Goal: Task Accomplishment & Management: Manage account settings

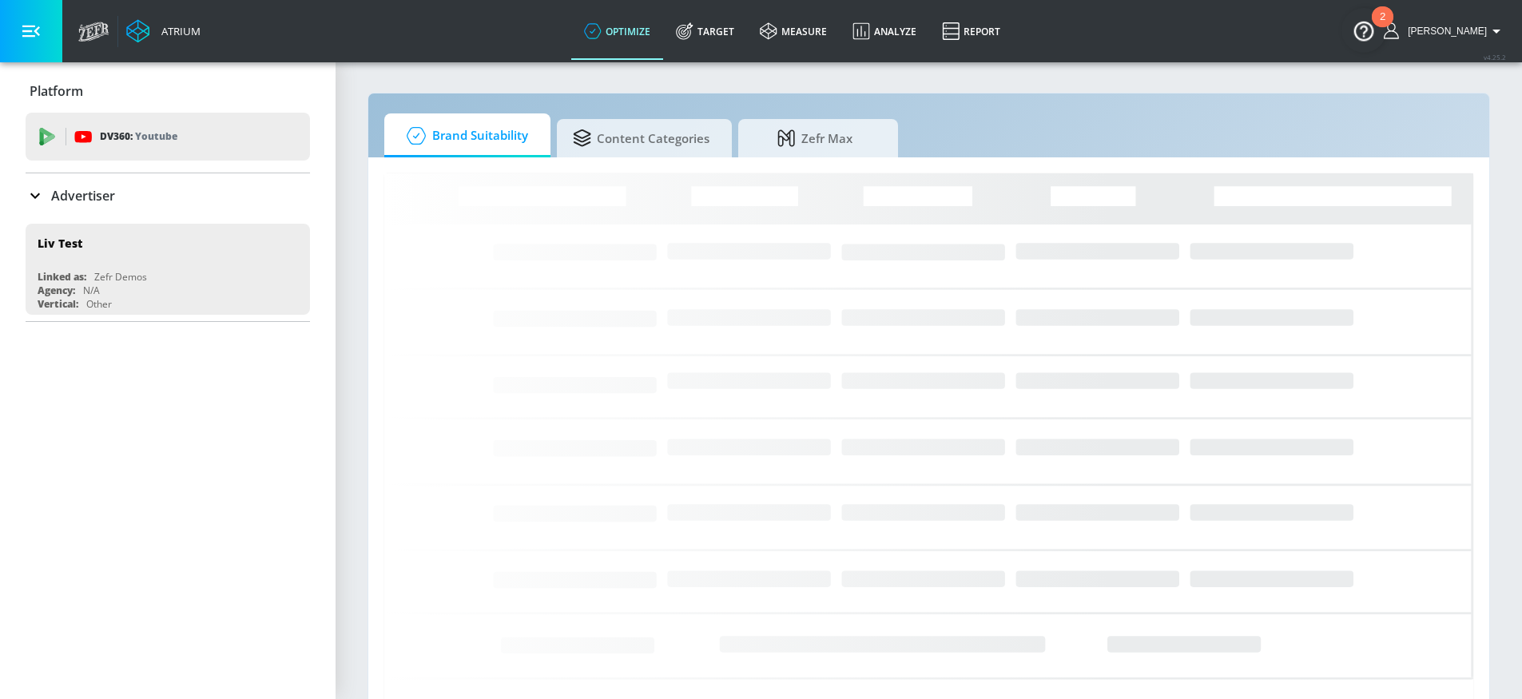
click at [62, 199] on p "Advertiser" at bounding box center [83, 196] width 64 height 18
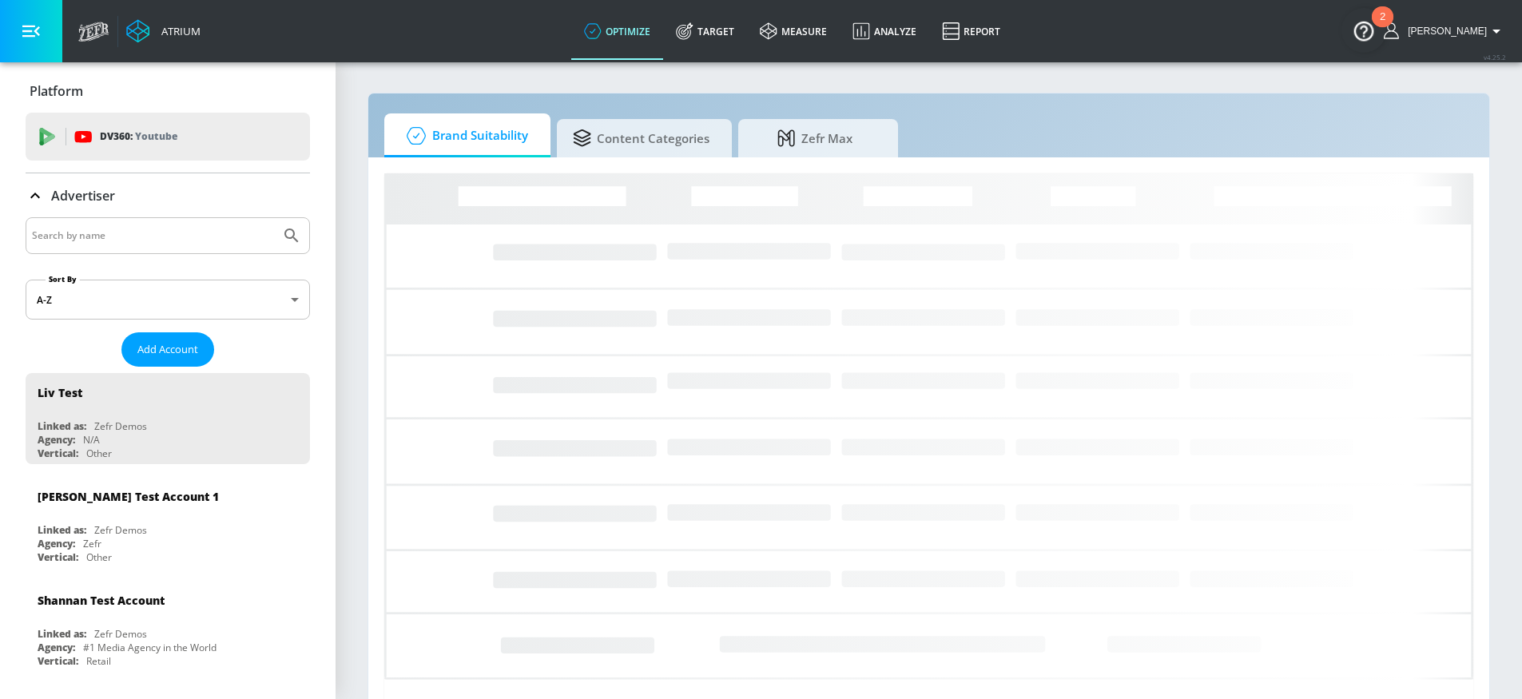
click at [128, 227] on input "Search by name" at bounding box center [153, 235] width 242 height 21
type input "nintendo"
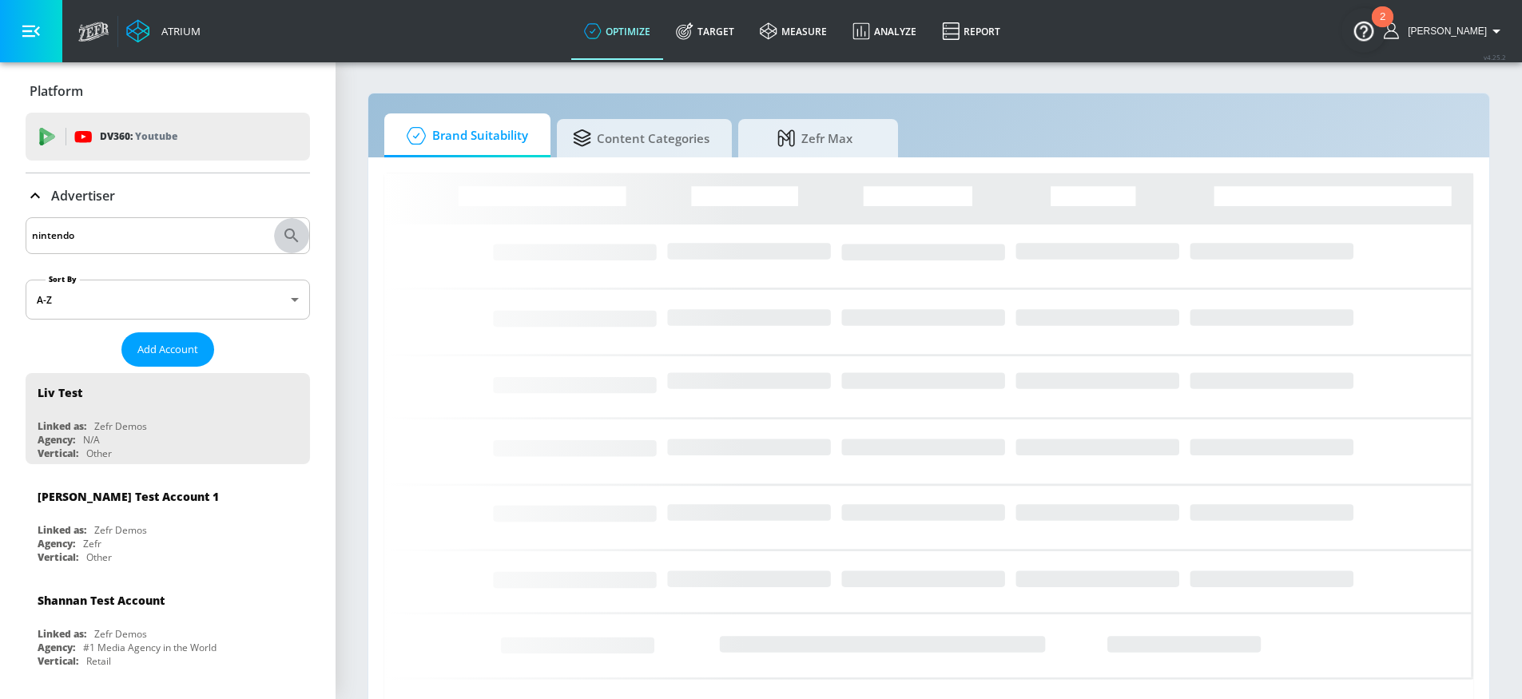
click at [282, 240] on icon "Submit Search" at bounding box center [291, 235] width 19 height 19
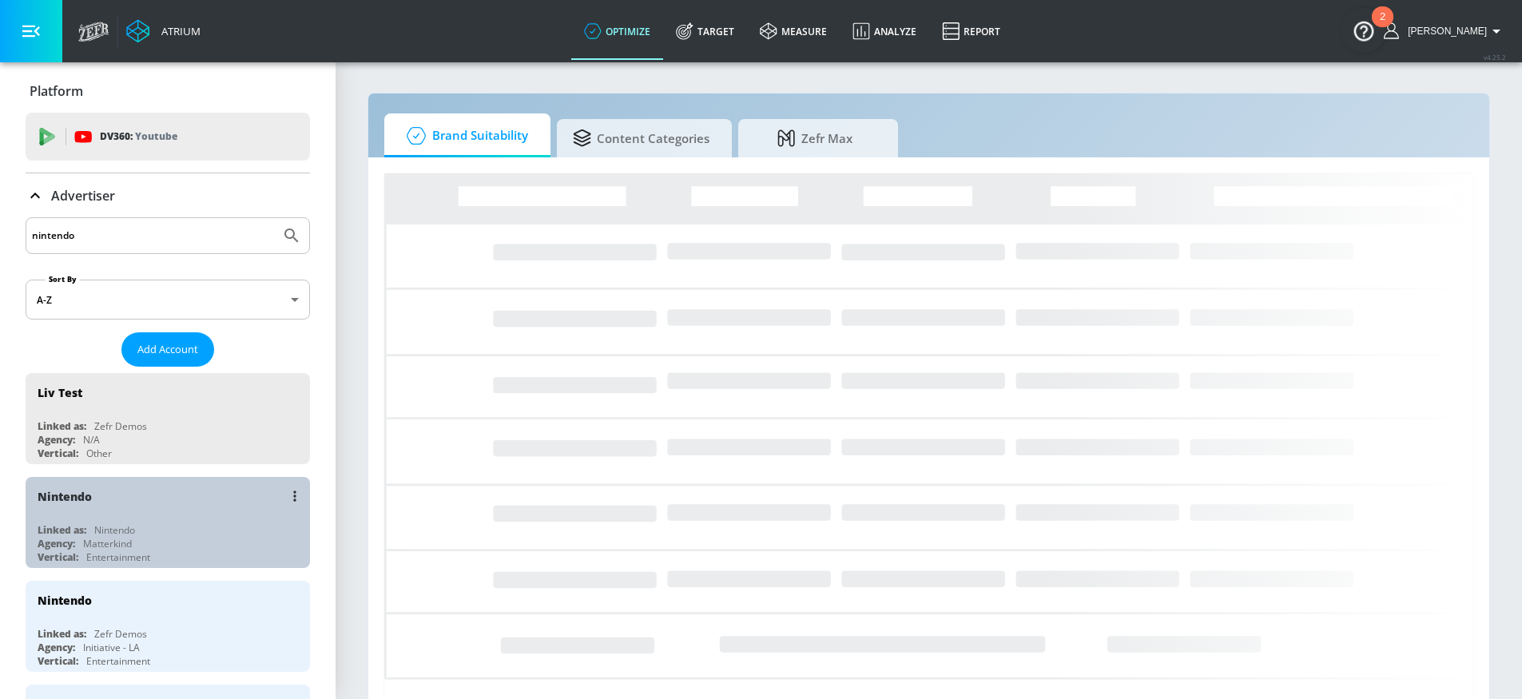
click at [173, 531] on div "Linked as: Nintendo" at bounding box center [172, 530] width 268 height 14
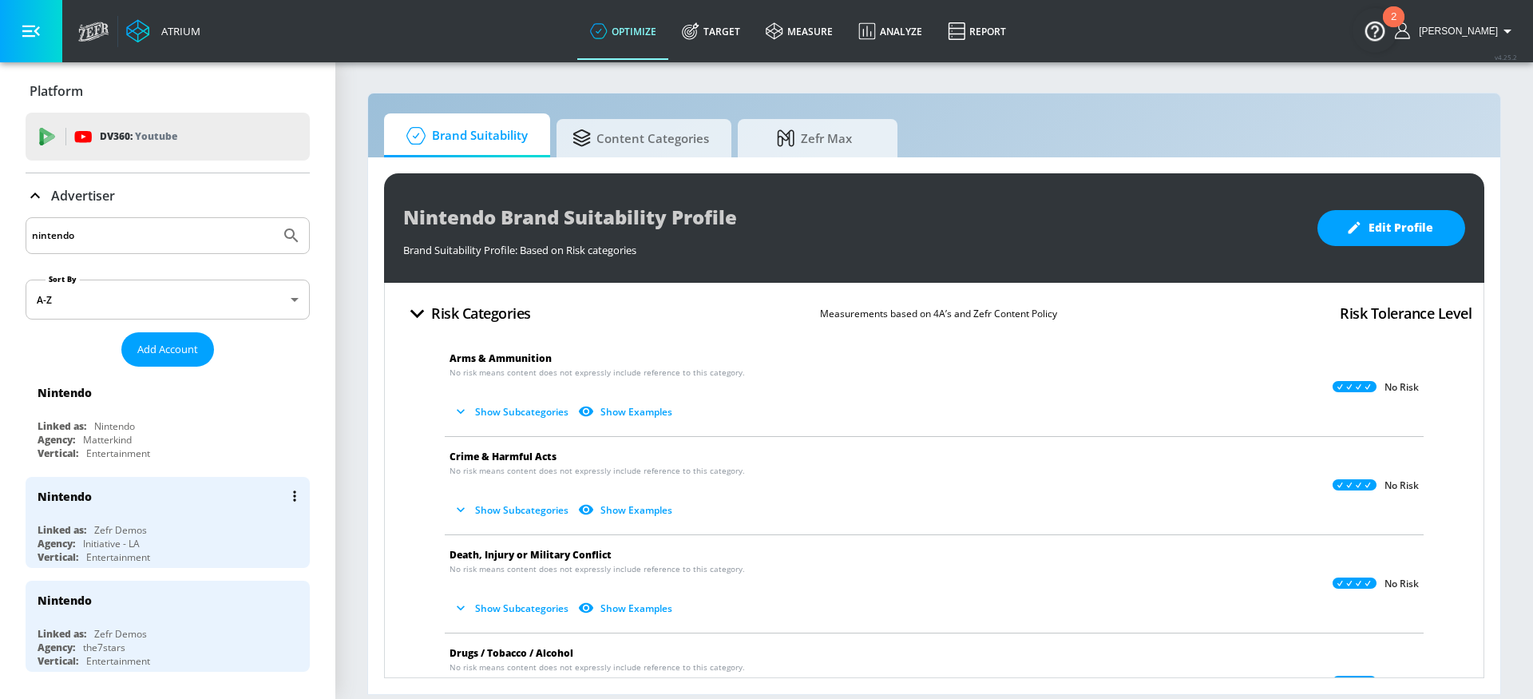
click at [177, 533] on div "Linked as: Zefr Demos" at bounding box center [172, 530] width 268 height 14
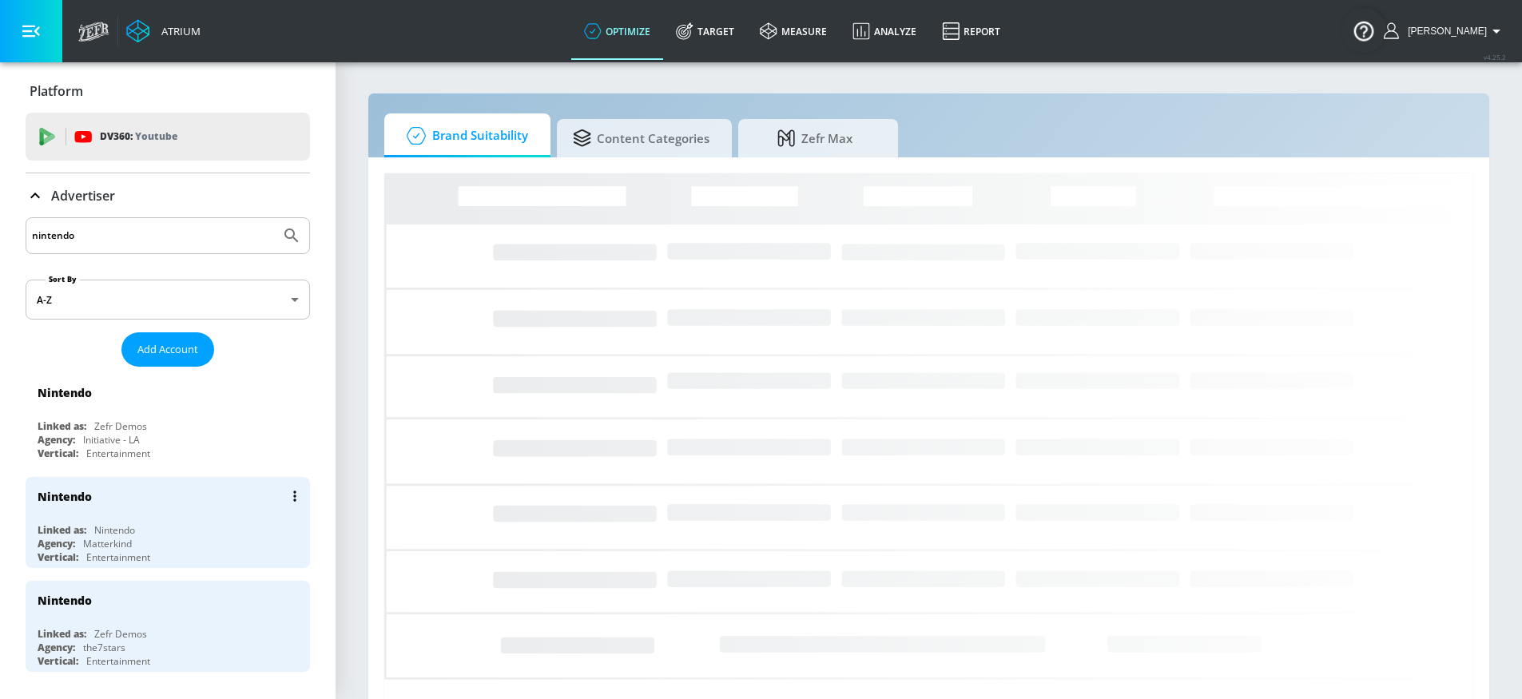
click at [182, 514] on div "Nintendo" at bounding box center [172, 496] width 268 height 38
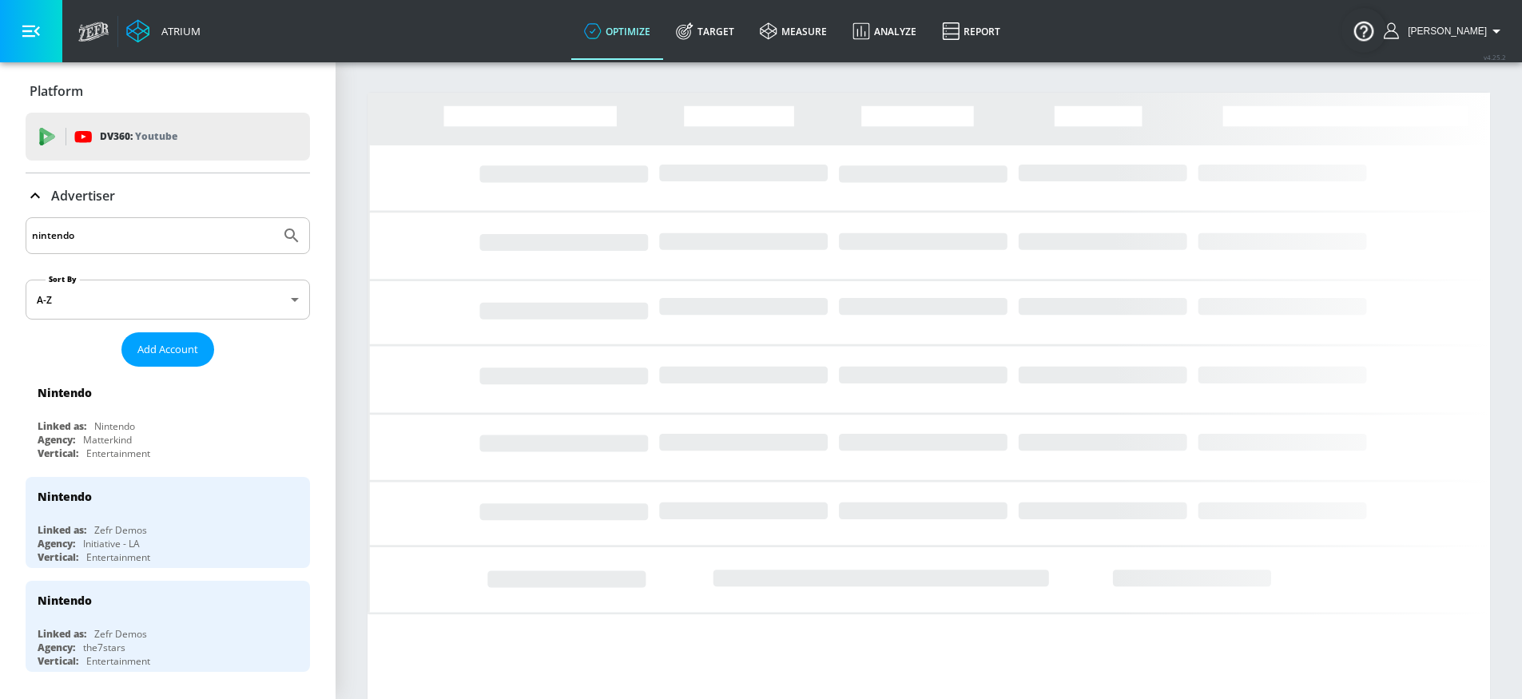
drag, startPoint x: 746, startPoint y: 30, endPoint x: 620, endPoint y: 22, distance: 126.4
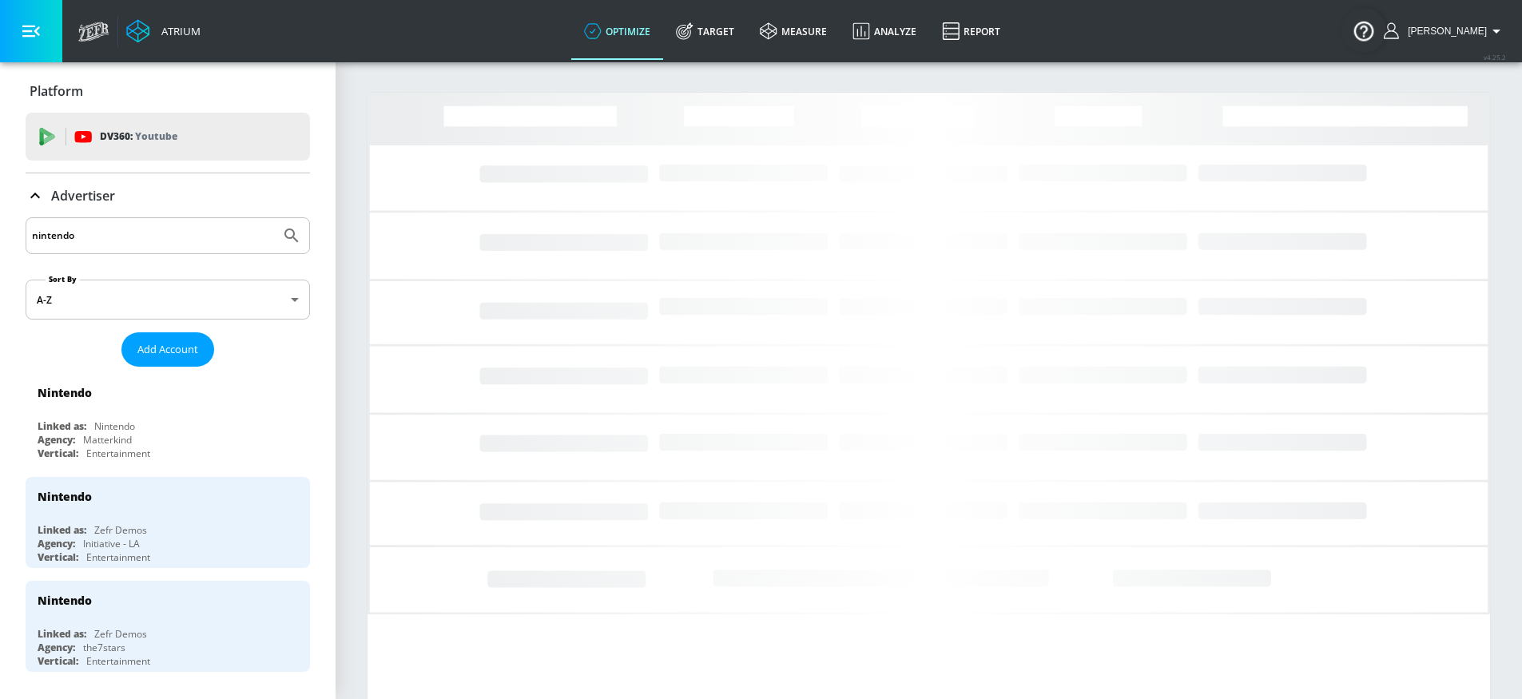
click at [746, 30] on link "Target" at bounding box center [705, 31] width 84 height 58
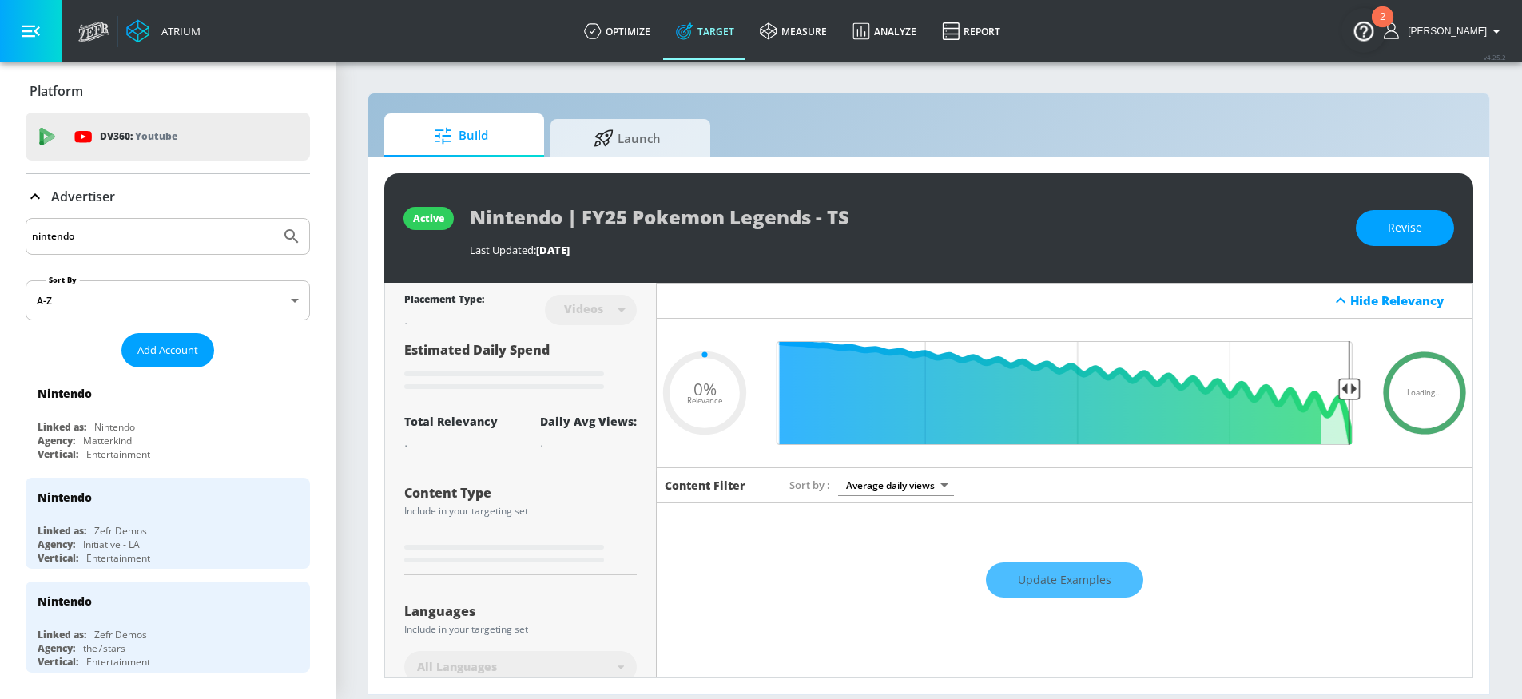
type input "0.19"
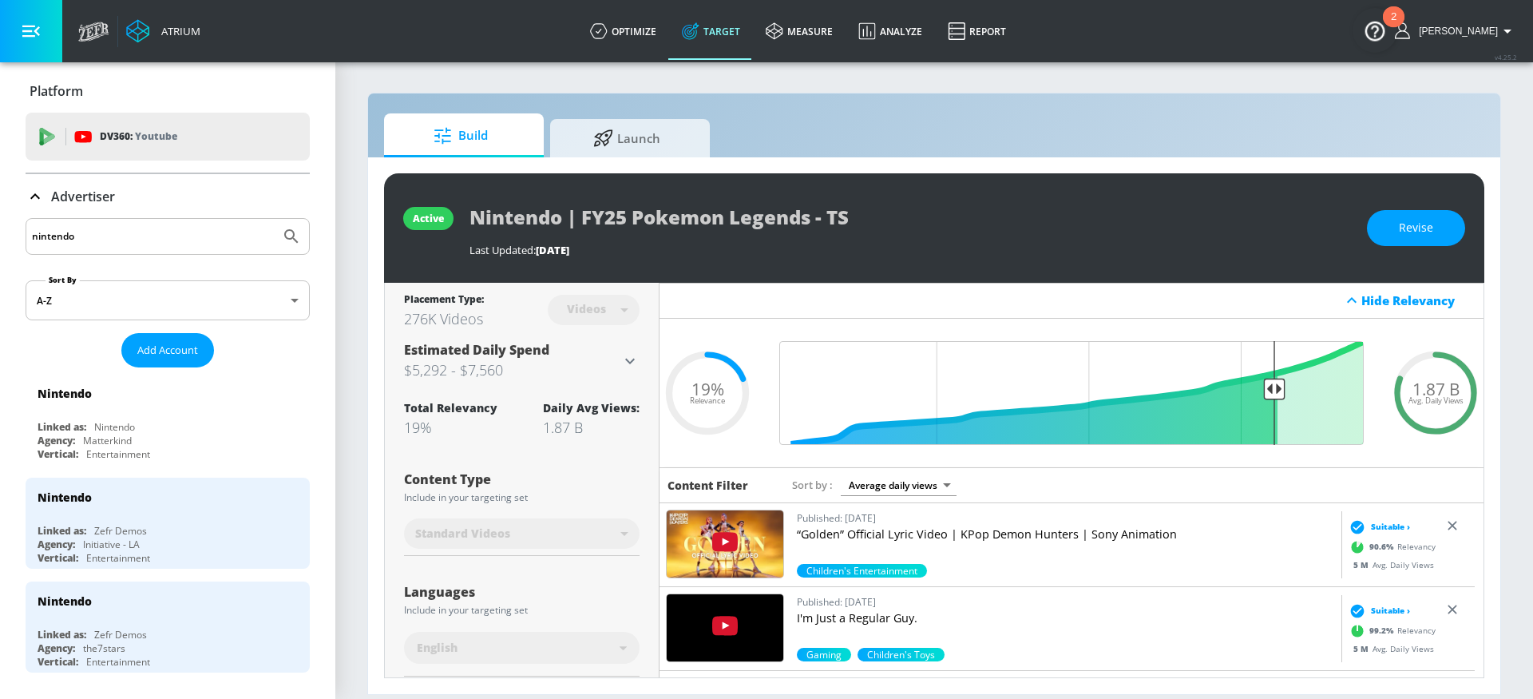
click at [697, 36] on icon at bounding box center [689, 32] width 15 height 15
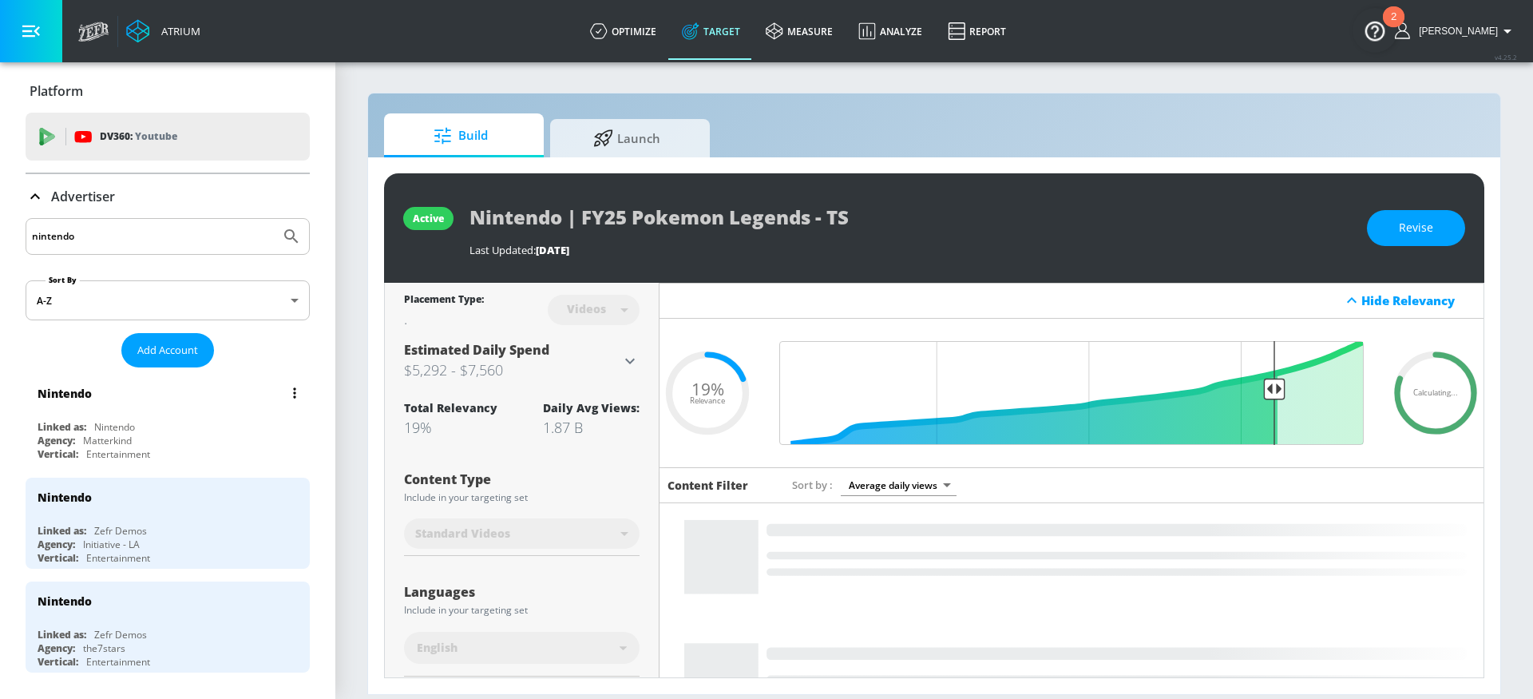
click at [167, 419] on div "Nintendo Linked as: Nintendo Agency: Matterkind Vertical: Entertainment" at bounding box center [168, 419] width 284 height 91
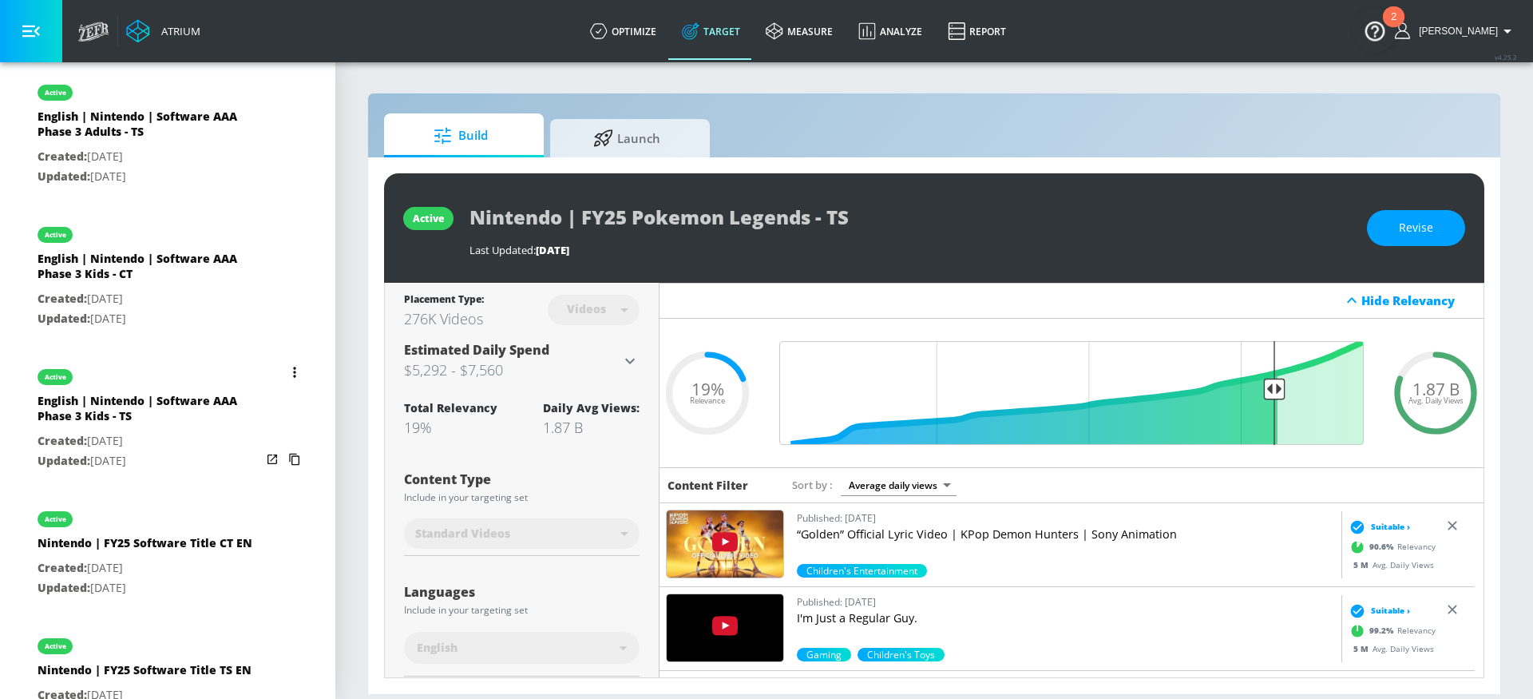
scroll to position [1600, 0]
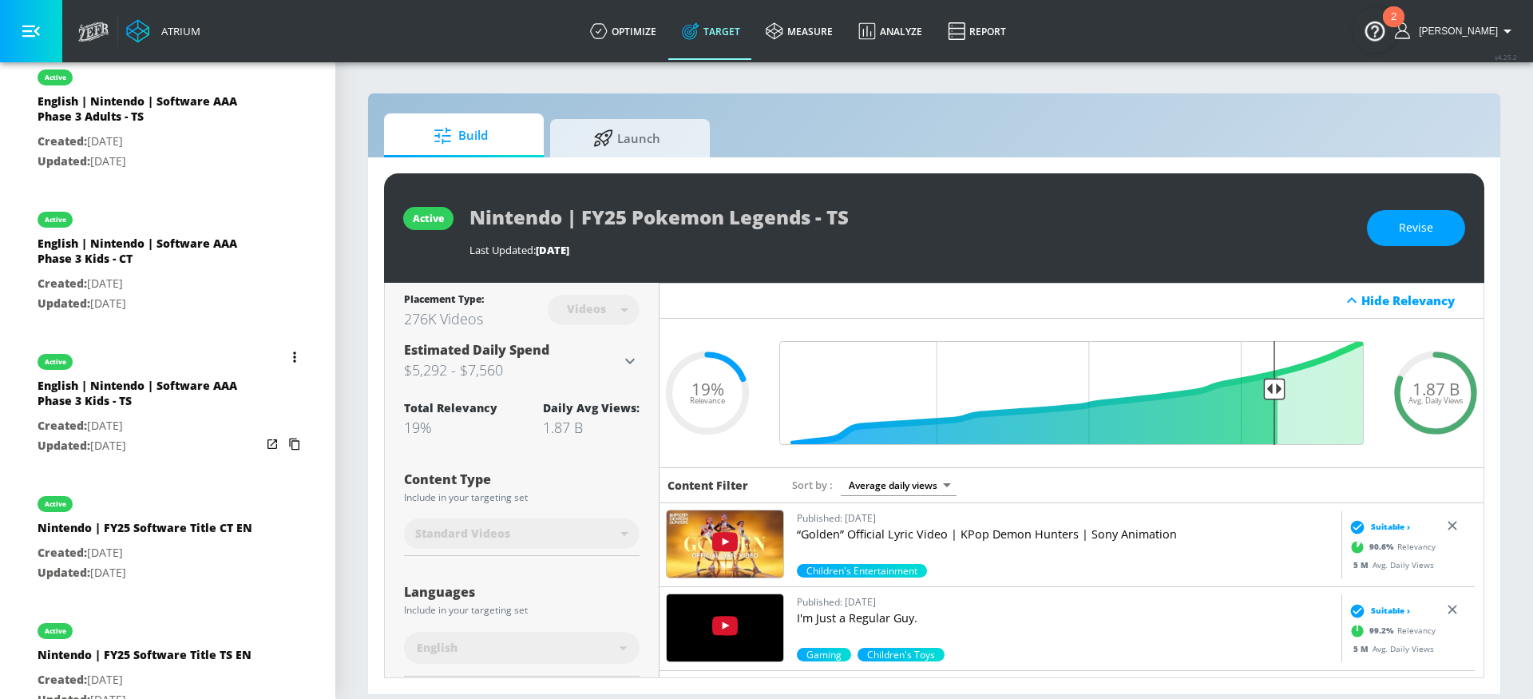
click at [188, 456] on p "Updated: Jun. 11, 2025" at bounding box center [150, 446] width 224 height 20
type input "English | Nintendo | Software AAA Phase 3 Kids - TS"
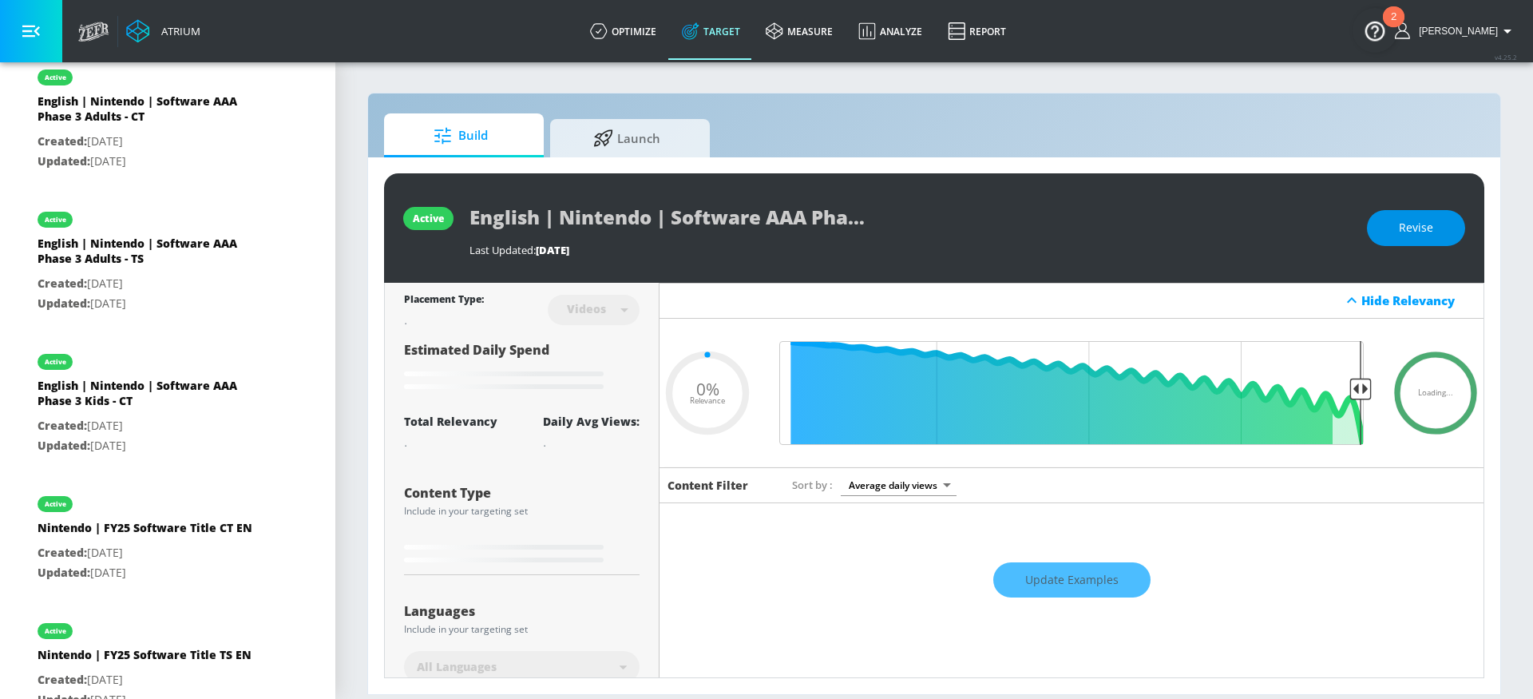
click at [1410, 228] on span "Revise" at bounding box center [1416, 228] width 34 height 20
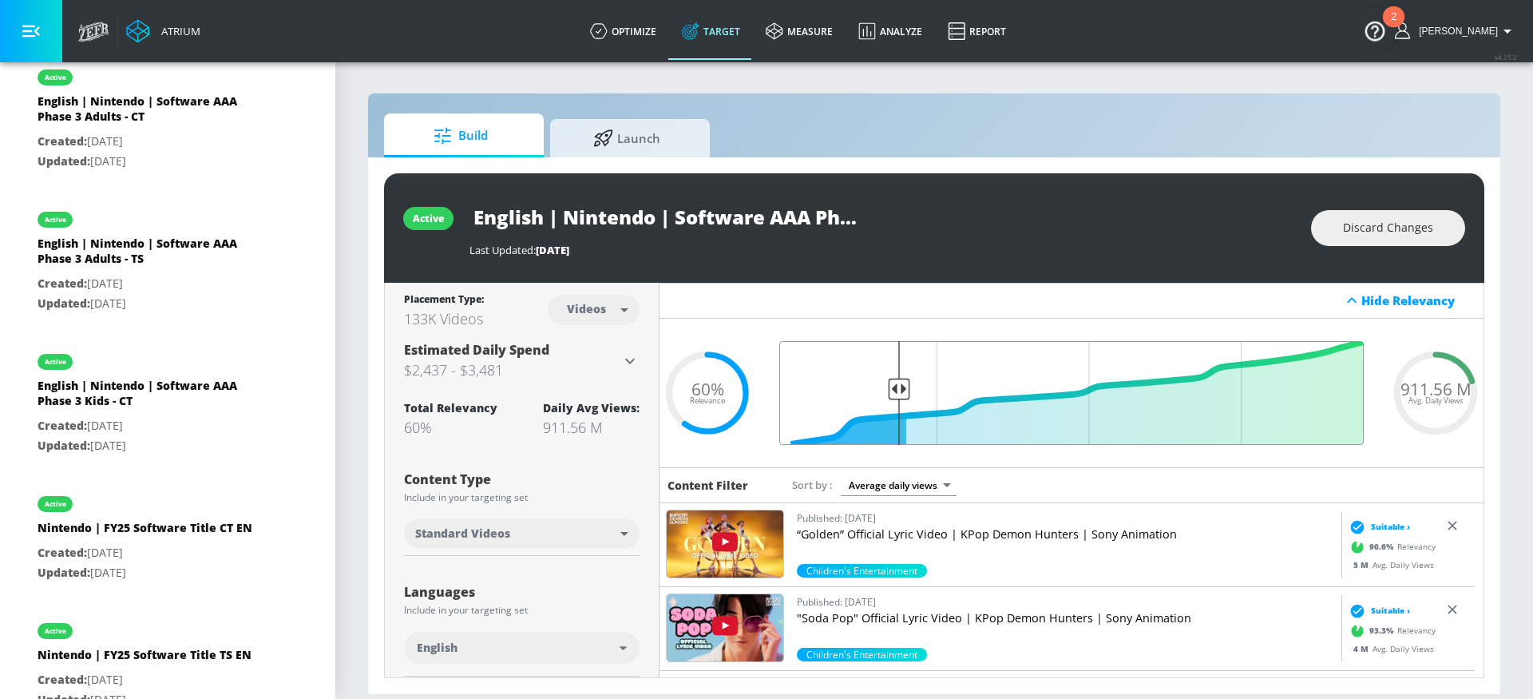
drag, startPoint x: 1016, startPoint y: 390, endPoint x: 894, endPoint y: 392, distance: 122.2
type input "0.8"
click at [894, 392] on input "Final Threshold" at bounding box center [1072, 393] width 601 height 104
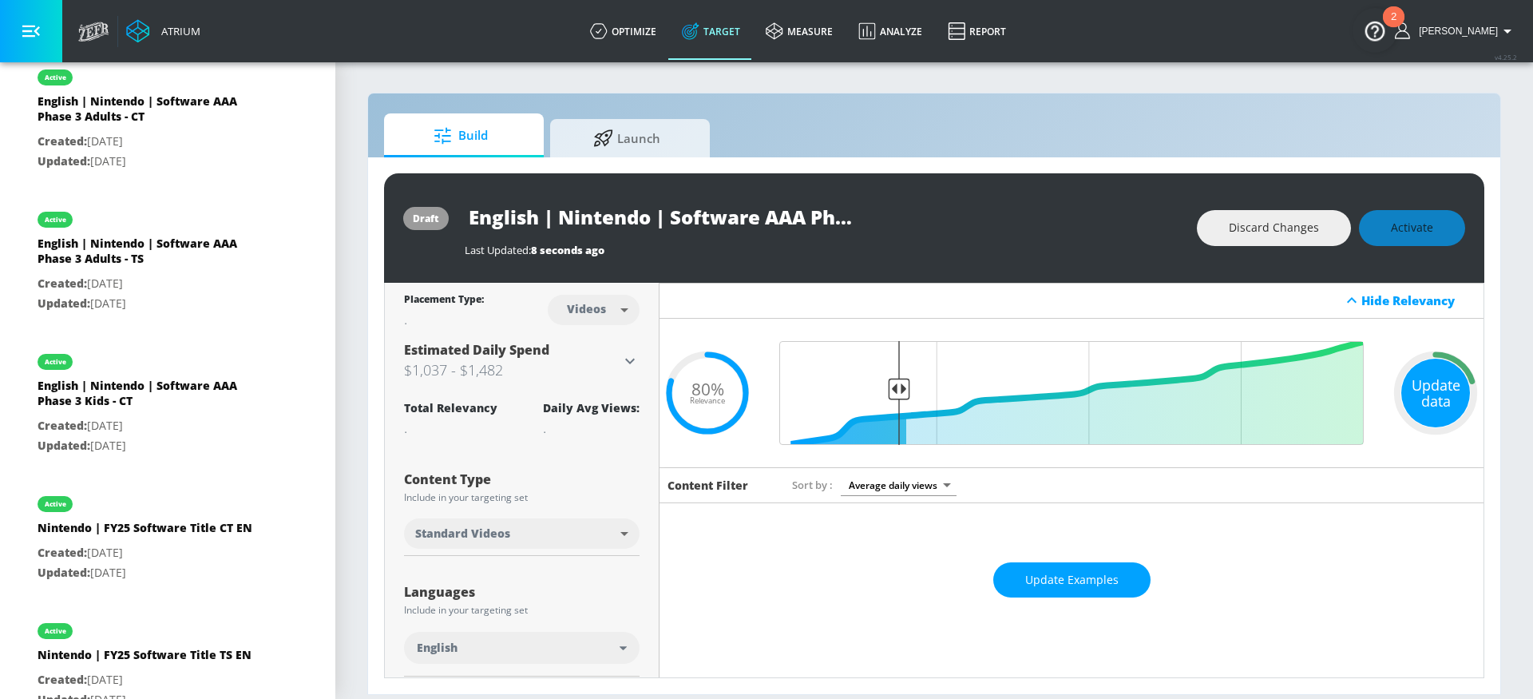
click at [1445, 397] on div "Update data" at bounding box center [1436, 393] width 69 height 69
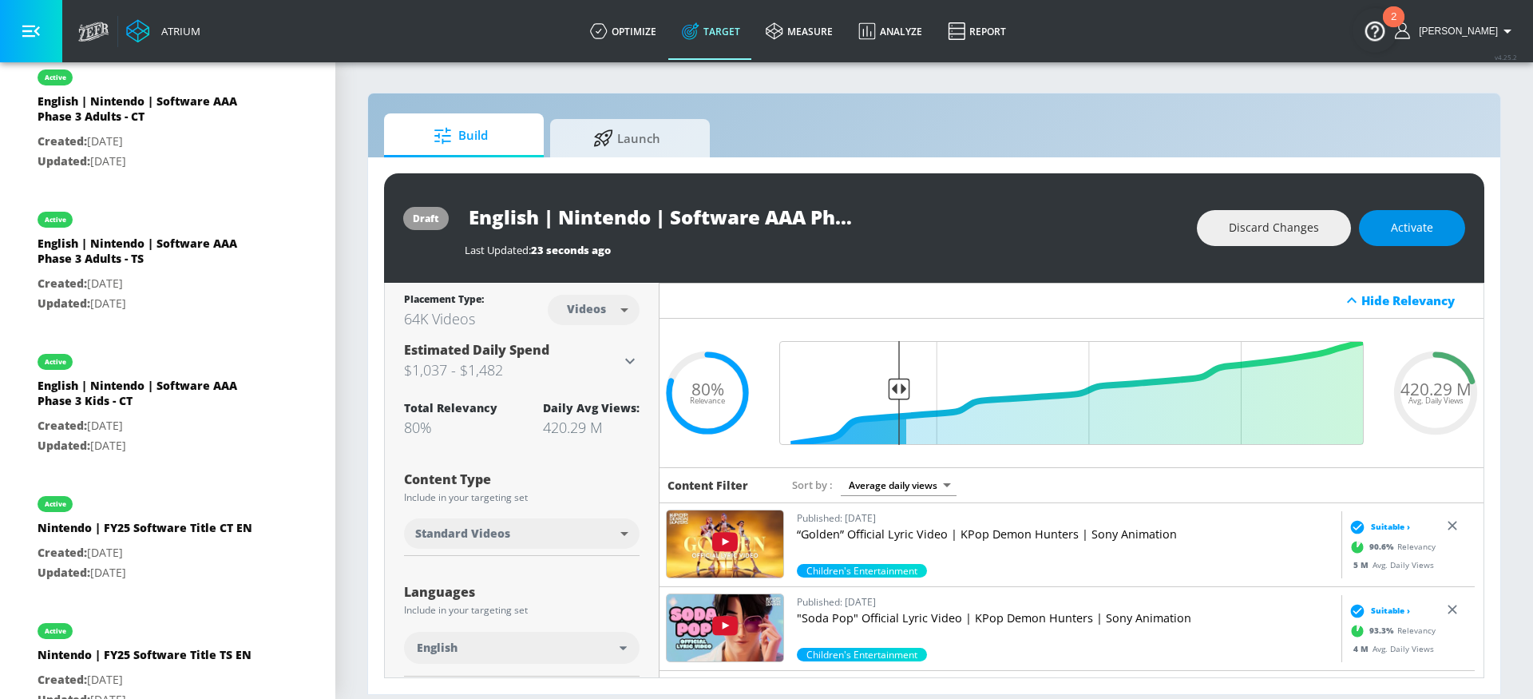
click at [1416, 233] on span "Activate" at bounding box center [1412, 228] width 42 height 20
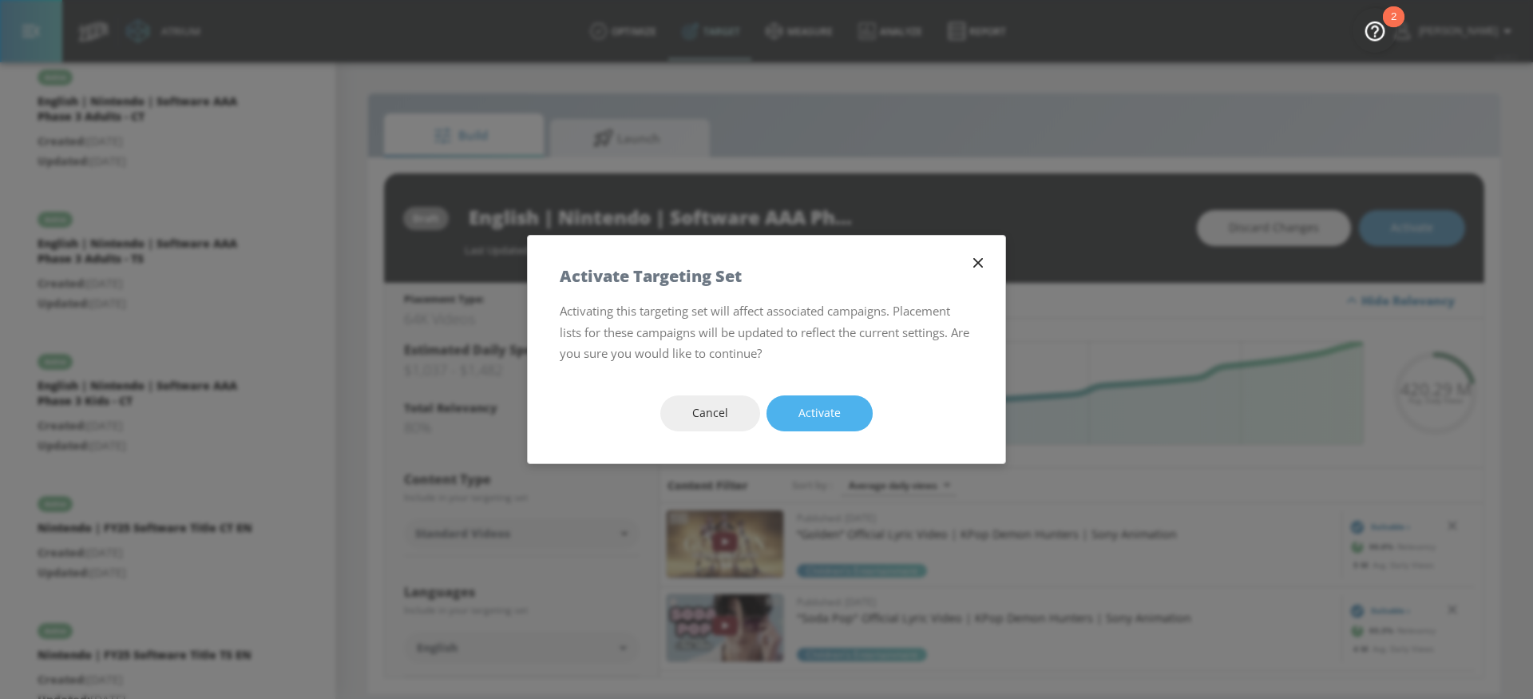
click at [863, 397] on button "Activate" at bounding box center [820, 413] width 106 height 36
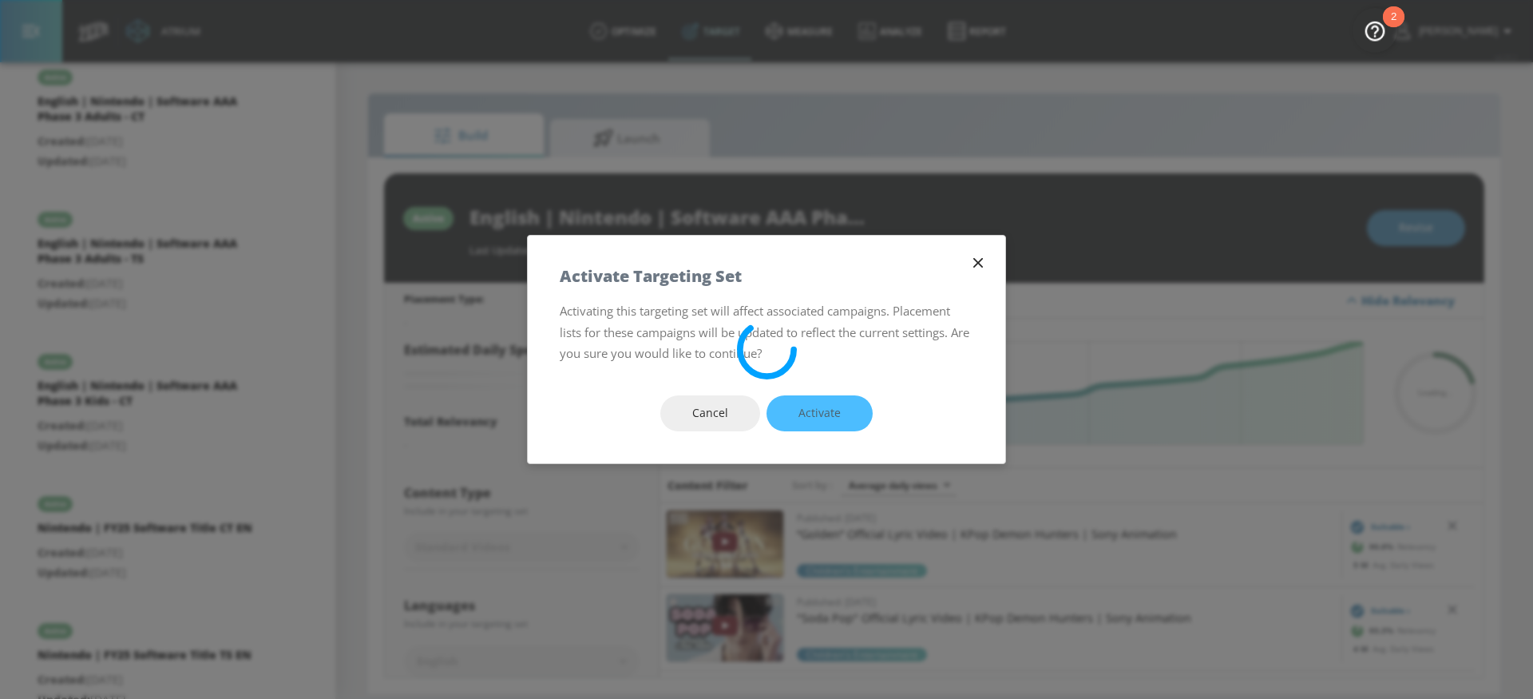
click at [835, 415] on div "Cancel Activate" at bounding box center [767, 413] width 478 height 100
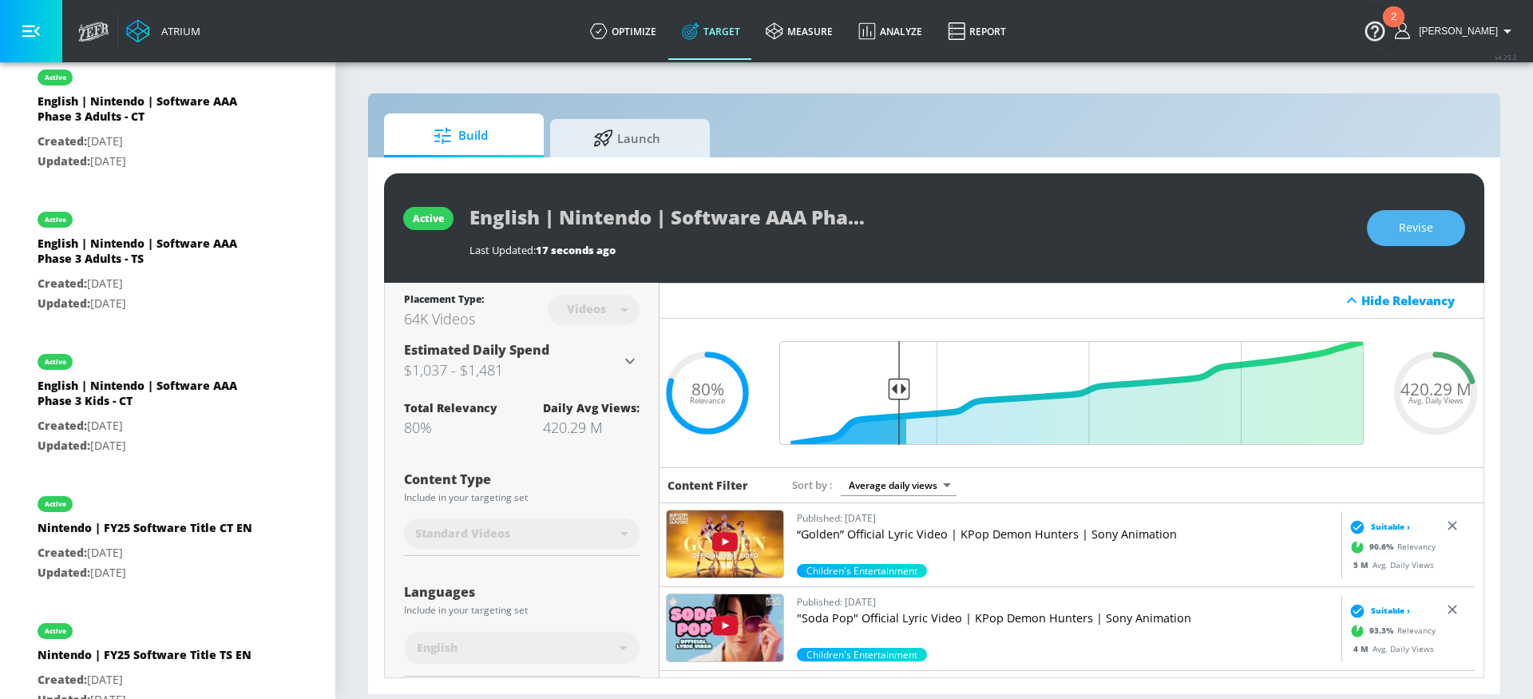
click at [1425, 223] on span "Revise" at bounding box center [1416, 228] width 34 height 20
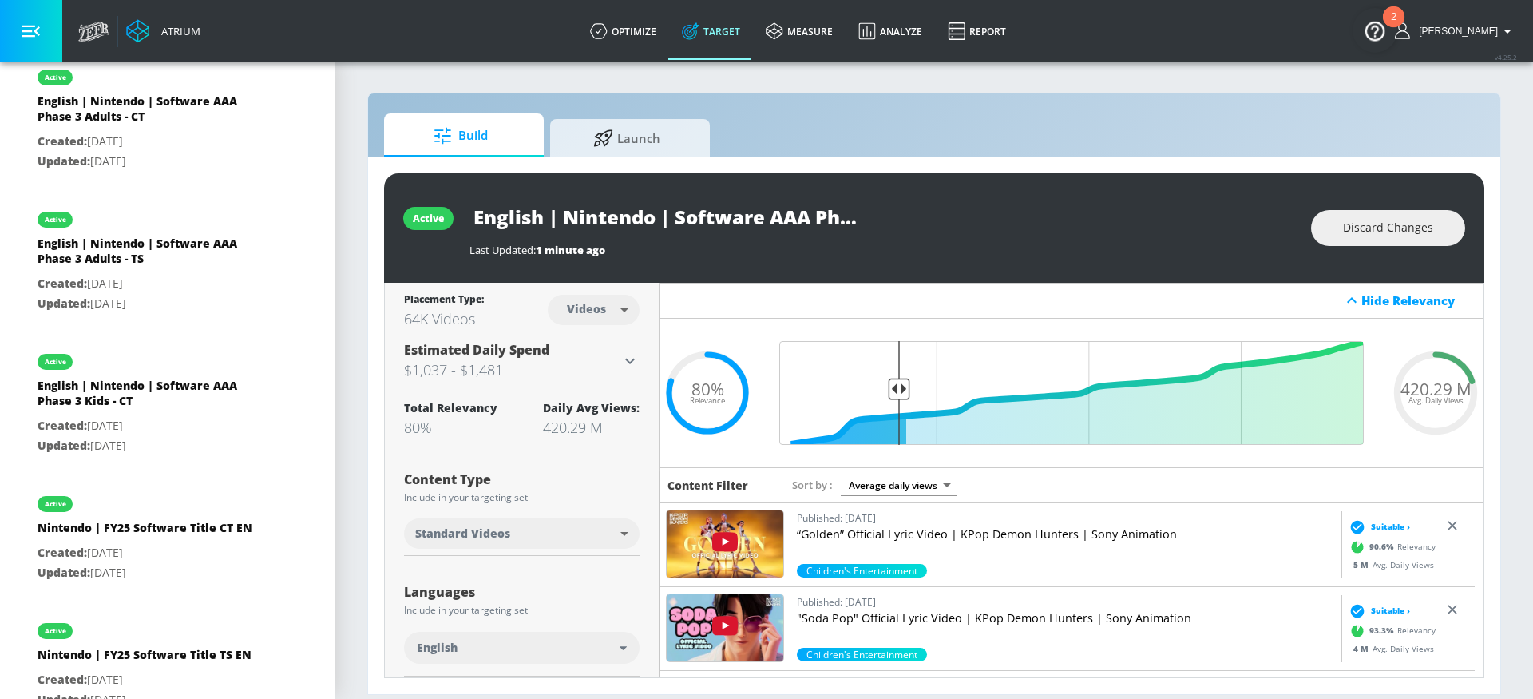
click at [1228, 244] on div "Last Updated: 1 minute ago" at bounding box center [883, 250] width 826 height 14
click at [1104, 259] on div "active English | Nintendo | Software AAA Phase 3 Kids - TS Last Updated: 1 minu…" at bounding box center [934, 227] width 1101 height 109
click at [888, 391] on input "Final Threshold" at bounding box center [1072, 393] width 601 height 104
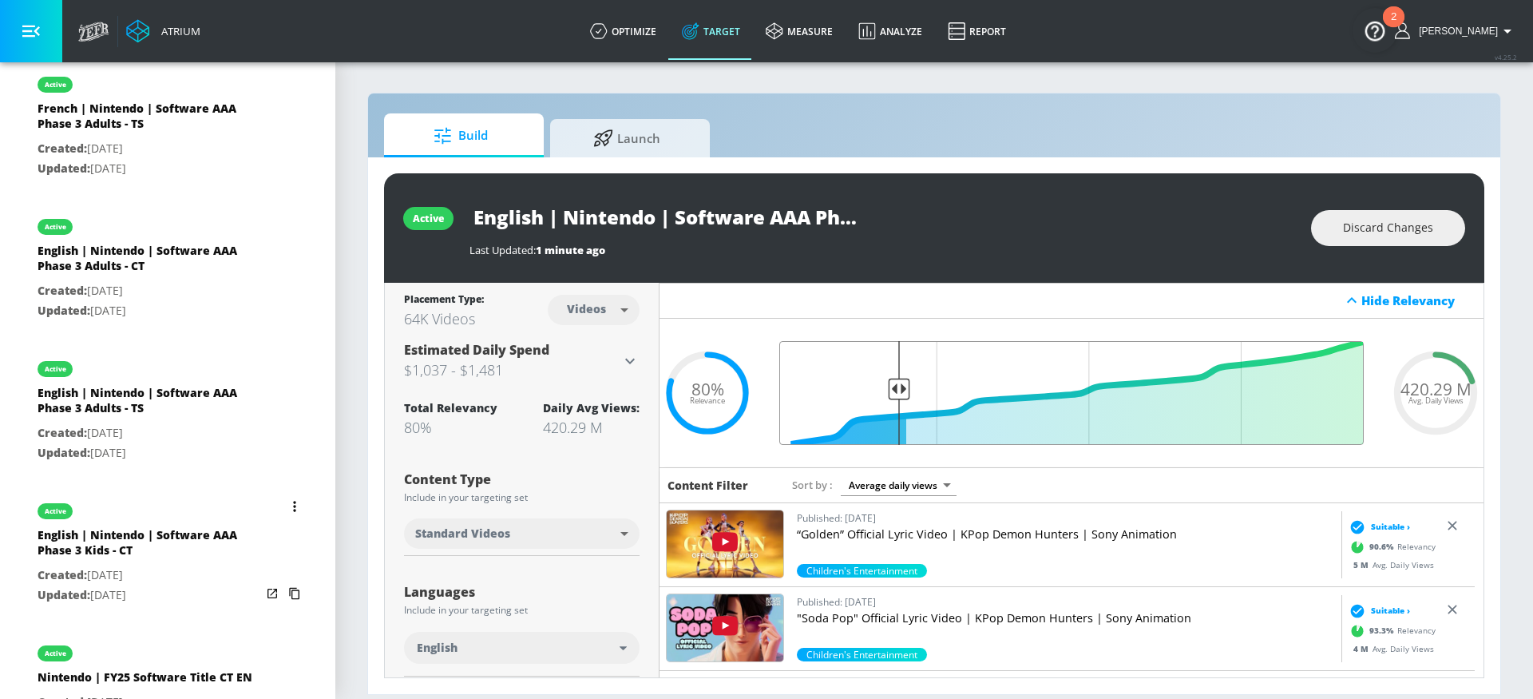
scroll to position [1473, 0]
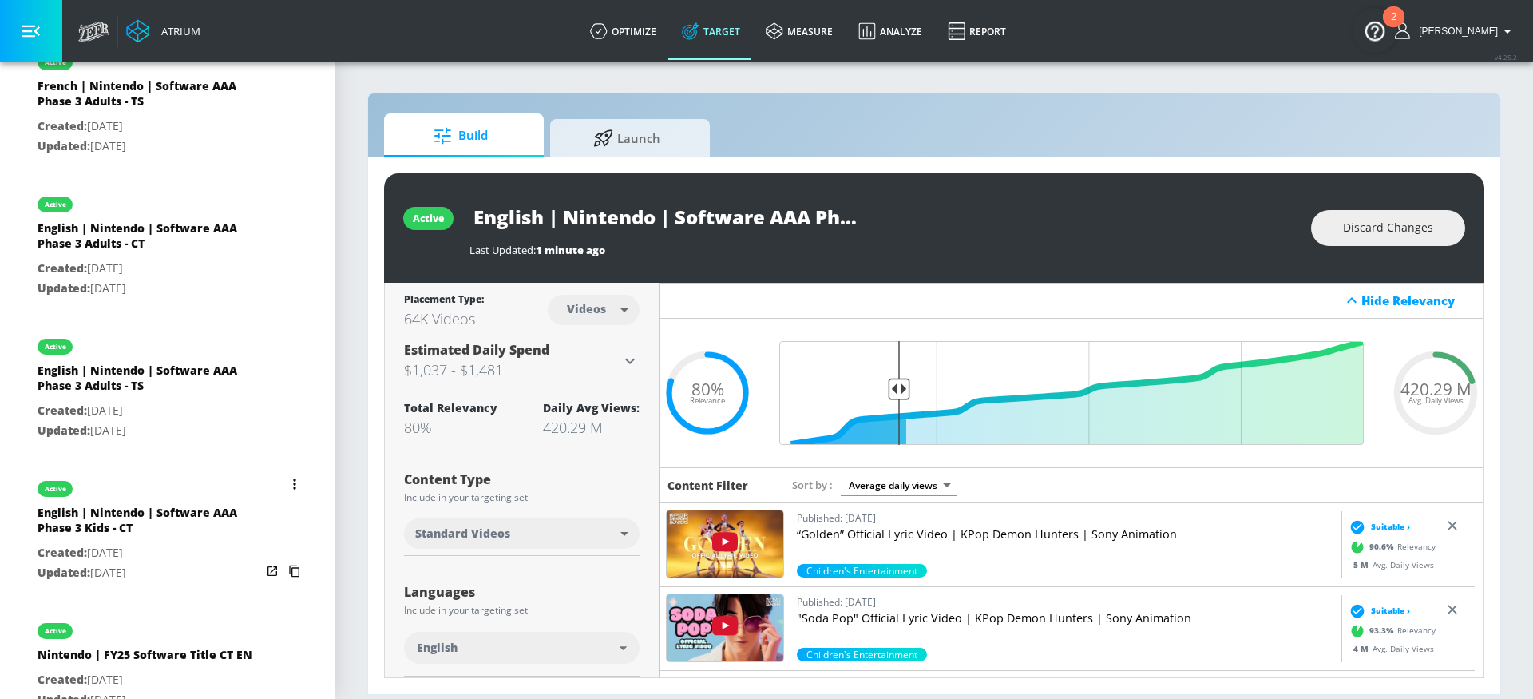
click at [204, 563] on p "Created: [DATE]" at bounding box center [150, 553] width 224 height 20
type input "English | Nintendo | Software AAA Phase 3 Kids - CT"
type input "channels"
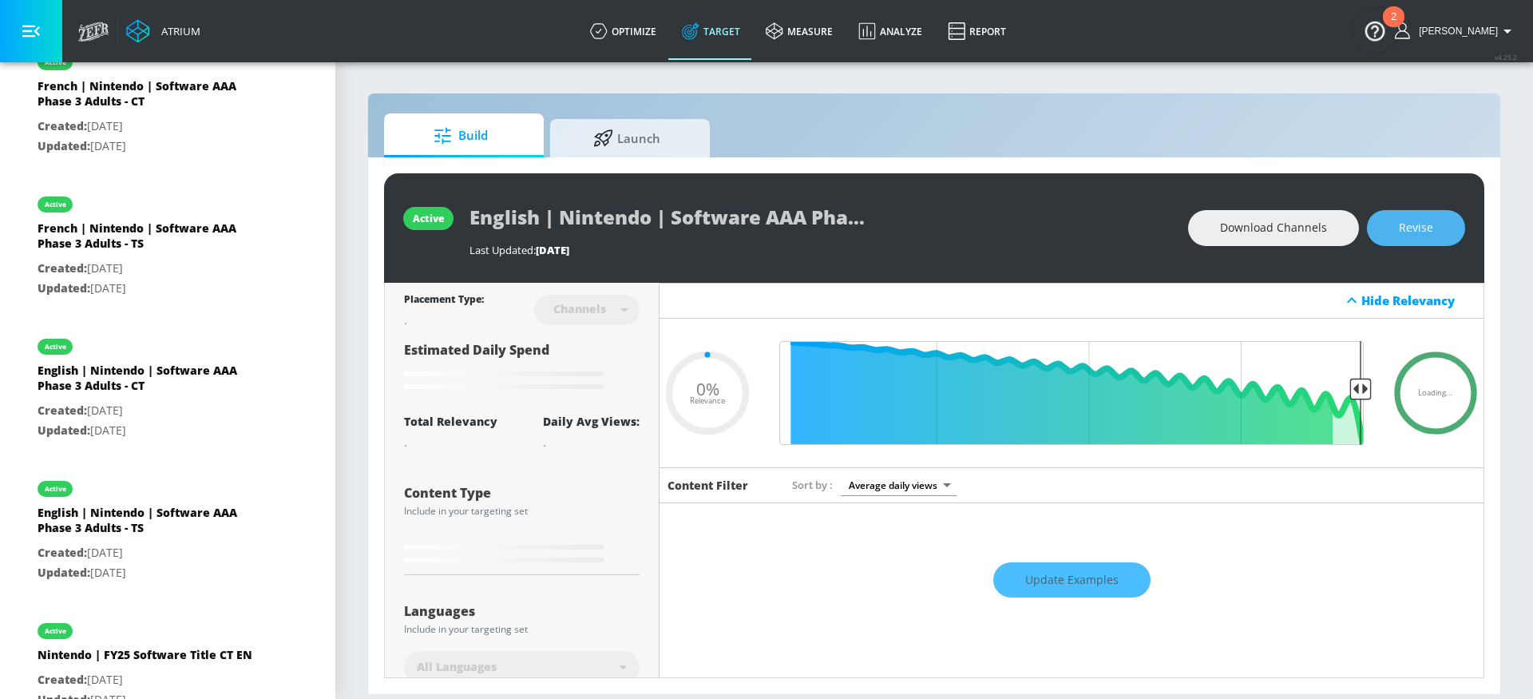
click at [1417, 232] on span "Revise" at bounding box center [1416, 228] width 34 height 20
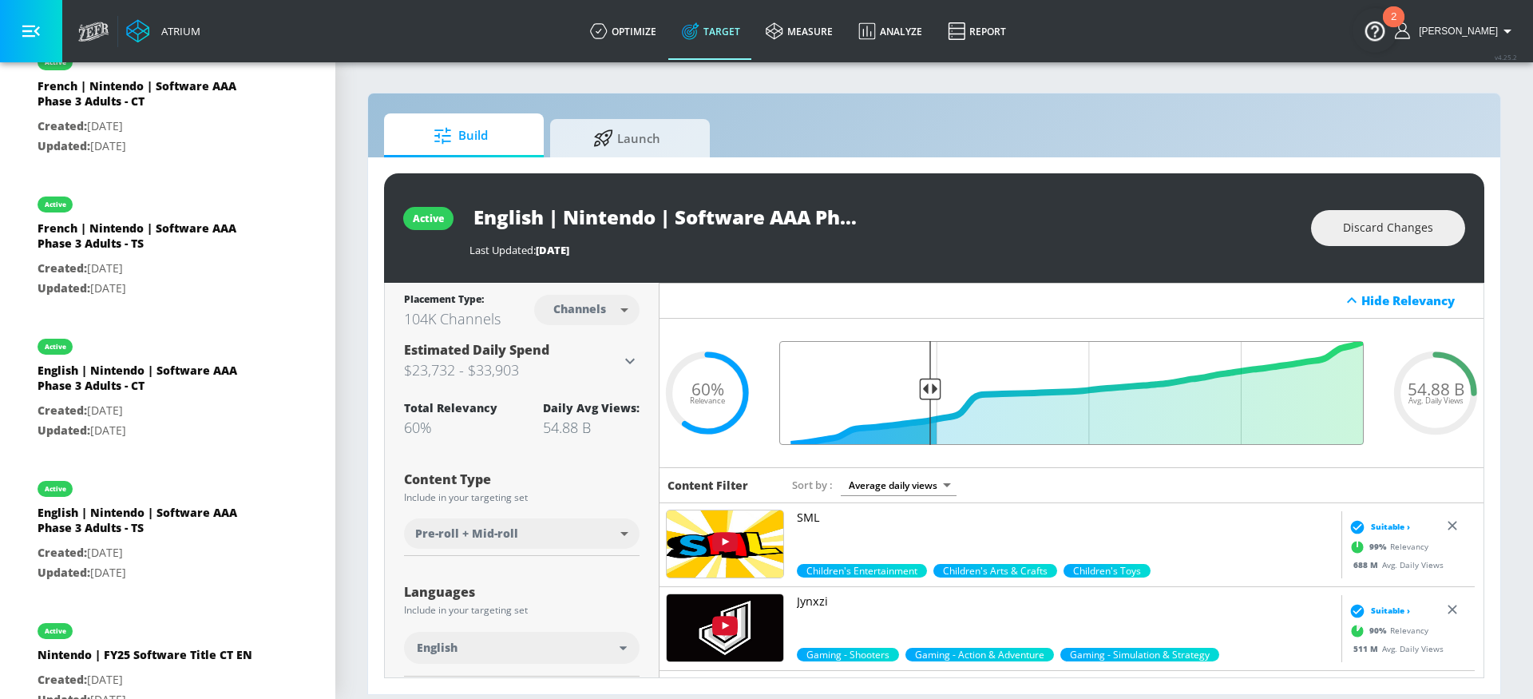
drag, startPoint x: 1015, startPoint y: 391, endPoint x: 927, endPoint y: 394, distance: 87.9
type input "0.75"
click at [927, 394] on input "Final Threshold" at bounding box center [1072, 393] width 601 height 104
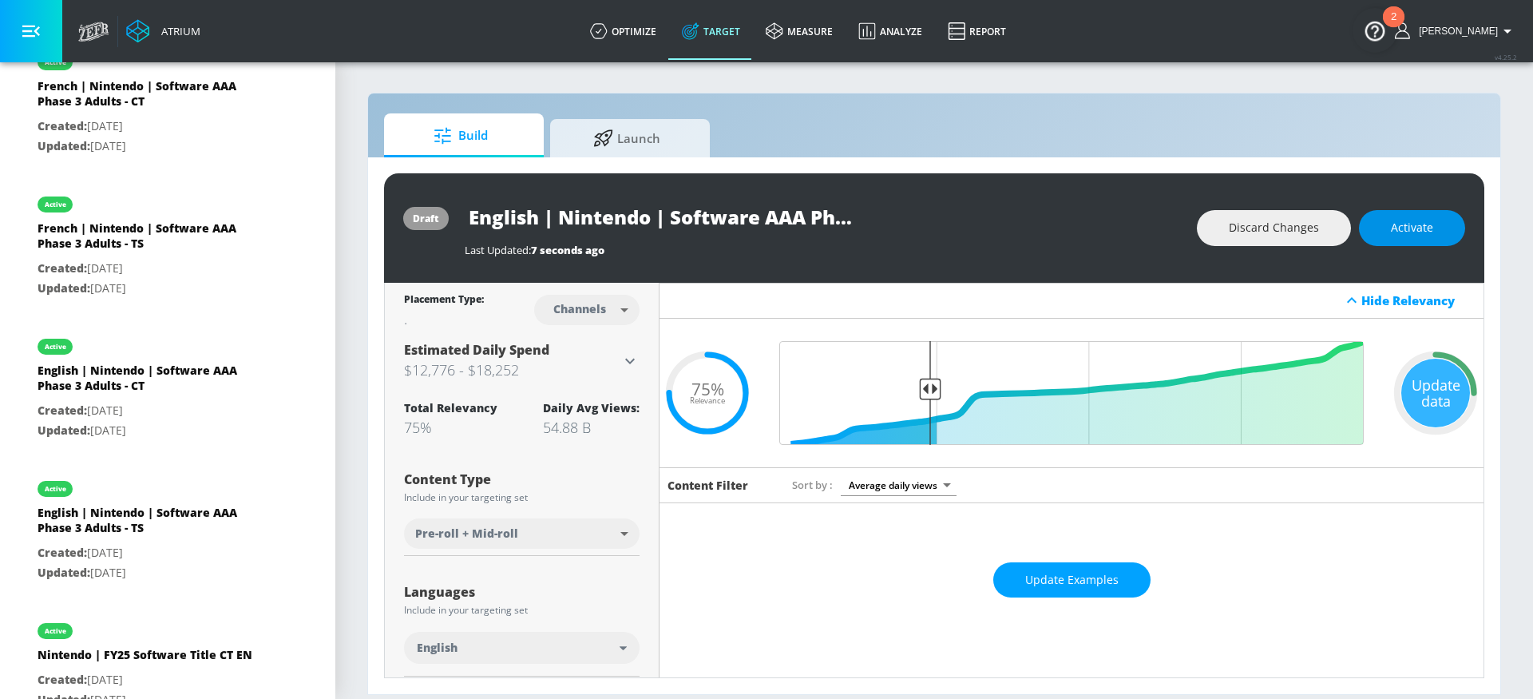
click at [1406, 224] on span "Activate" at bounding box center [1412, 228] width 42 height 20
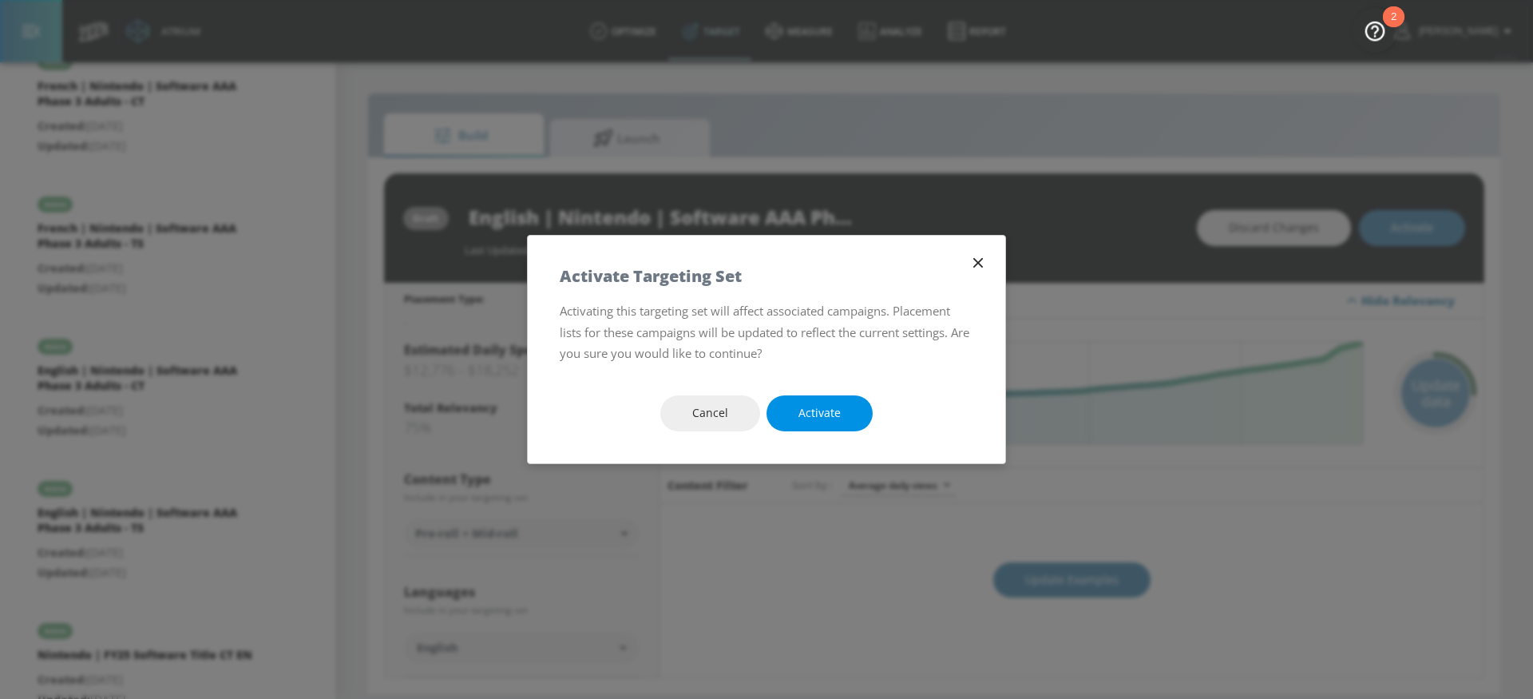
click at [831, 416] on span "Activate" at bounding box center [820, 413] width 42 height 20
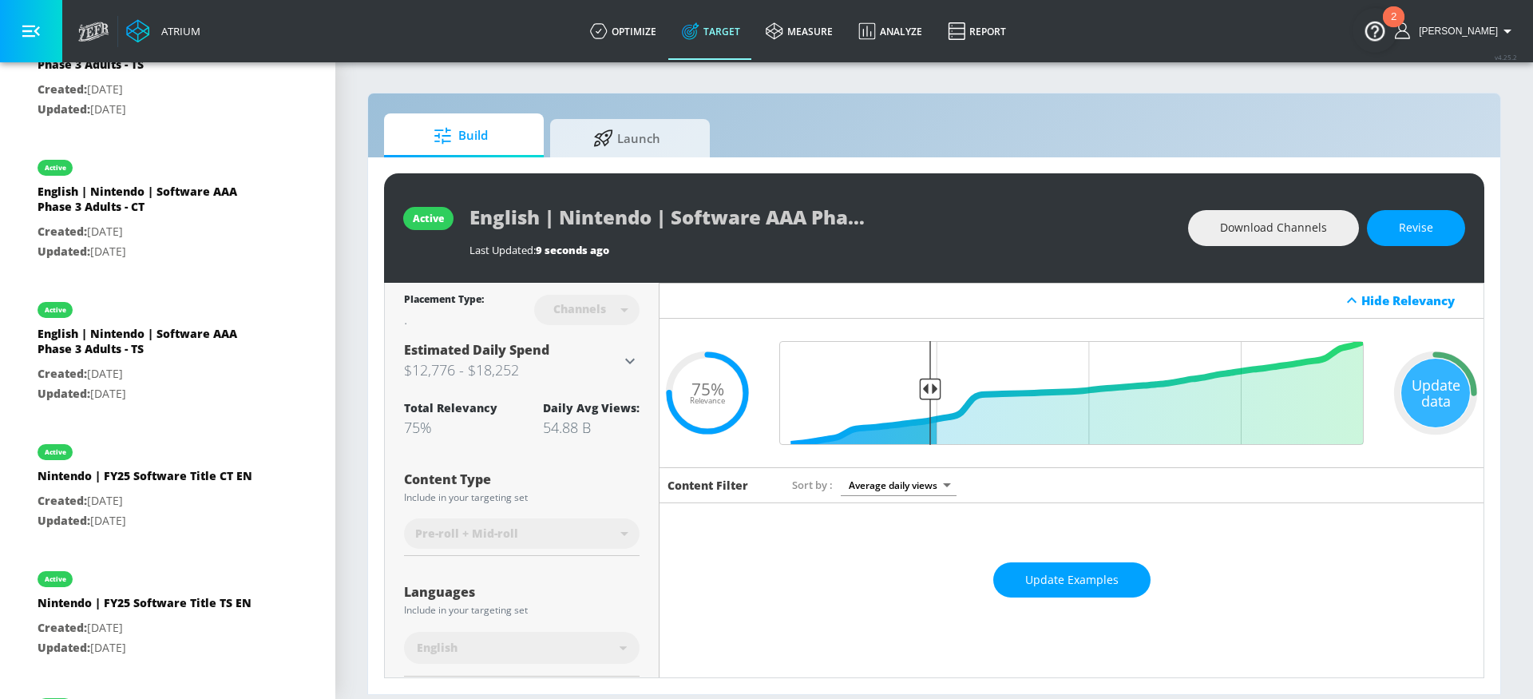
scroll to position [1651, 0]
click at [202, 385] on p "Created: [DATE]" at bounding box center [150, 375] width 224 height 20
type input "English | Nintendo | Software AAA Phase 3 Adults - TS"
type input "videos"
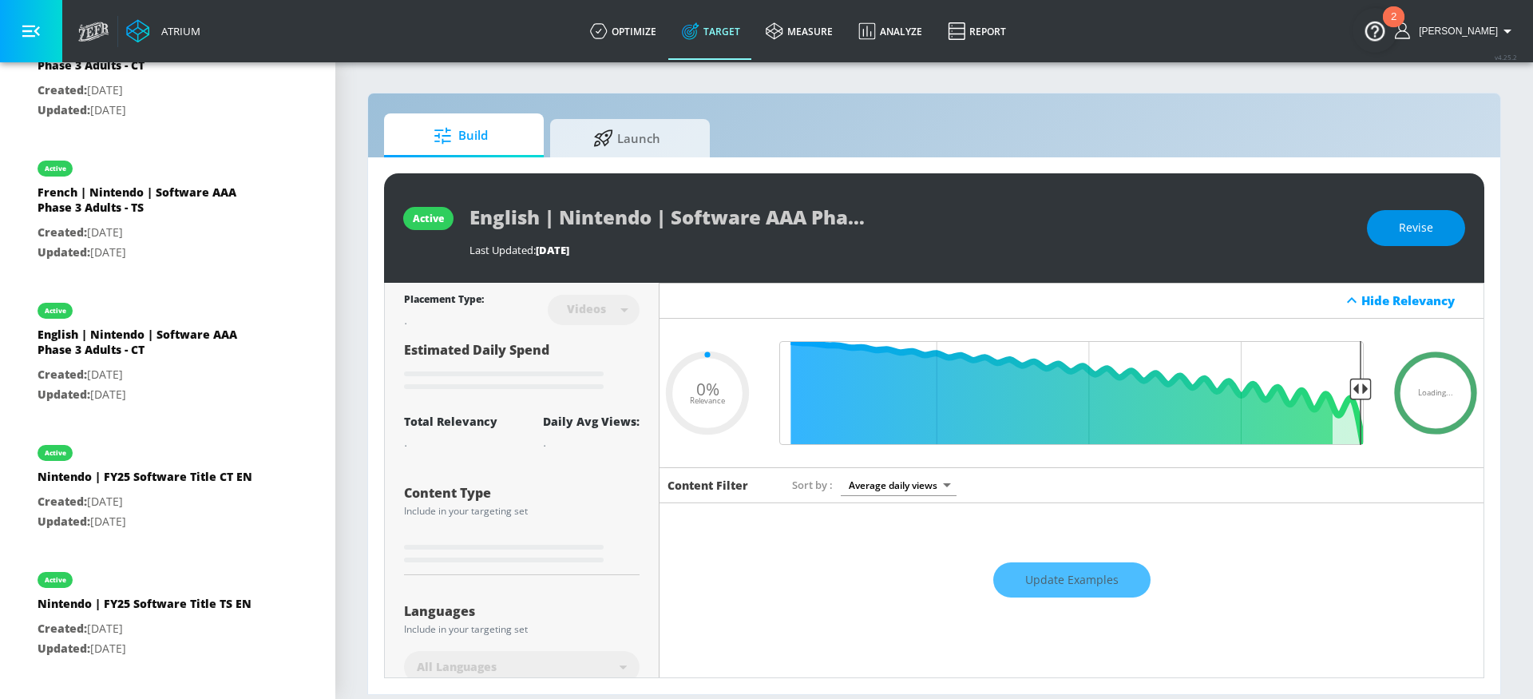
click at [1410, 236] on span "Revise" at bounding box center [1416, 228] width 34 height 20
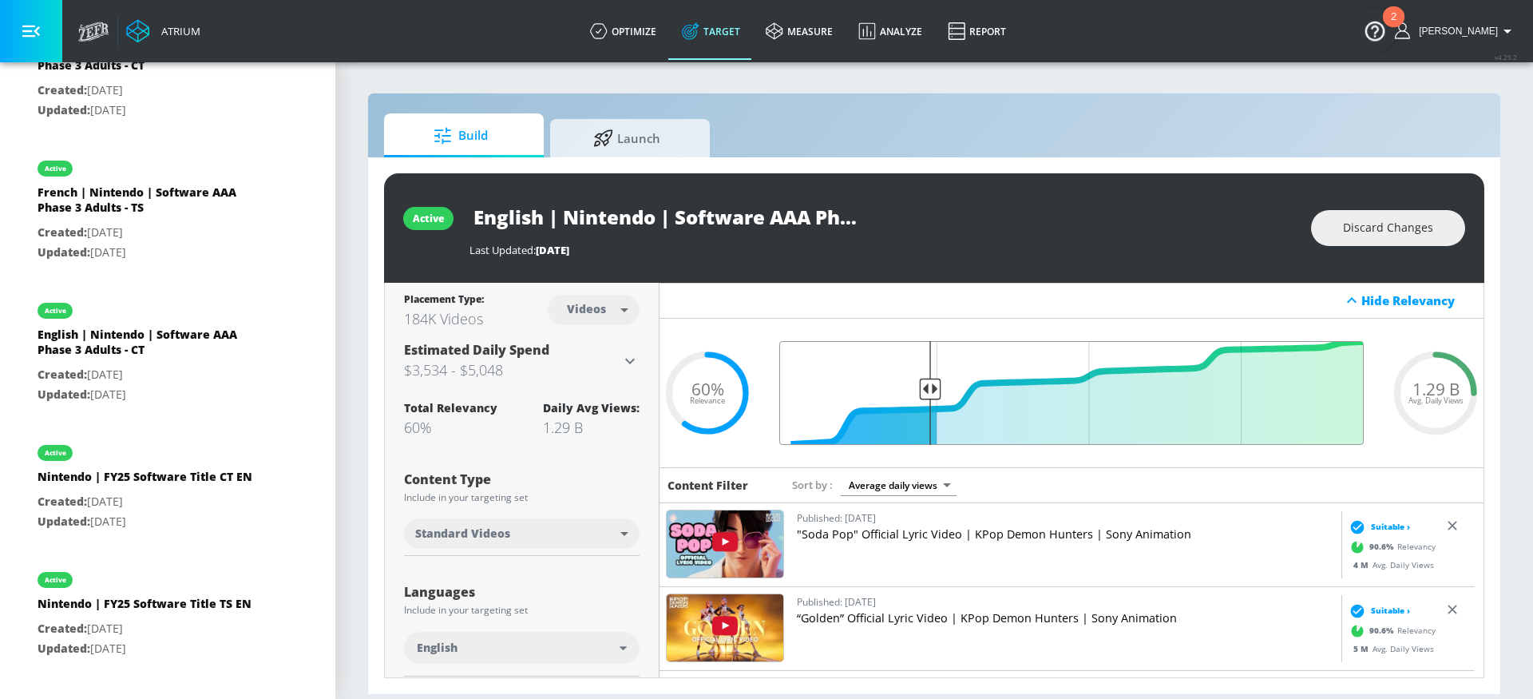
drag, startPoint x: 1015, startPoint y: 394, endPoint x: 923, endPoint y: 396, distance: 91.9
type input "0.75"
click at [923, 396] on input "Final Threshold" at bounding box center [1072, 393] width 601 height 104
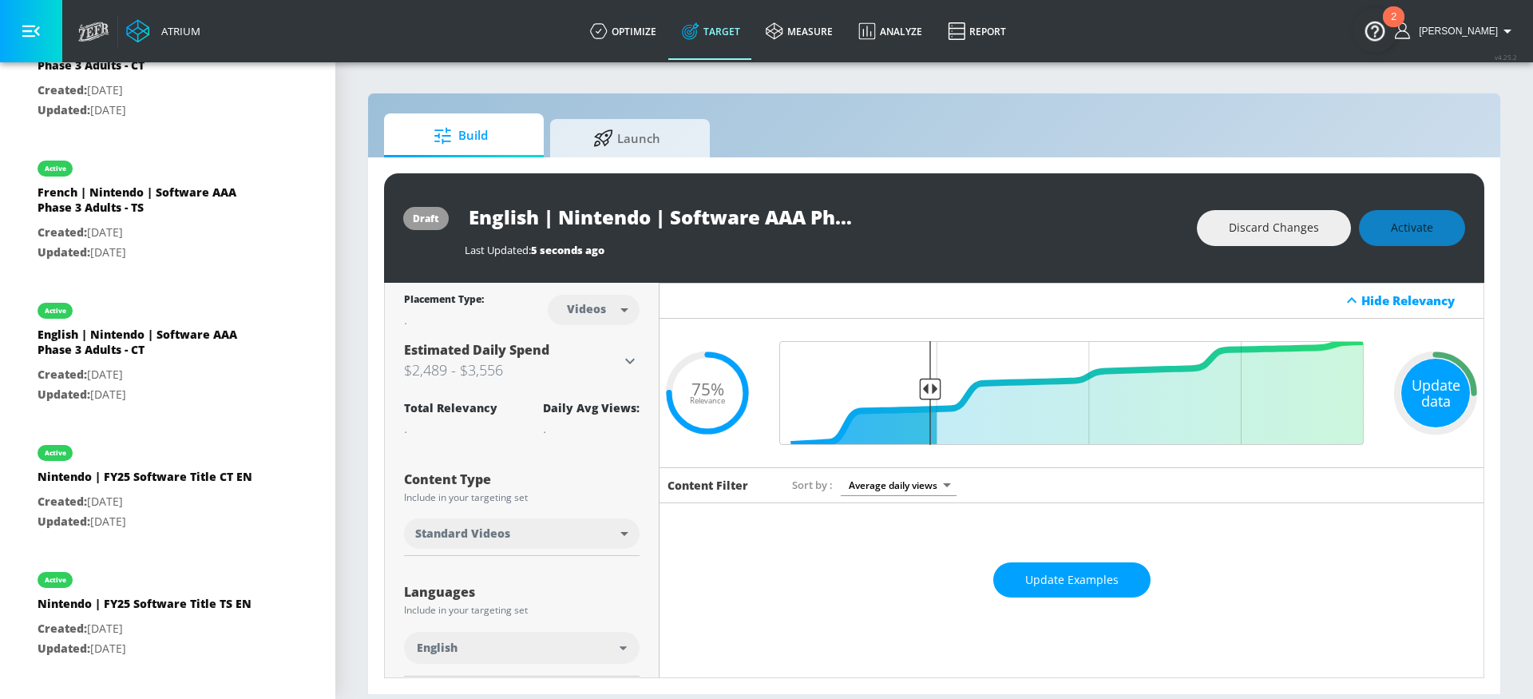
click at [1410, 390] on div "Update data" at bounding box center [1436, 393] width 69 height 69
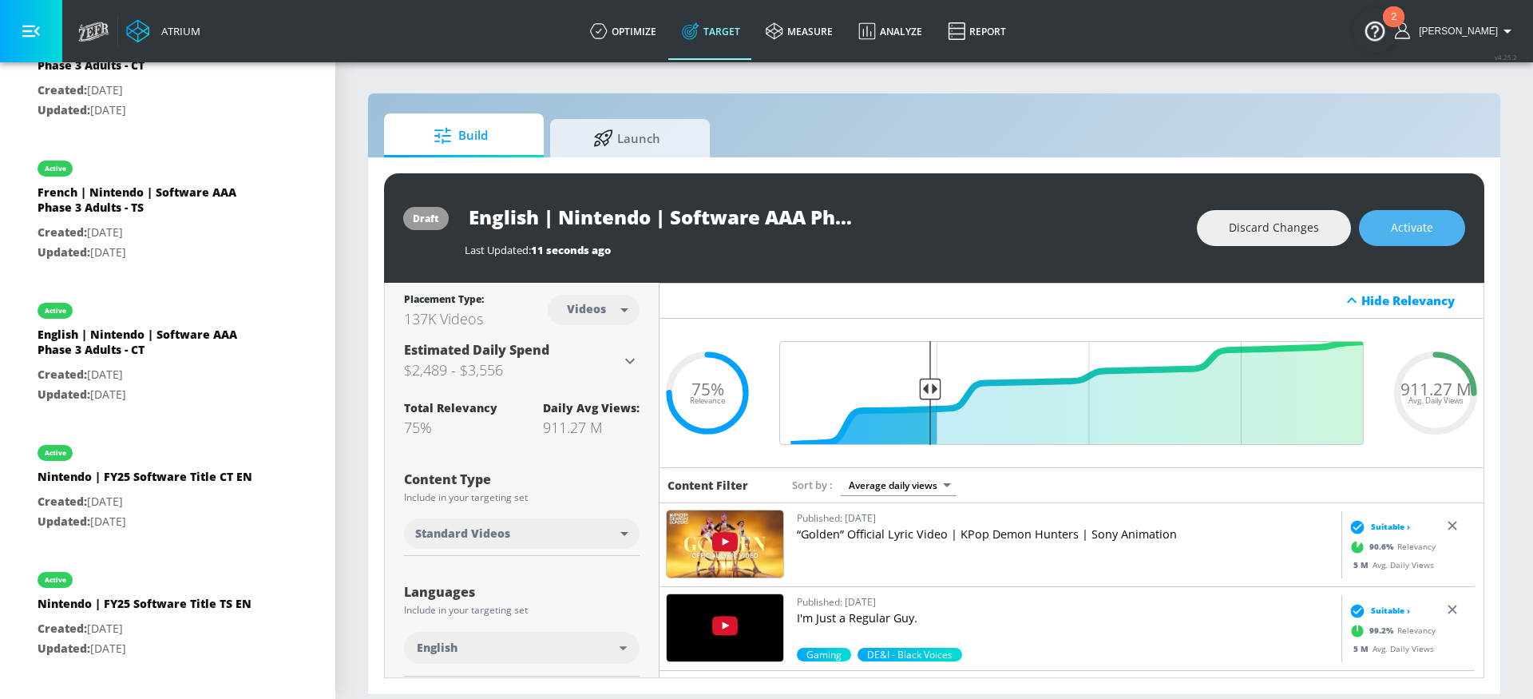
click at [1406, 228] on span "Activate" at bounding box center [1412, 228] width 42 height 20
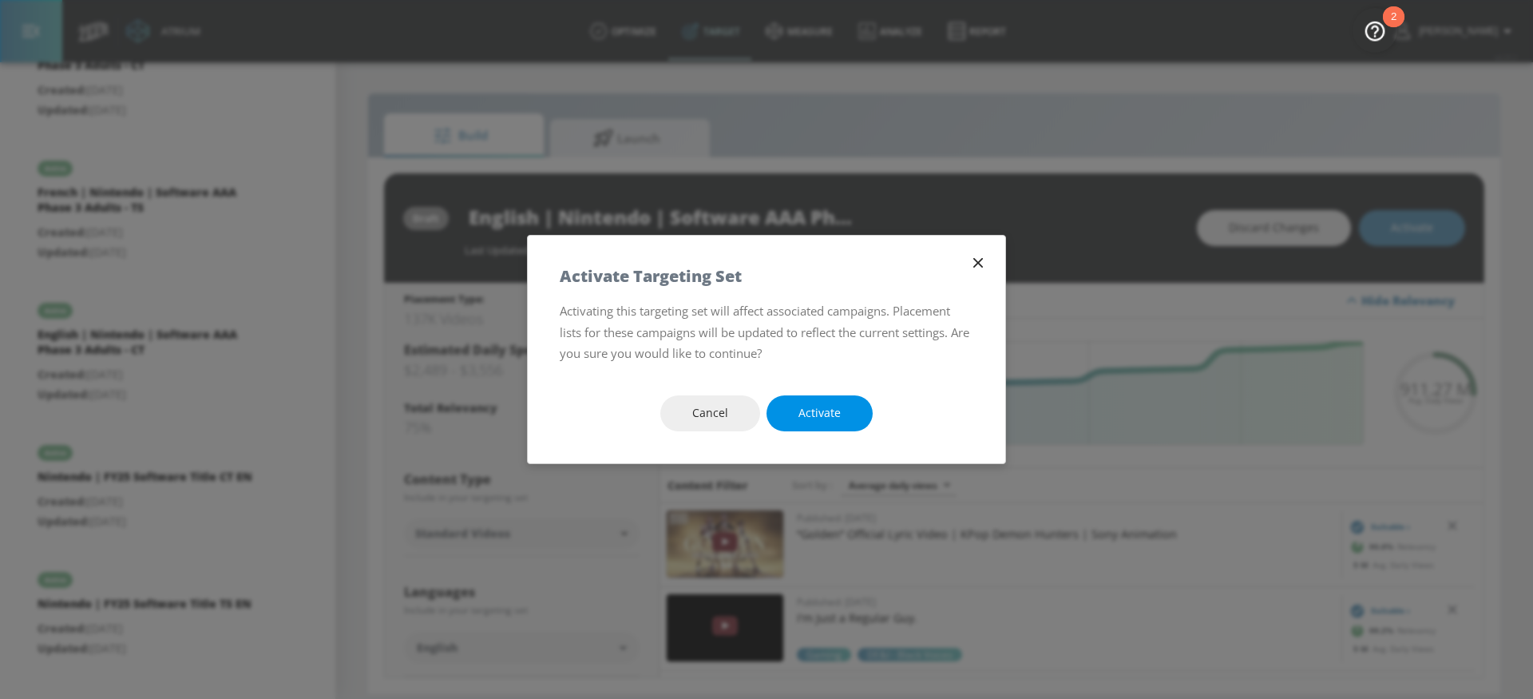
click at [826, 415] on span "Activate" at bounding box center [820, 413] width 42 height 20
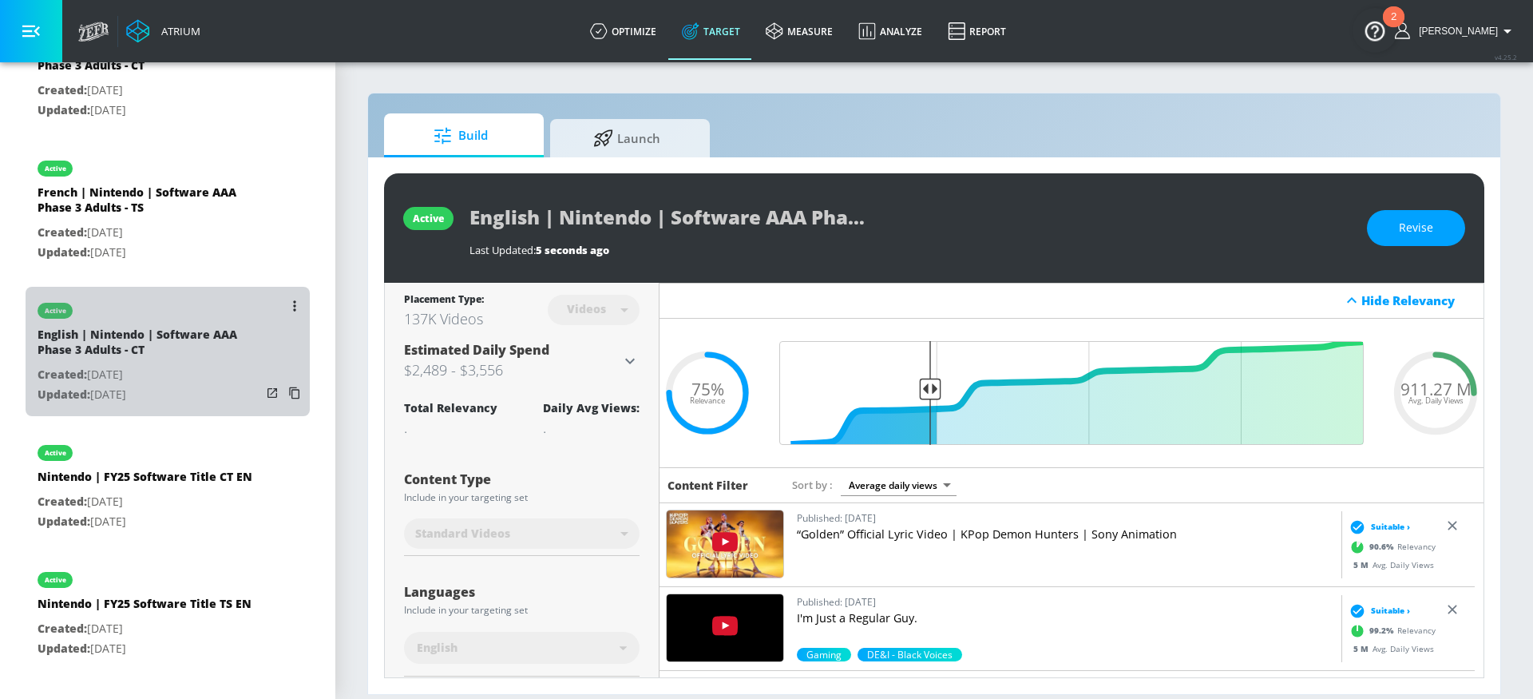
click at [198, 385] on p "Created: [DATE]" at bounding box center [150, 375] width 224 height 20
type input "English | Nintendo | Software AAA Phase 3 Adults - CT"
type input "channels"
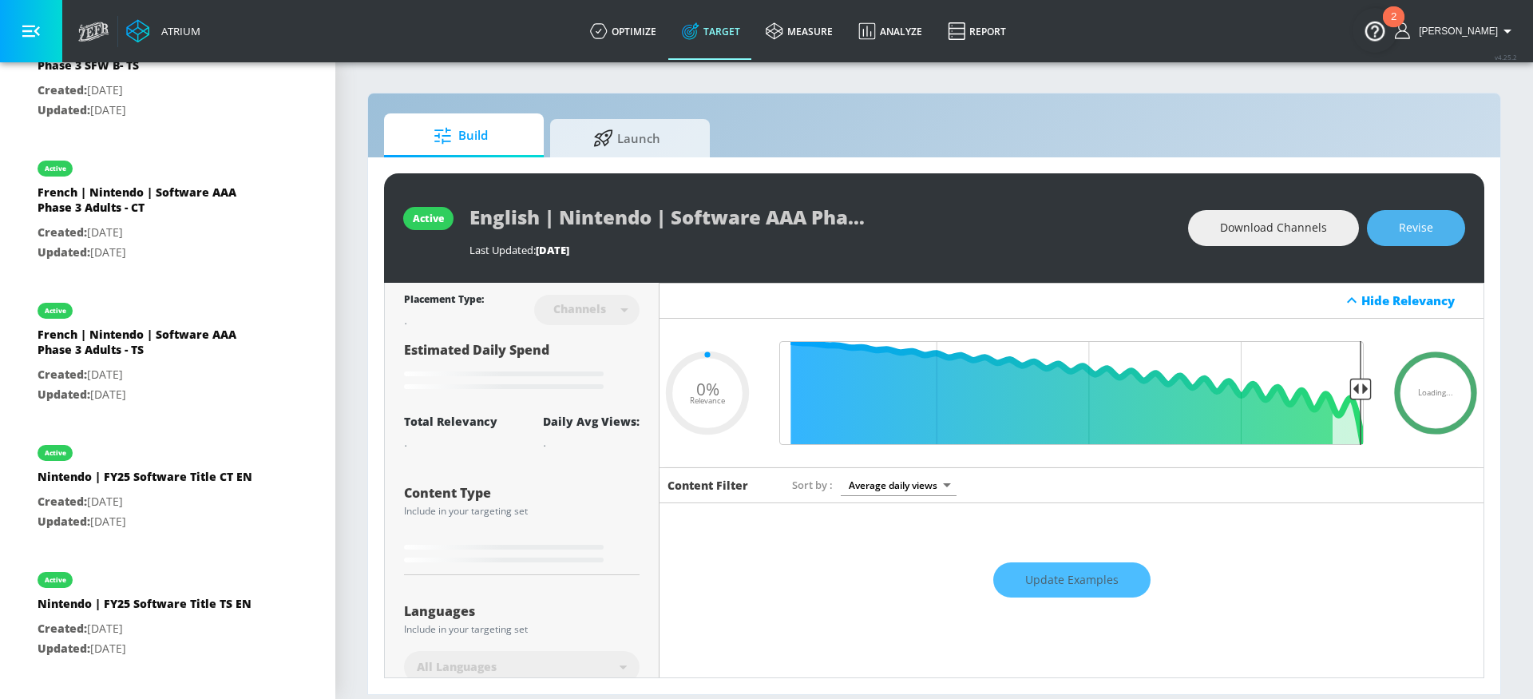
click at [1419, 231] on span "Revise" at bounding box center [1416, 228] width 34 height 20
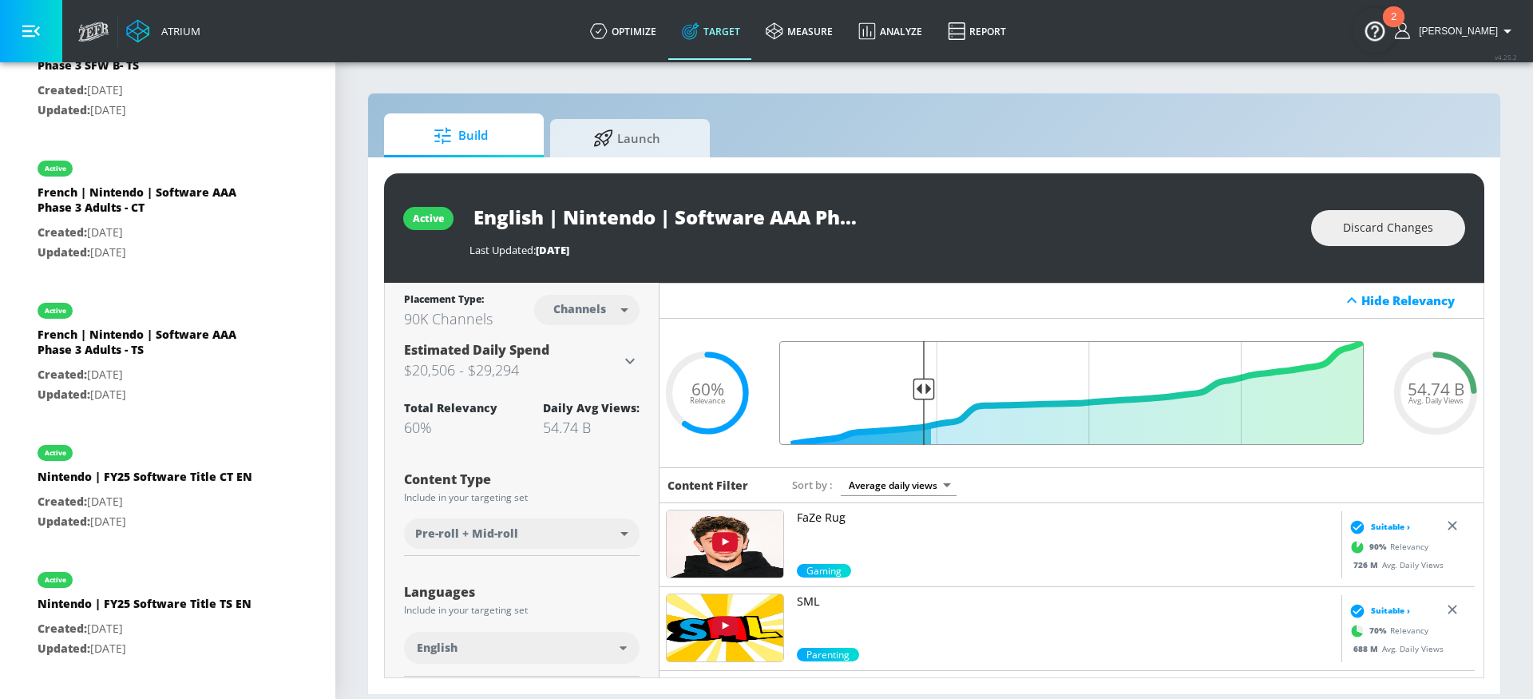
drag, startPoint x: 1008, startPoint y: 393, endPoint x: 921, endPoint y: 398, distance: 87.2
type input "0.76"
click at [921, 398] on input "Final Threshold" at bounding box center [1072, 393] width 601 height 104
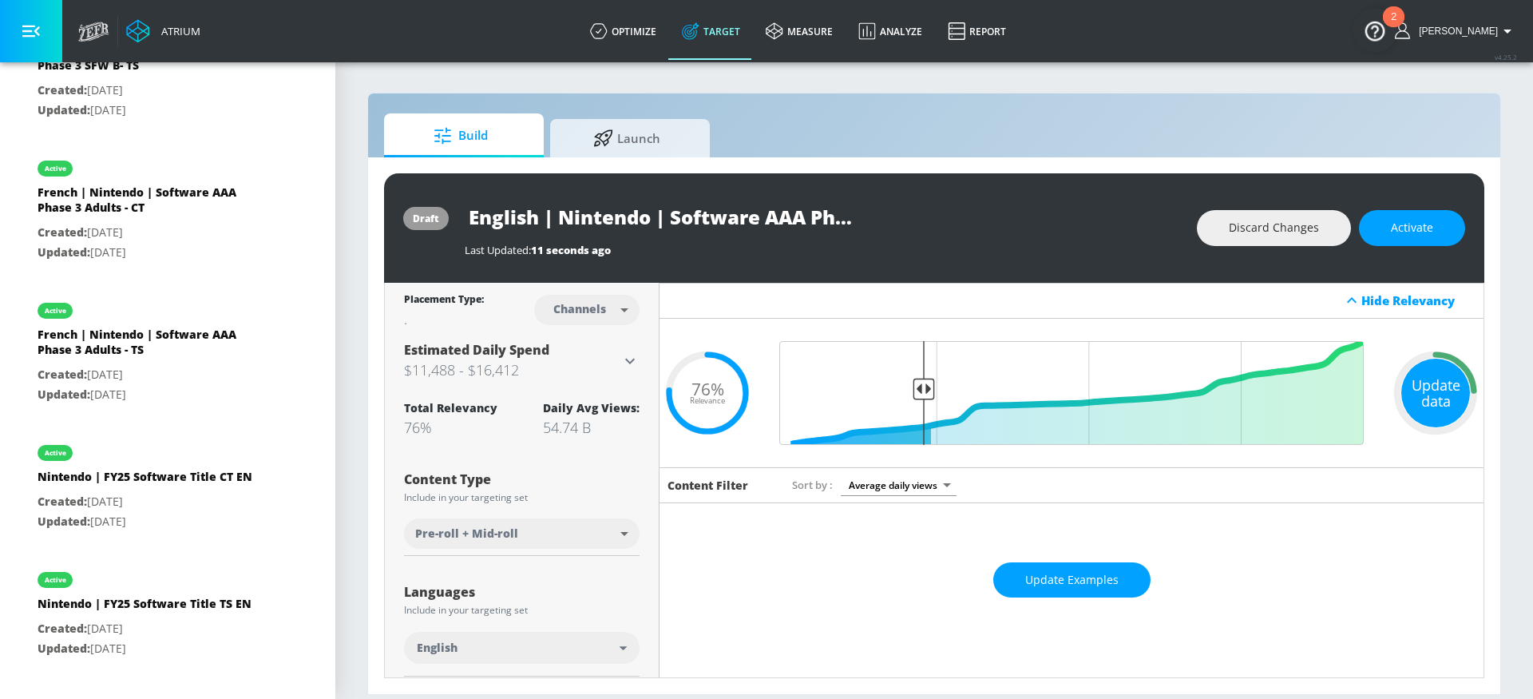
click at [1426, 376] on div "Update data" at bounding box center [1436, 393] width 69 height 69
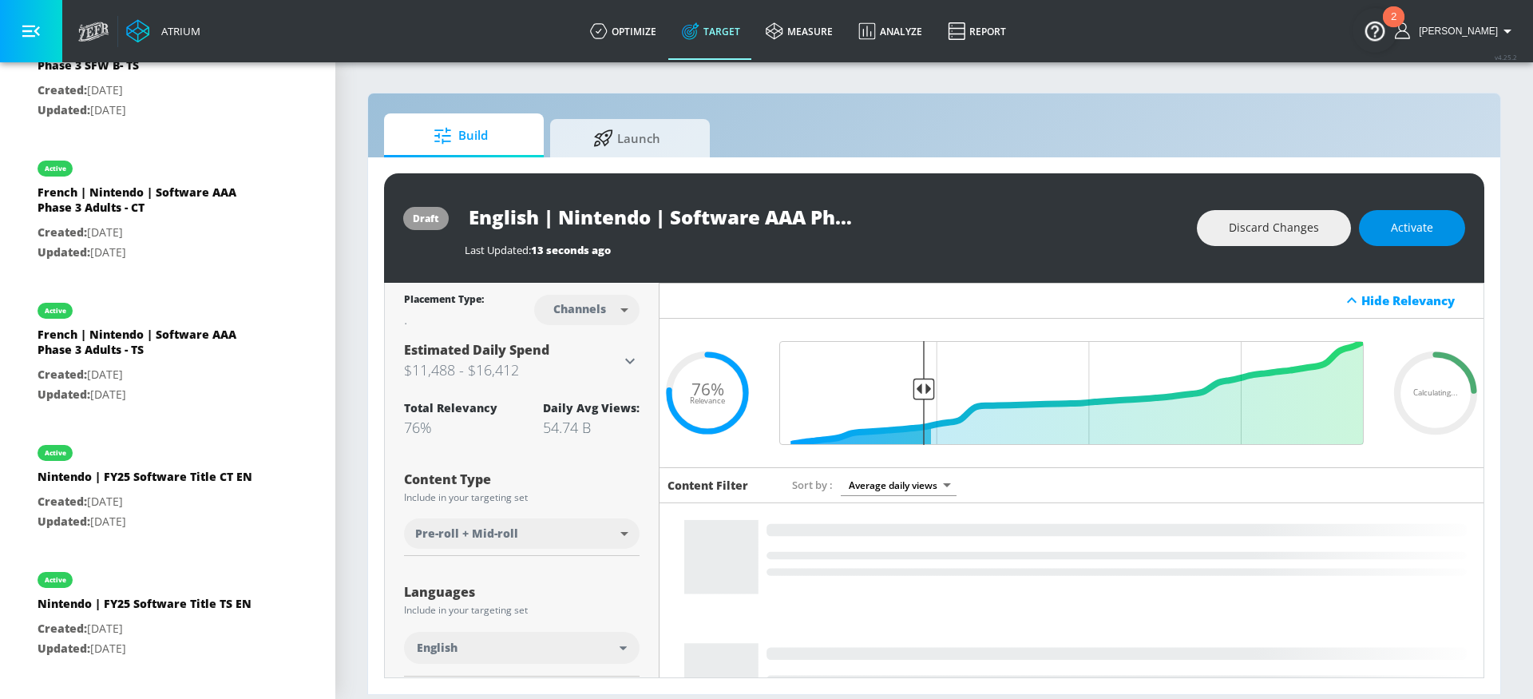
click at [1416, 232] on span "Activate" at bounding box center [1412, 228] width 42 height 20
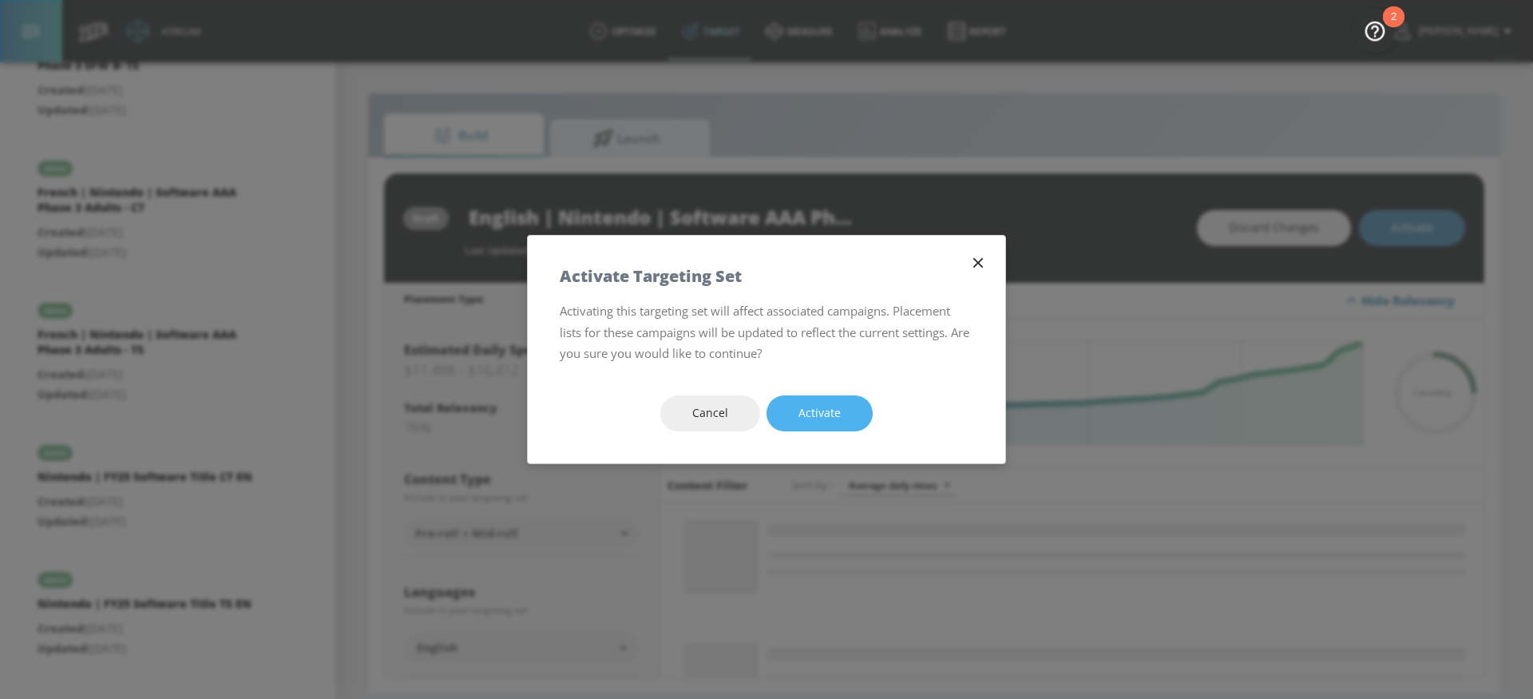
click at [793, 413] on button "Activate" at bounding box center [820, 413] width 106 height 36
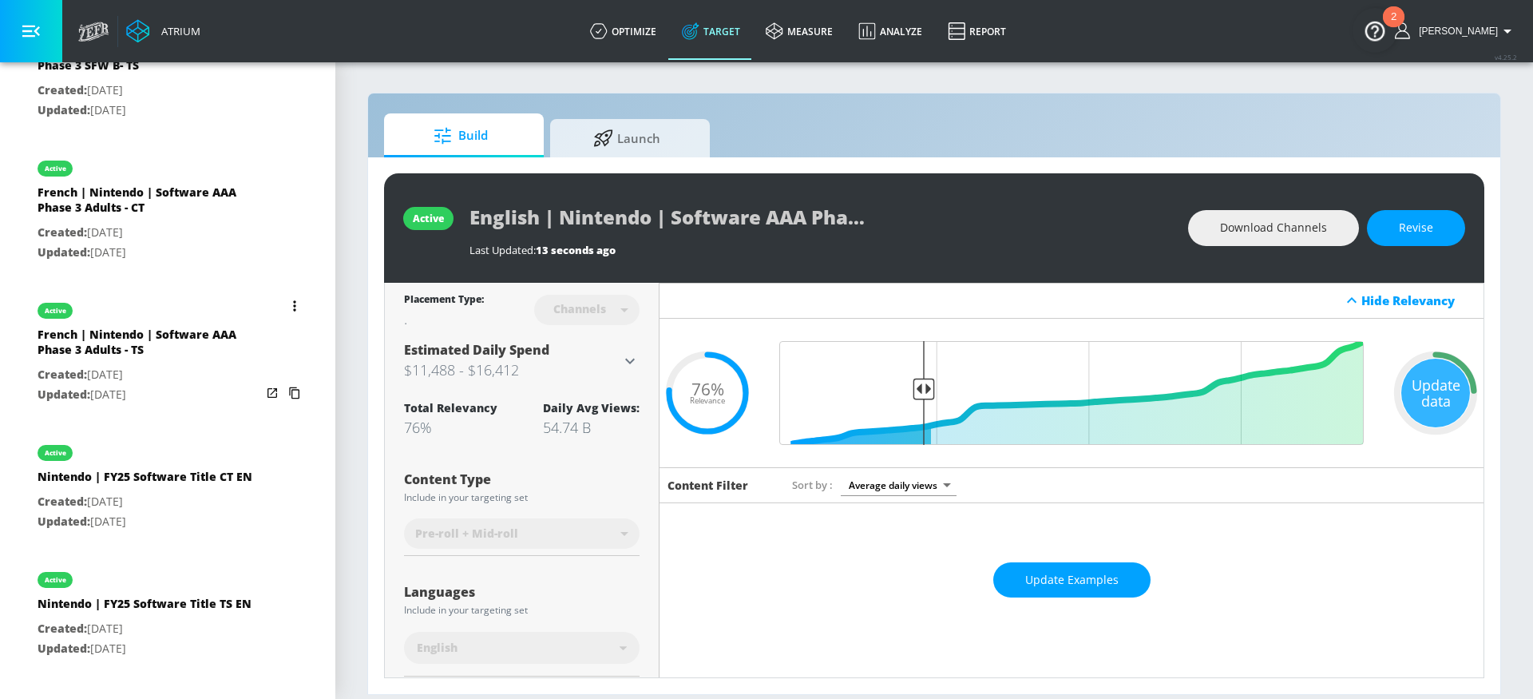
click at [219, 385] on p "Created: [DATE]" at bounding box center [150, 375] width 224 height 20
type input "French | Nintendo | Software AAA Phase 3 Adults - TS"
type input "videos"
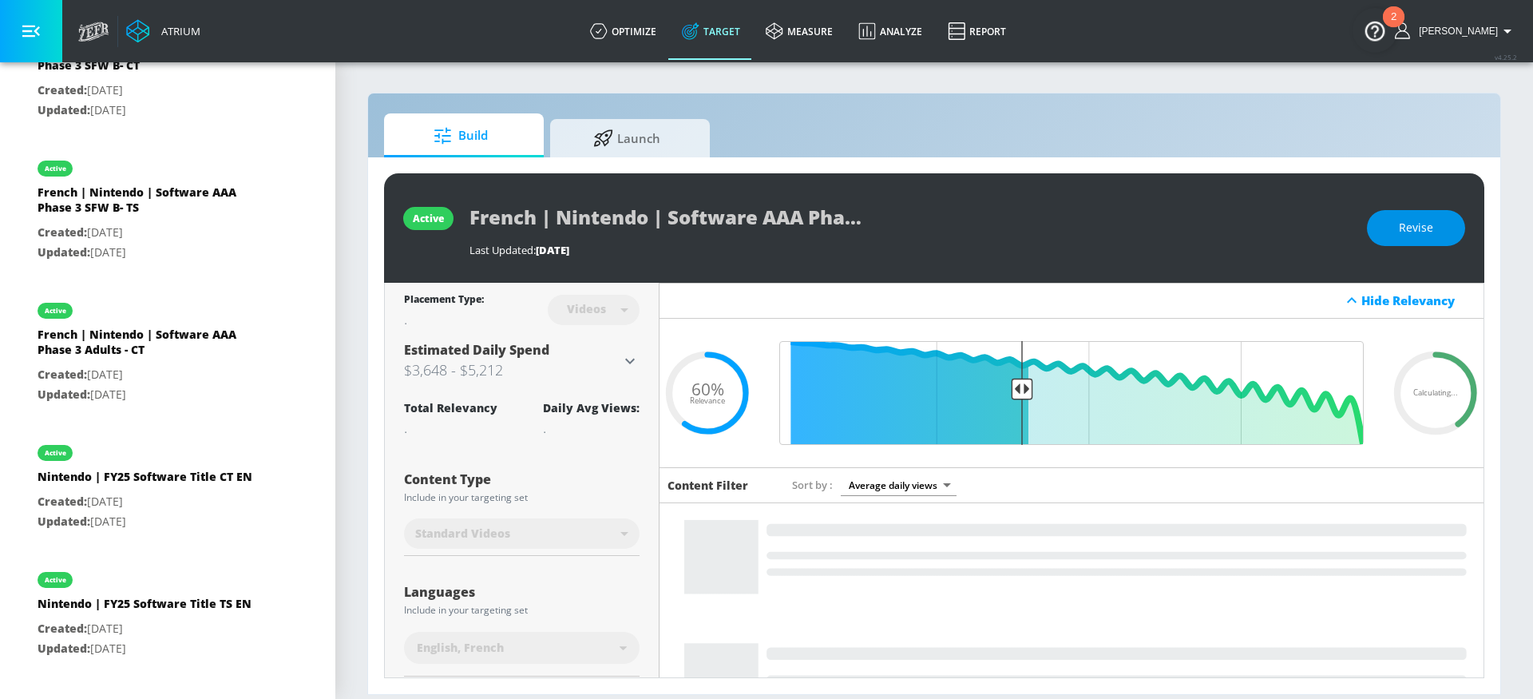
click at [1410, 236] on span "Revise" at bounding box center [1416, 228] width 34 height 20
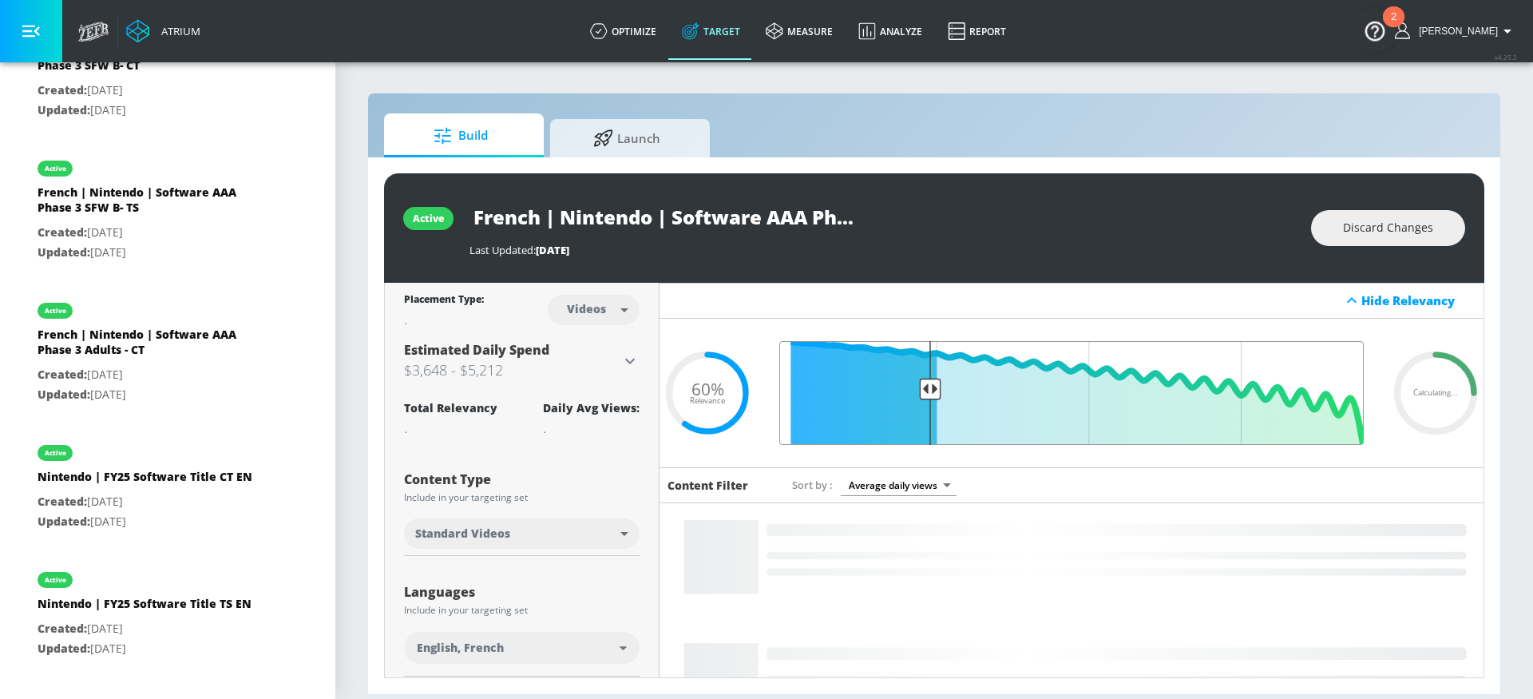
drag, startPoint x: 1017, startPoint y: 387, endPoint x: 924, endPoint y: 395, distance: 92.9
click at [924, 395] on input "Final Threshold" at bounding box center [1072, 393] width 601 height 104
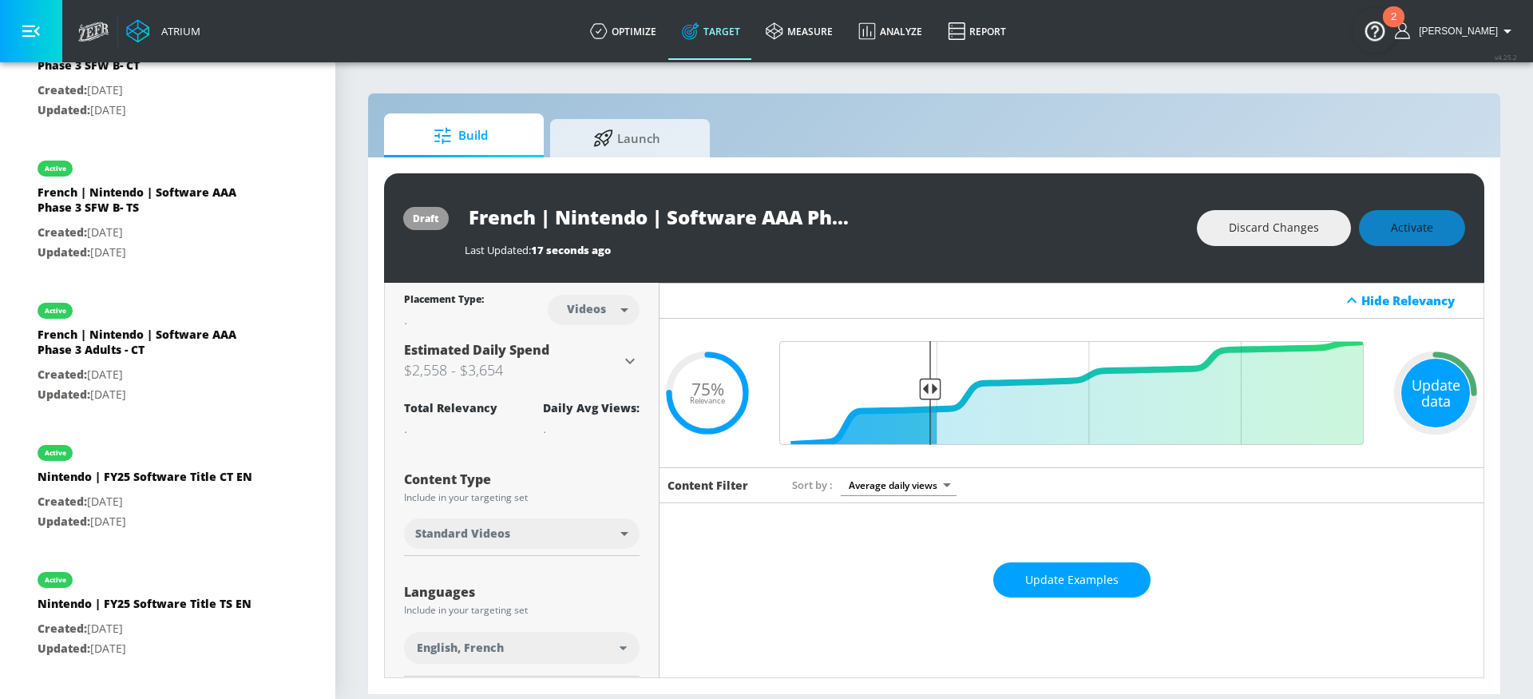
click at [1440, 398] on div "Update data" at bounding box center [1436, 393] width 69 height 69
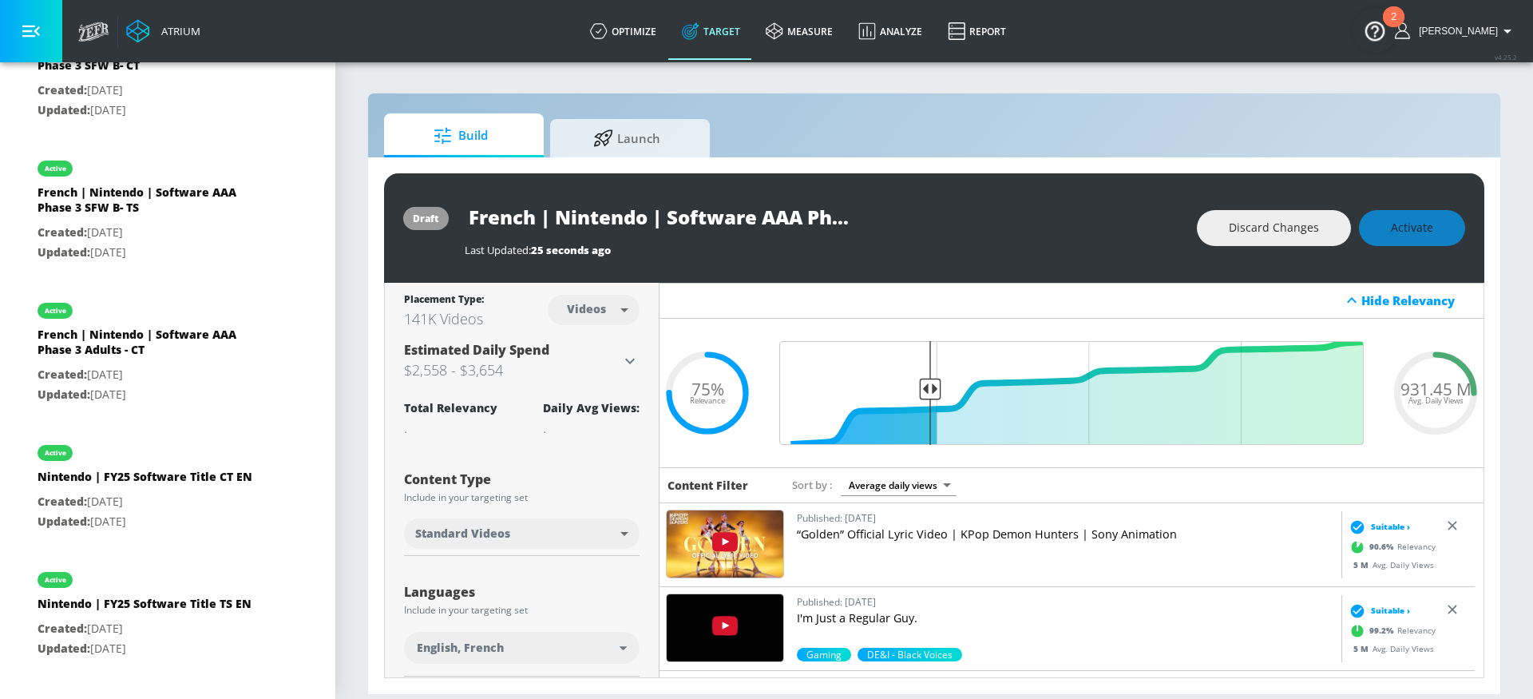
click at [1397, 222] on div "Discard Changes Activate" at bounding box center [1331, 228] width 268 height 36
type input "0.77"
click at [912, 391] on input "Final Threshold" at bounding box center [1072, 393] width 601 height 104
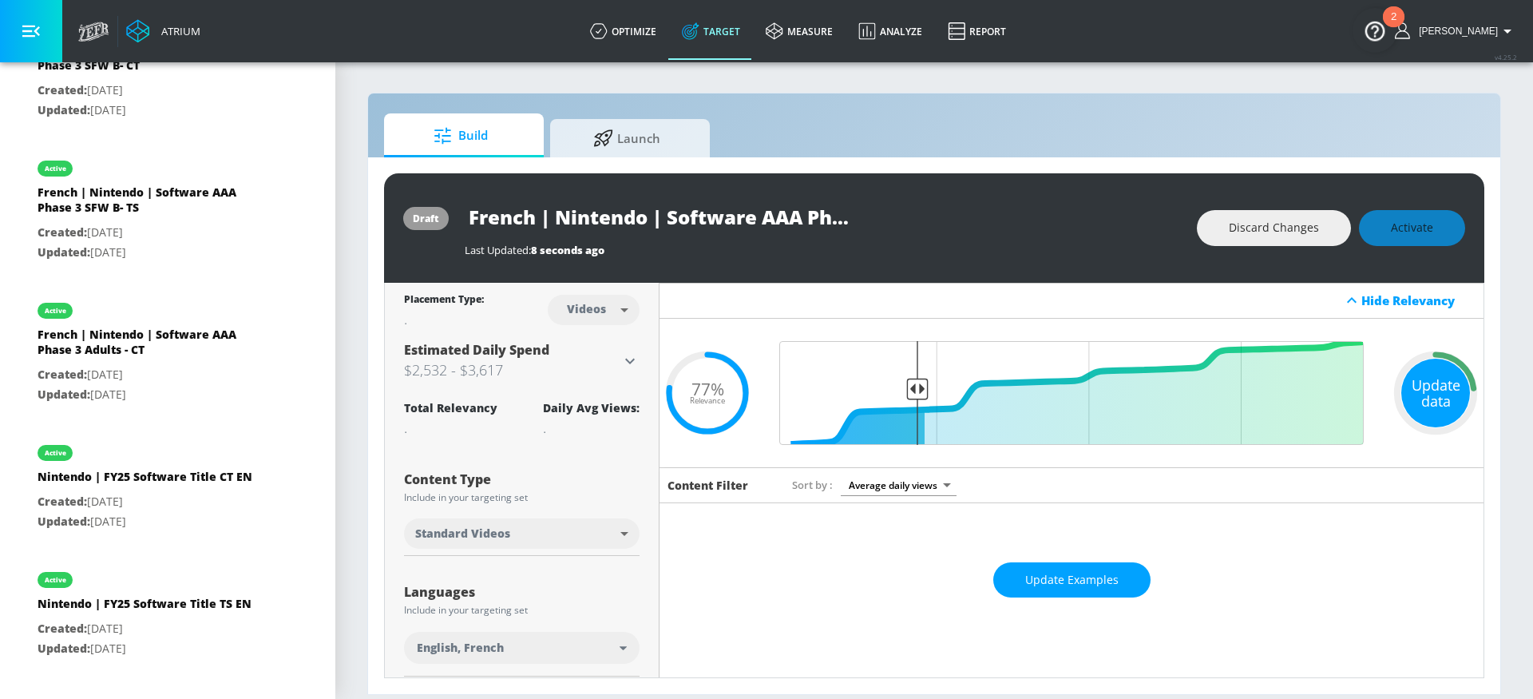
click at [1434, 394] on div "Update data" at bounding box center [1436, 393] width 69 height 69
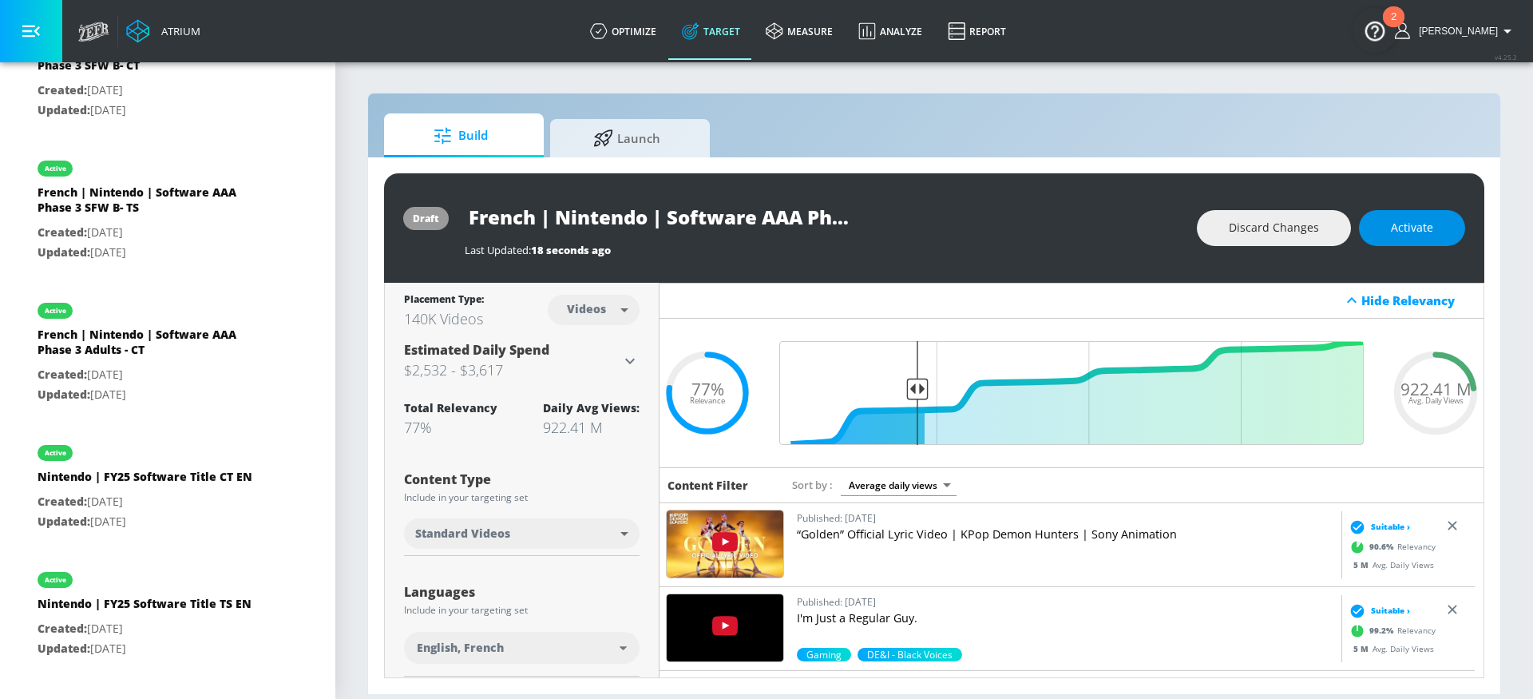
click at [1414, 226] on span "Activate" at bounding box center [1412, 228] width 42 height 20
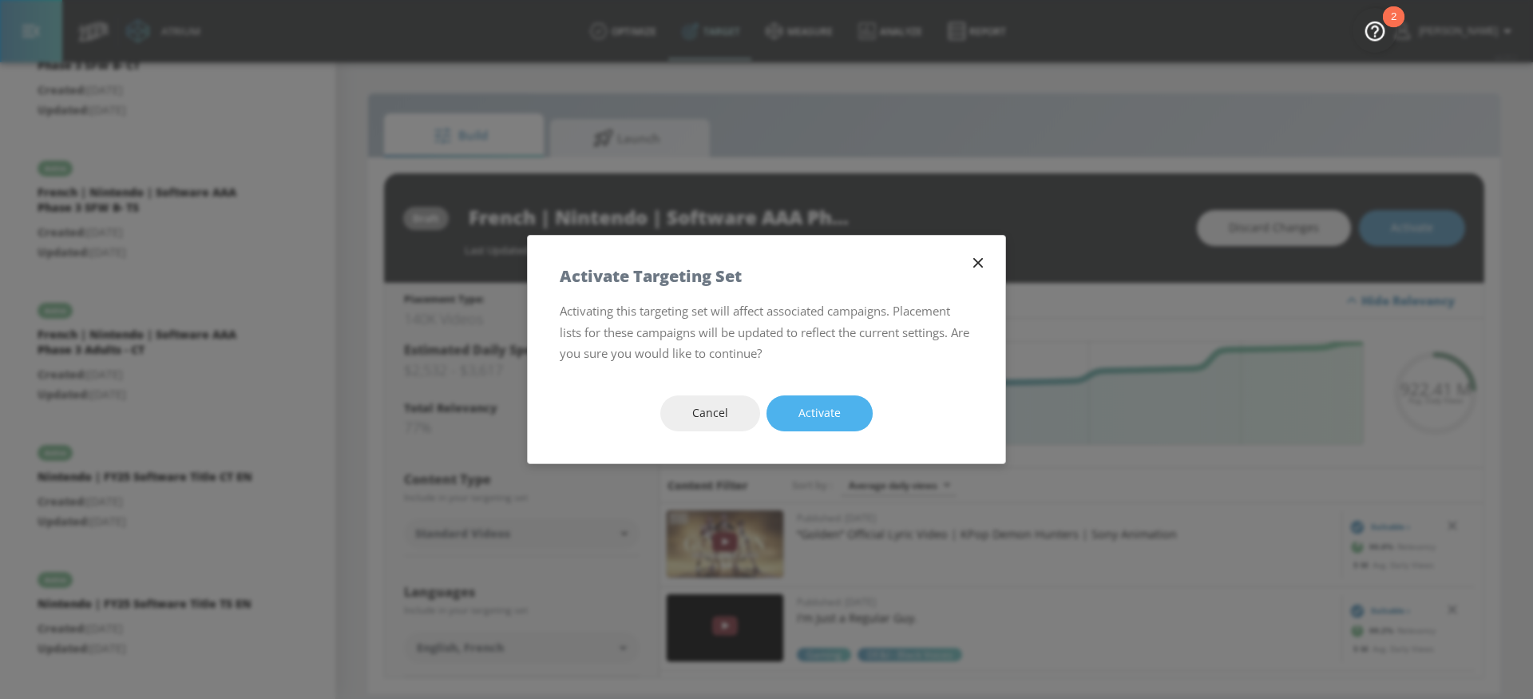
click at [867, 403] on button "Activate" at bounding box center [820, 413] width 106 height 36
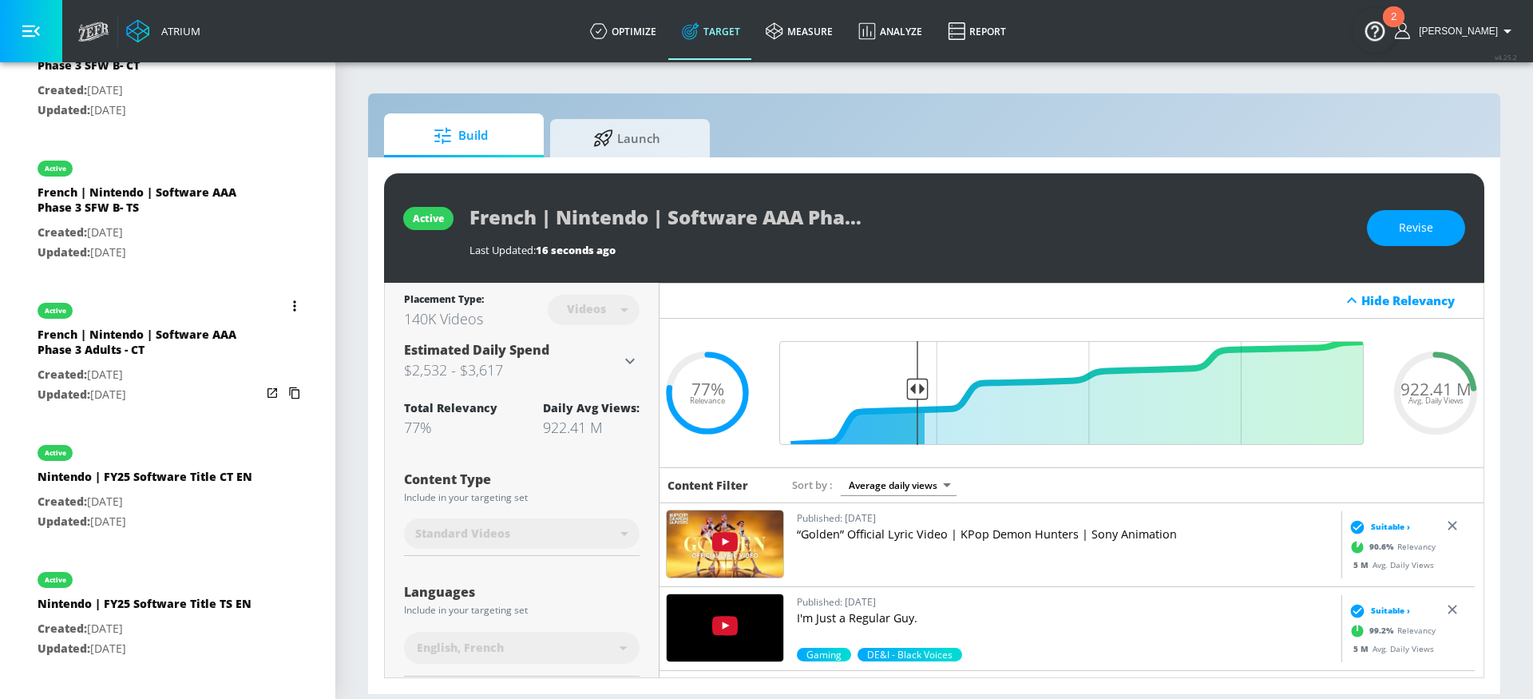
click at [204, 405] on p "Updated: Jun. 11, 2025" at bounding box center [150, 395] width 224 height 20
type input "French | Nintendo | Software AAA Phase 3 Adults - CT"
type input "channels"
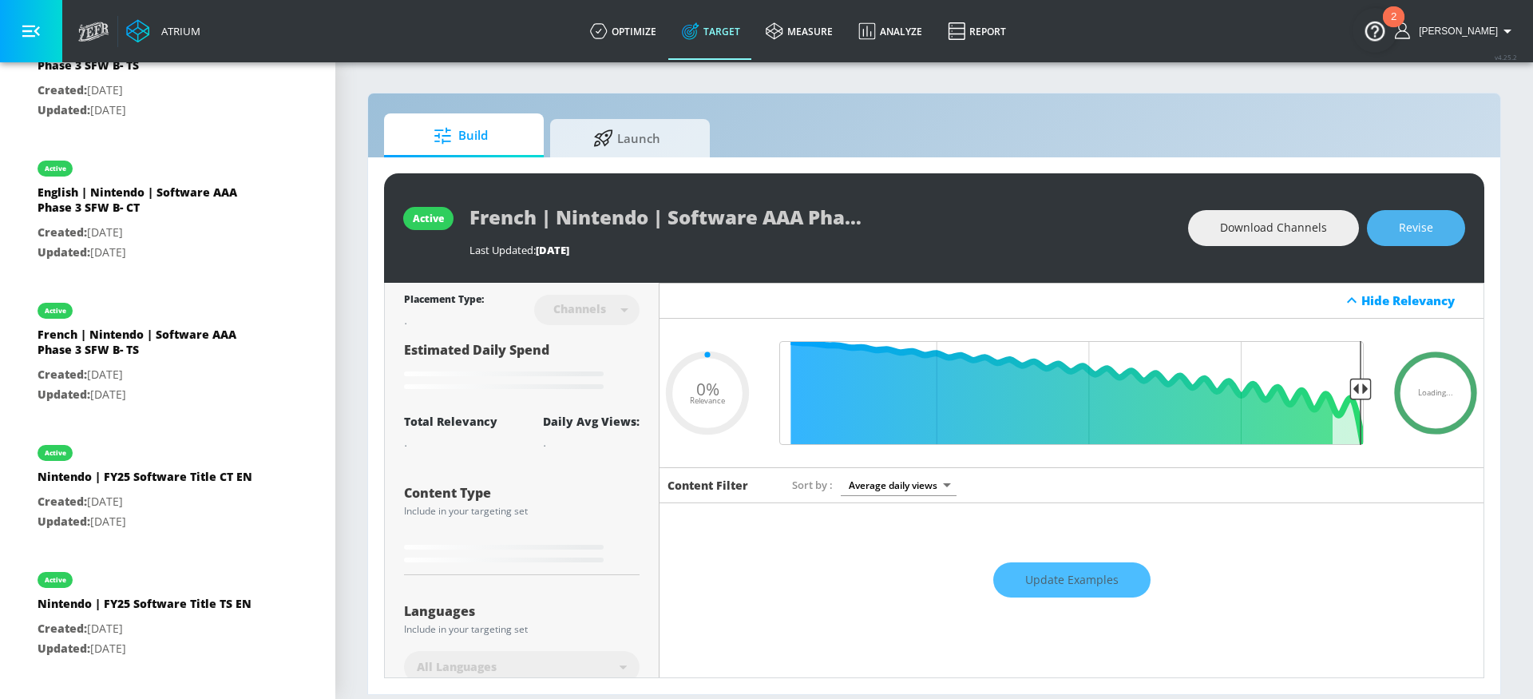
click at [1408, 232] on span "Revise" at bounding box center [1416, 228] width 34 height 20
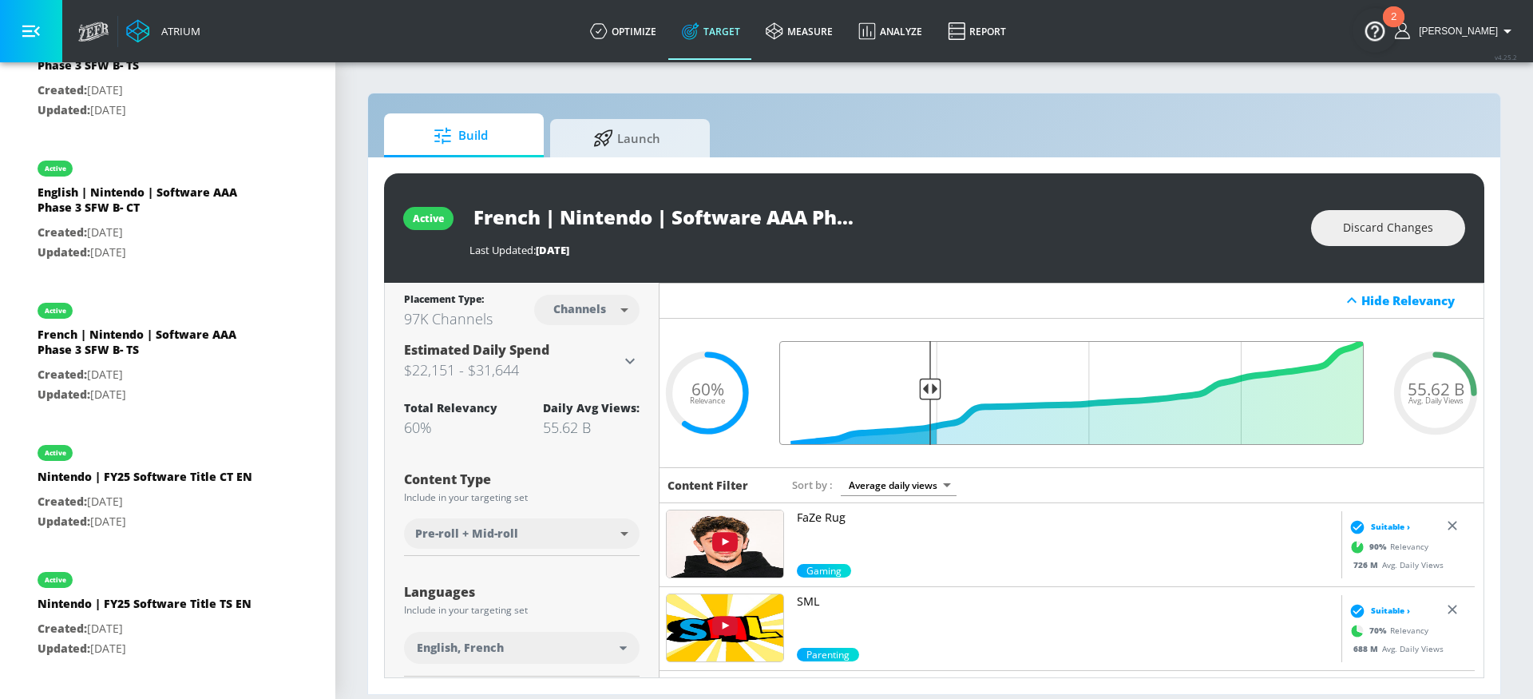
drag, startPoint x: 1020, startPoint y: 386, endPoint x: 924, endPoint y: 388, distance: 95.9
type input "0.75"
click at [924, 388] on input "Final Threshold" at bounding box center [1072, 393] width 601 height 104
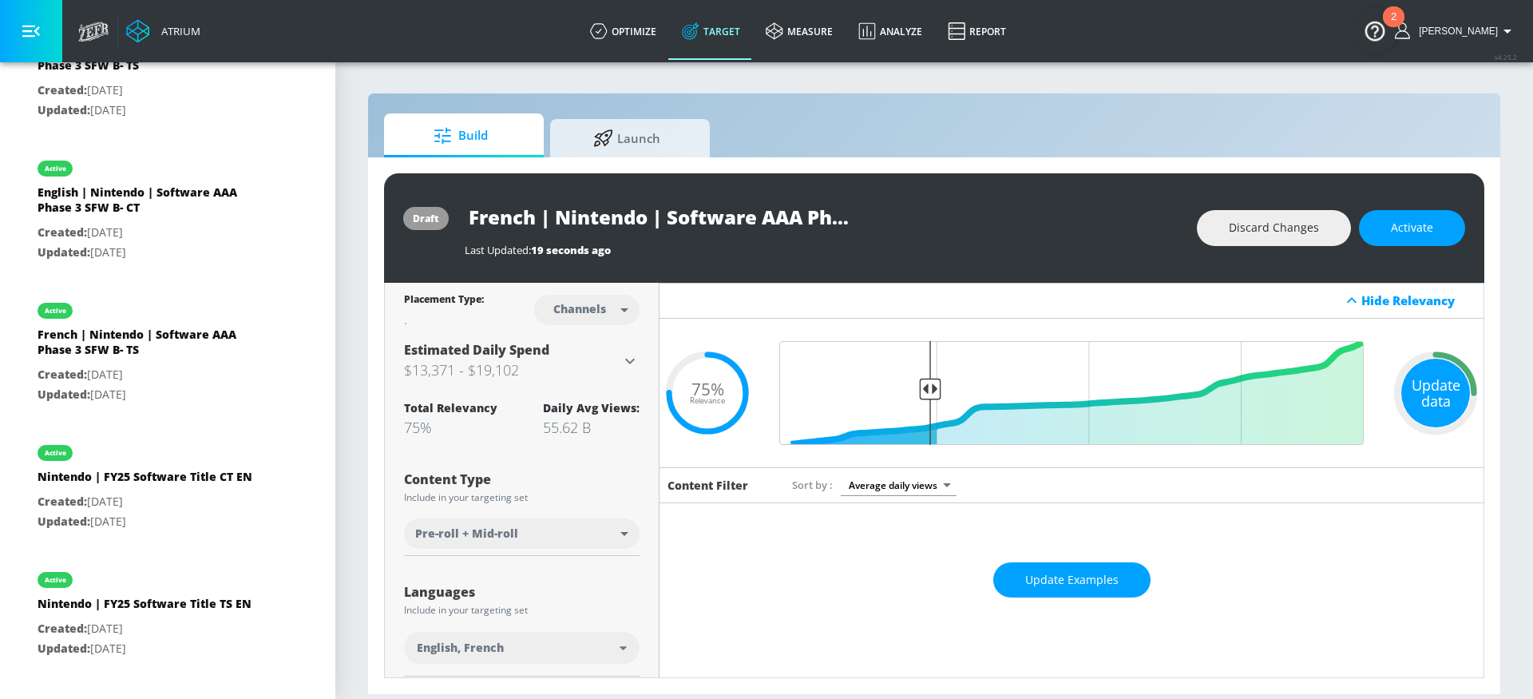
click at [1421, 395] on div "Update data" at bounding box center [1436, 393] width 69 height 69
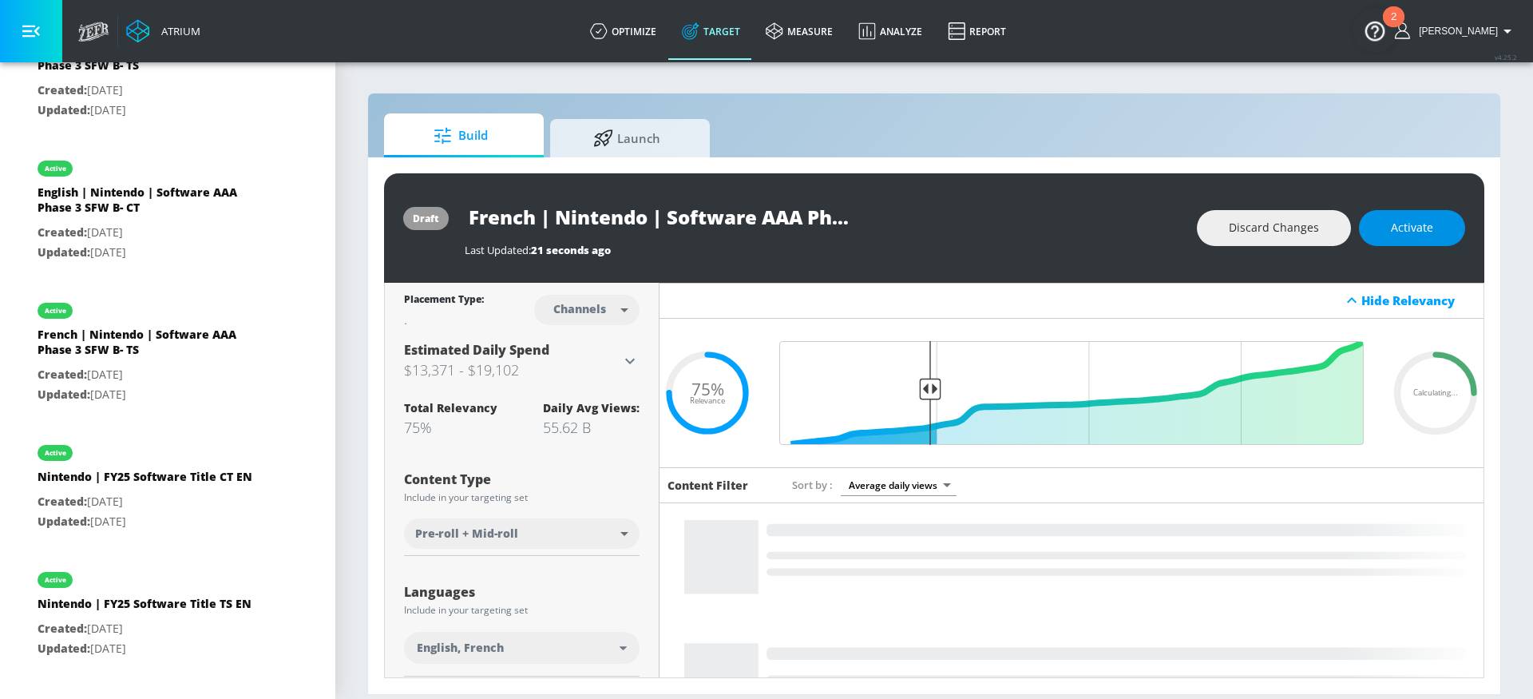
click at [1435, 232] on button "Activate" at bounding box center [1412, 228] width 106 height 36
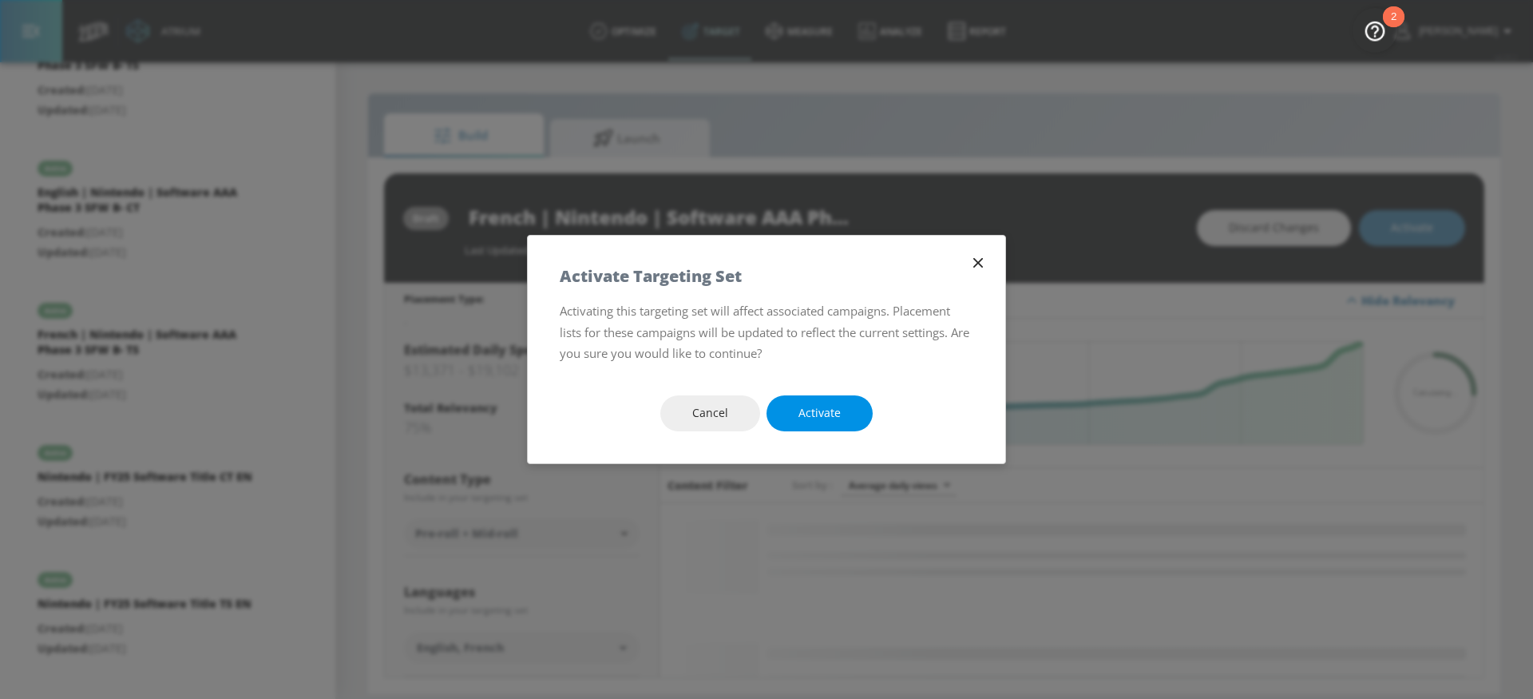
click at [835, 411] on span "Activate" at bounding box center [820, 413] width 42 height 20
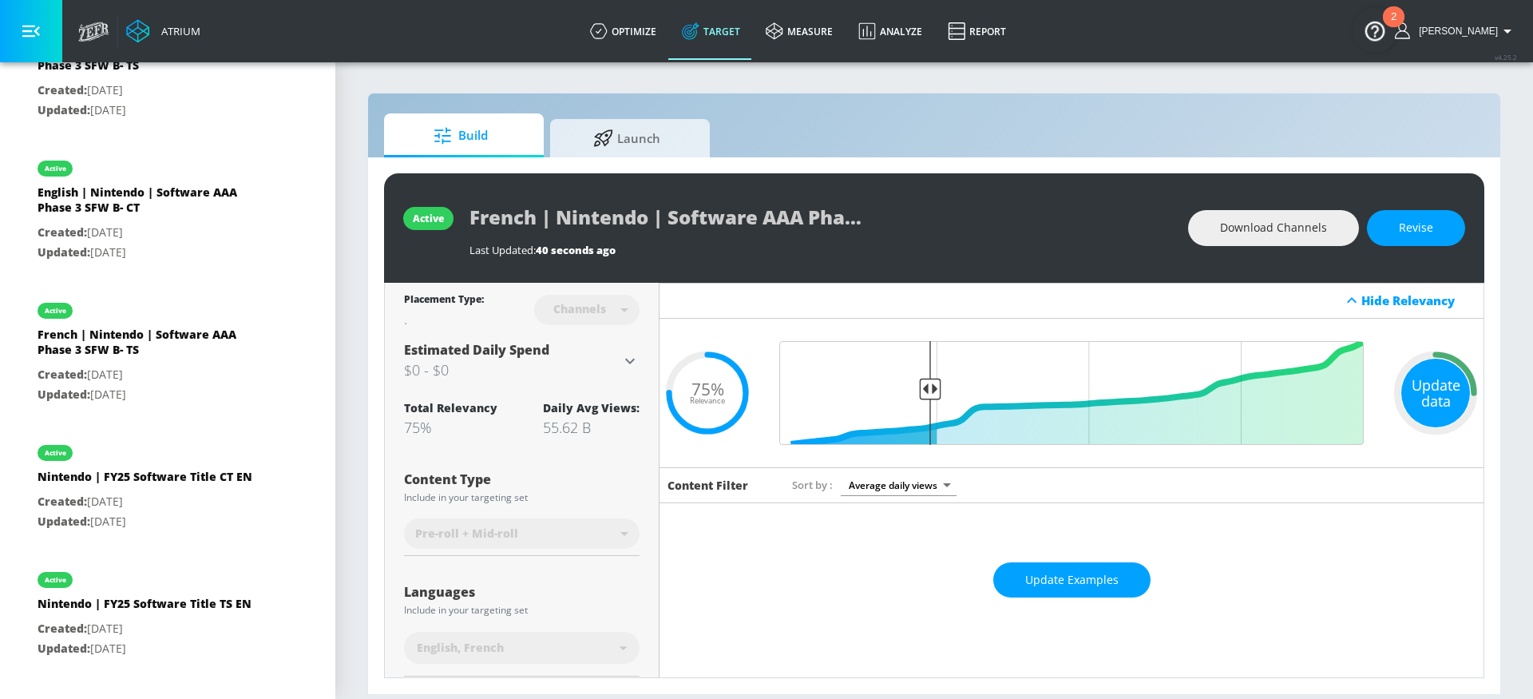
click at [1437, 386] on div "Update data" at bounding box center [1436, 393] width 69 height 69
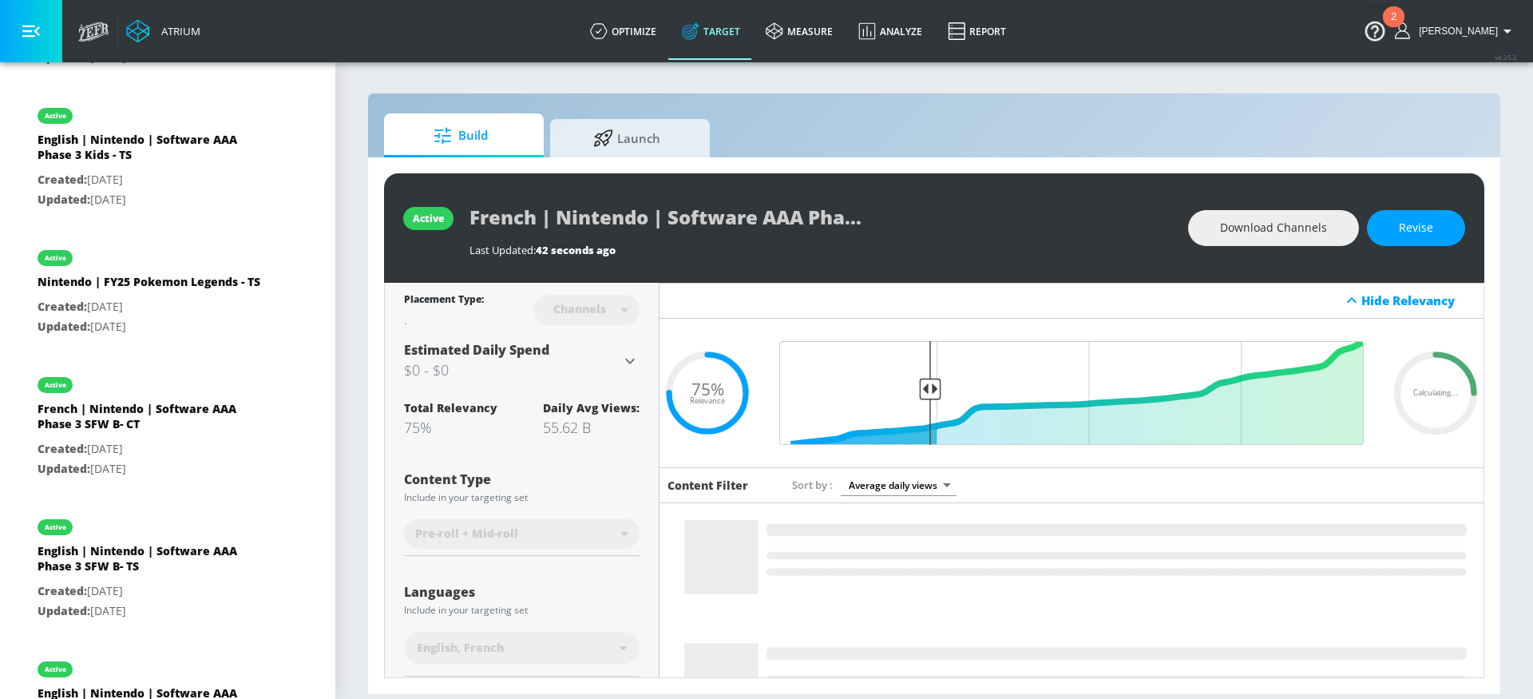
scroll to position [1120, 0]
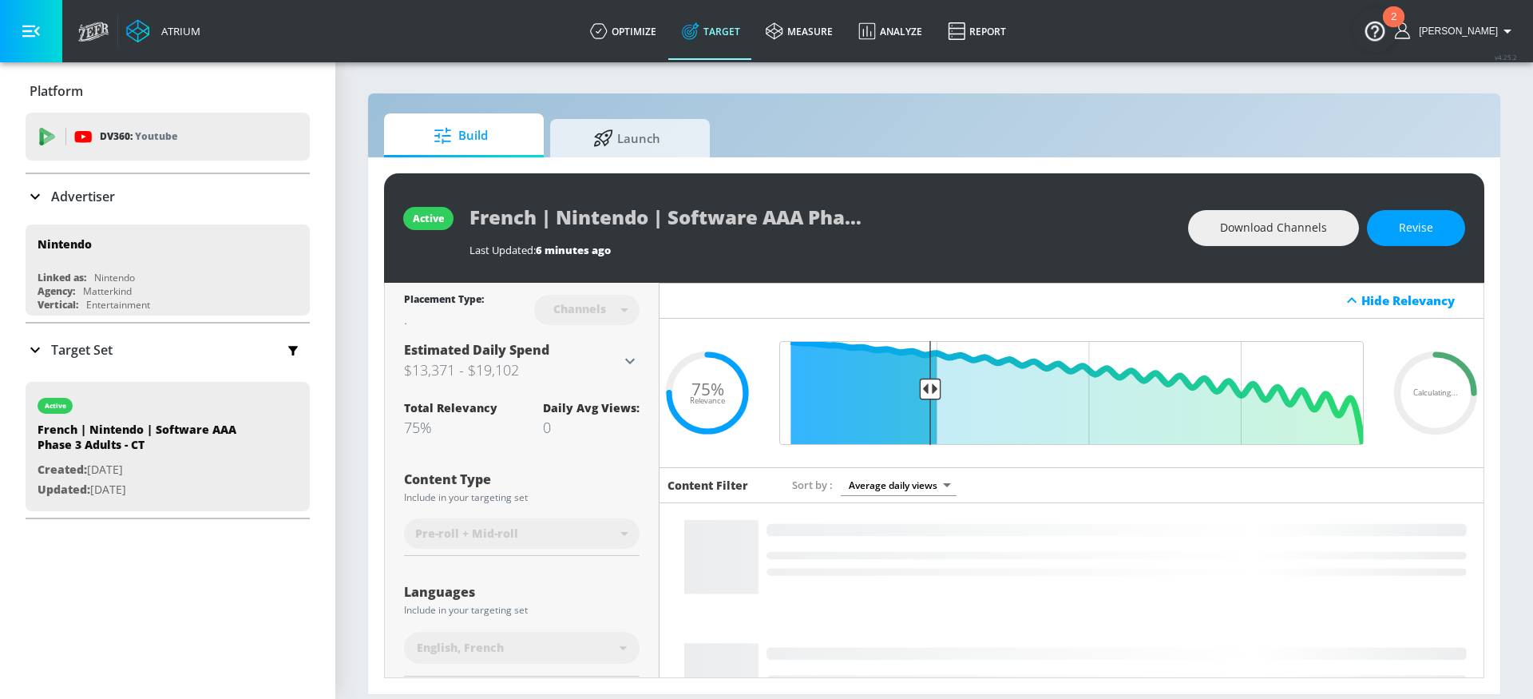
click at [40, 353] on icon at bounding box center [35, 349] width 19 height 19
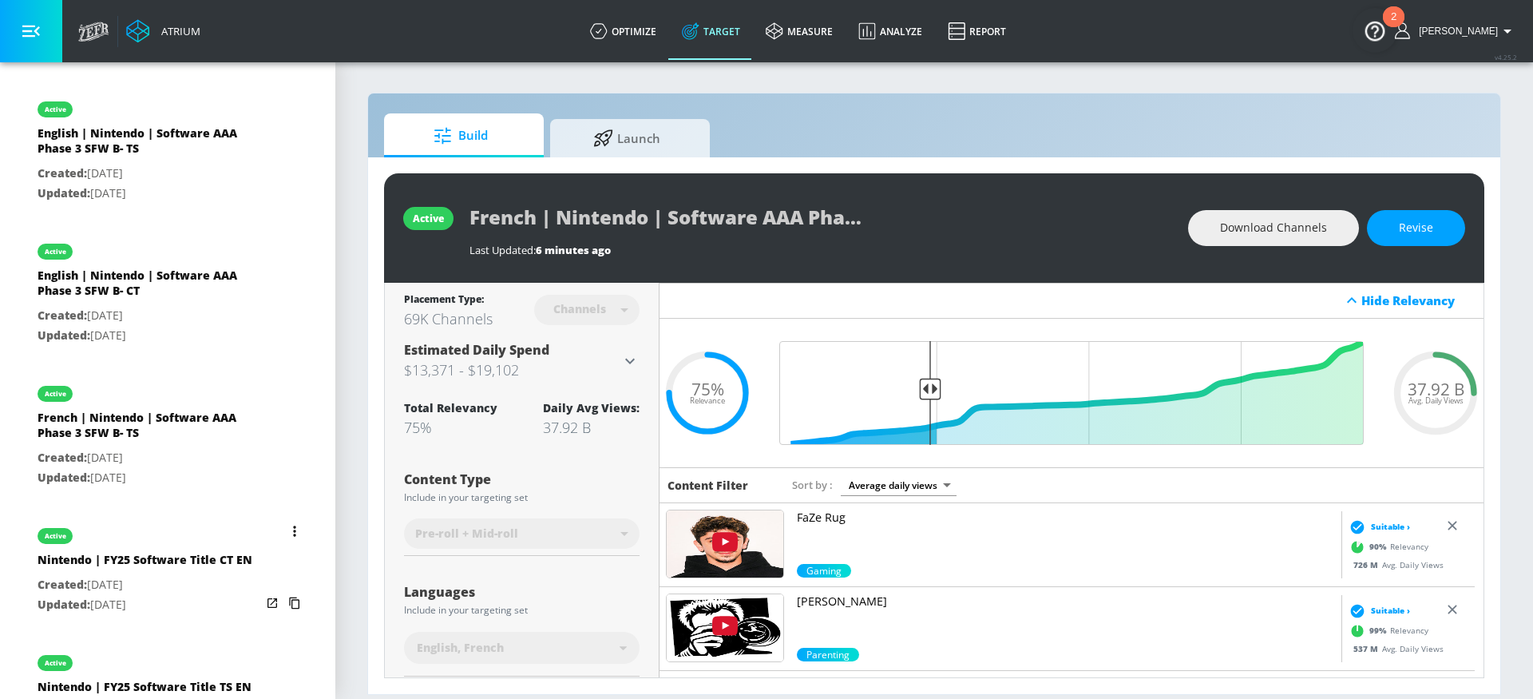
scroll to position [1589, 0]
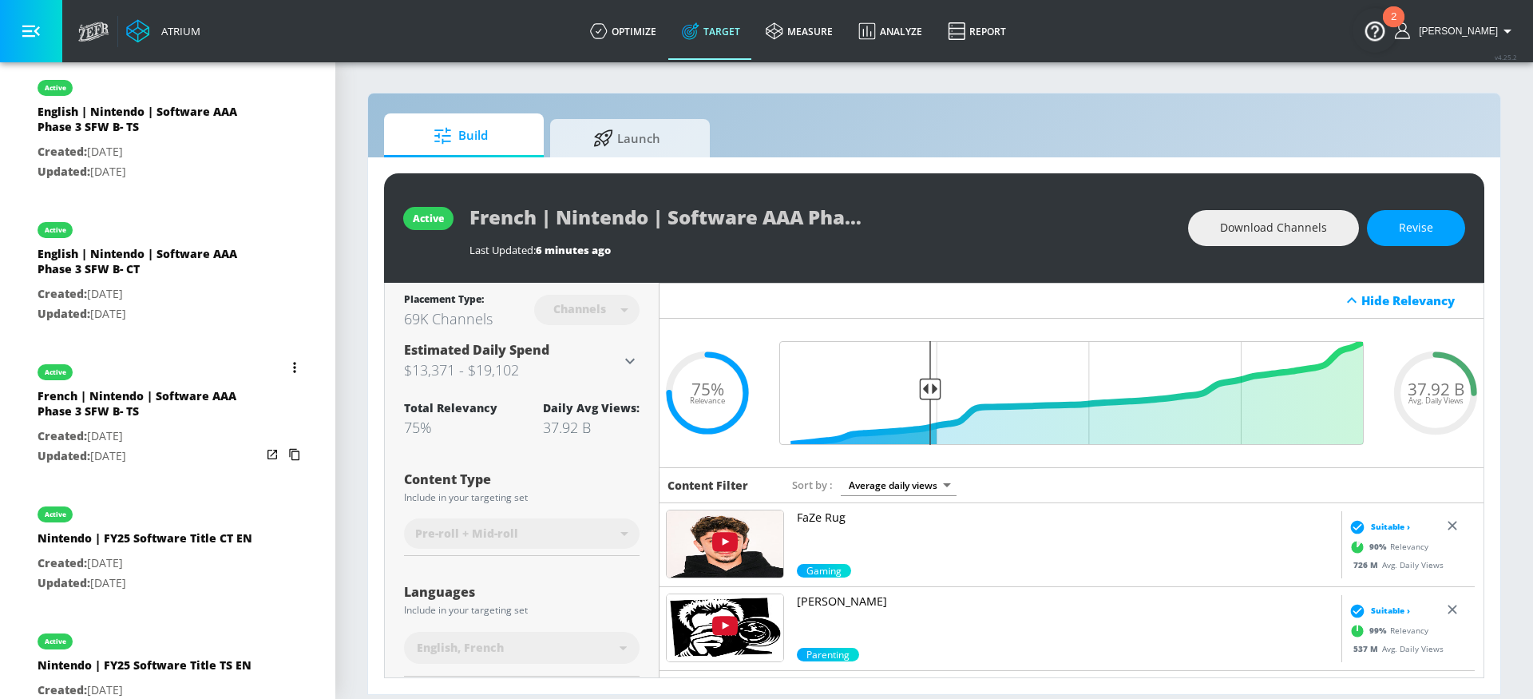
click at [192, 446] on p "Created: [DATE]" at bounding box center [150, 436] width 224 height 20
type input "French | Nintendo | Software AAA Phase 3 SFW B- TS"
type input "videos"
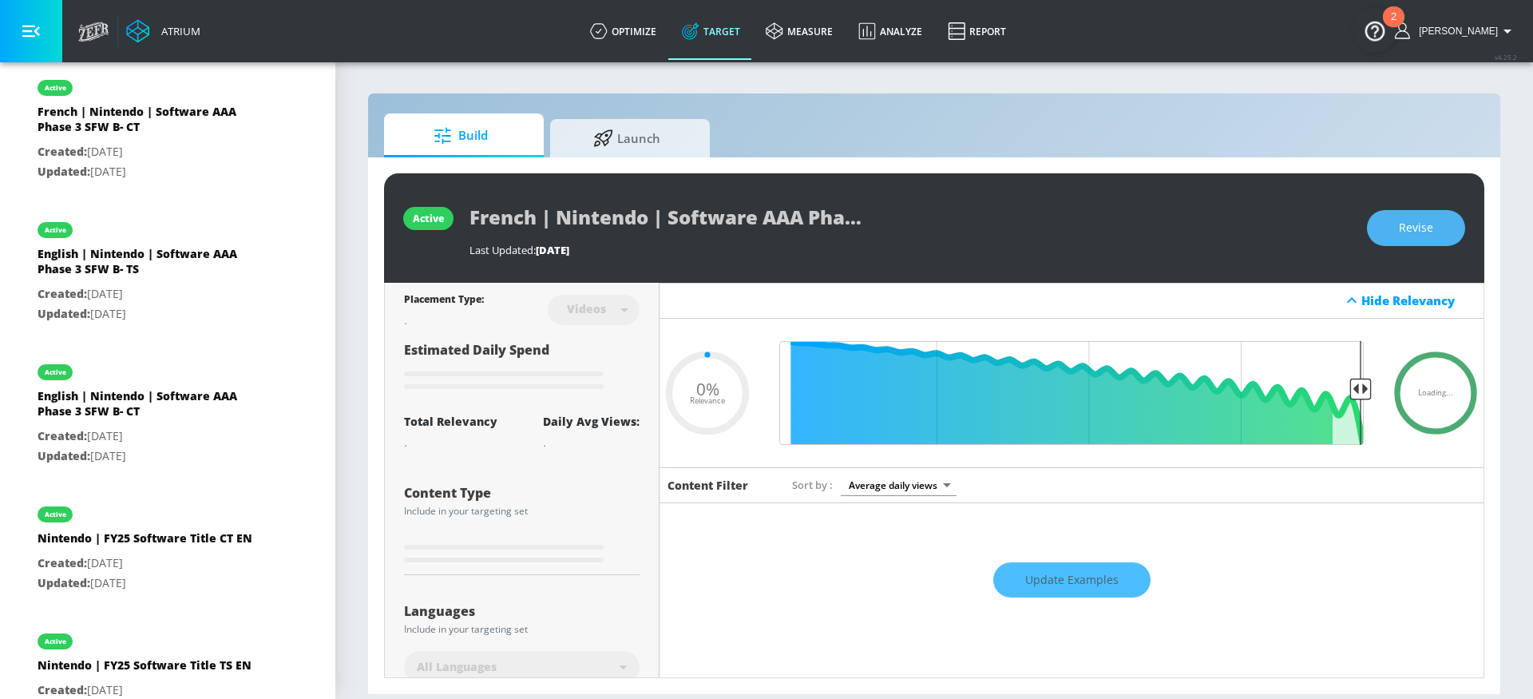
click at [1384, 234] on button "Revise" at bounding box center [1416, 228] width 98 height 36
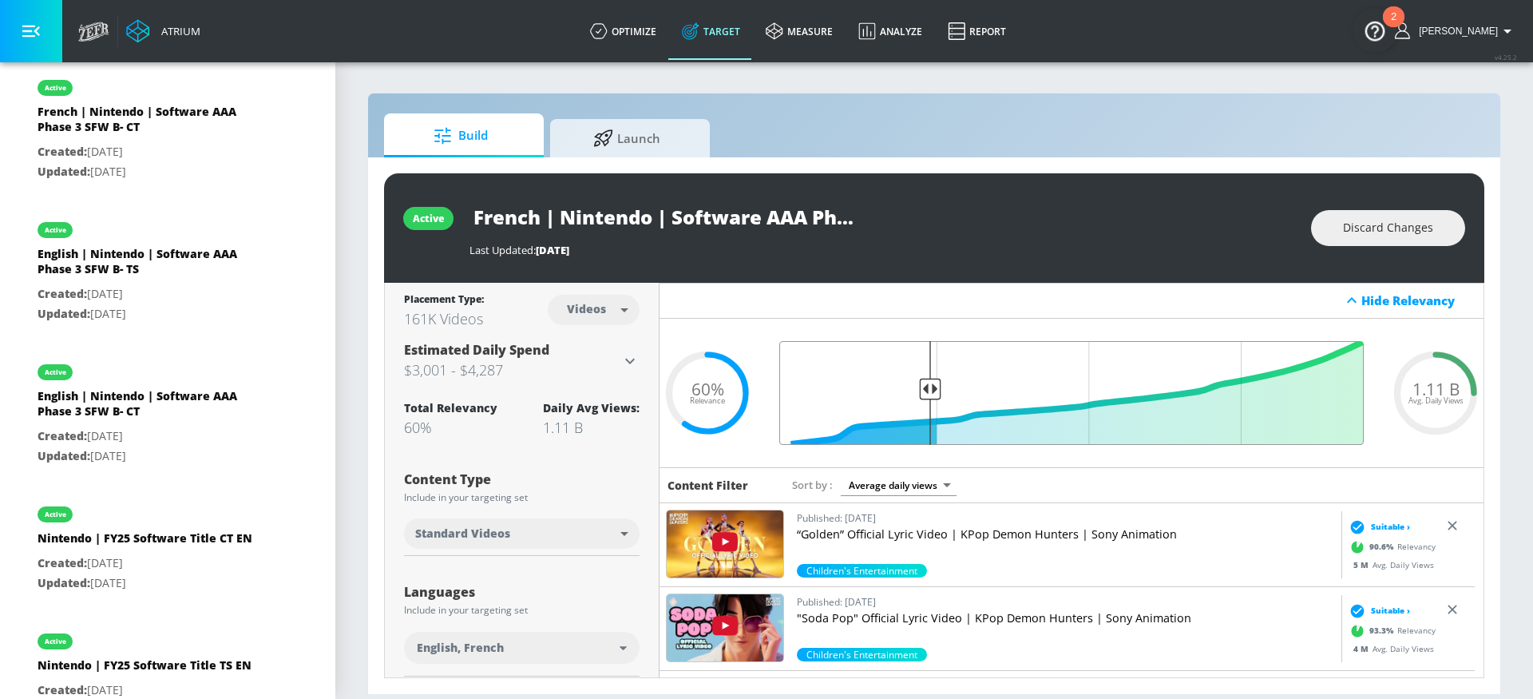
drag, startPoint x: 1014, startPoint y: 385, endPoint x: 923, endPoint y: 389, distance: 91.1
type input "0.75"
click at [923, 389] on input "Final Threshold" at bounding box center [1072, 393] width 601 height 104
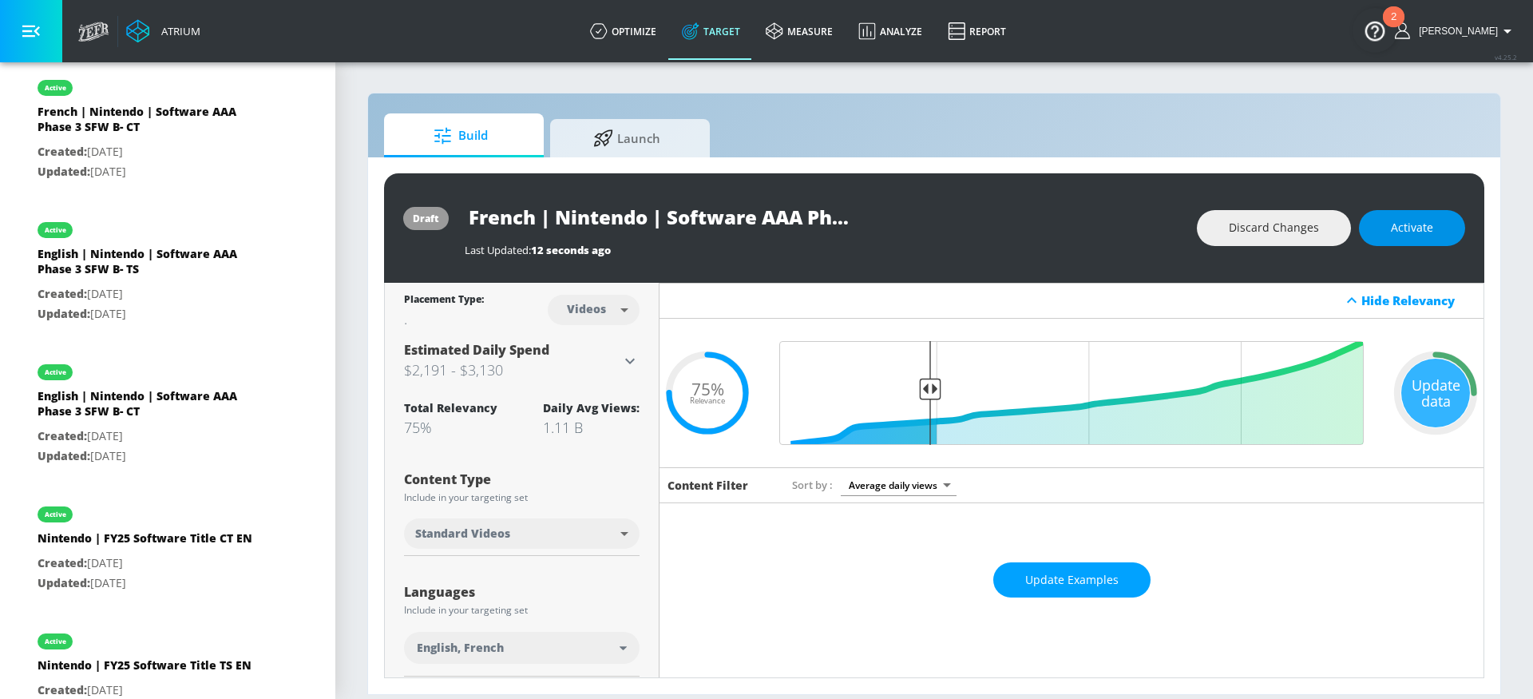
click at [1395, 220] on span "Activate" at bounding box center [1412, 228] width 42 height 20
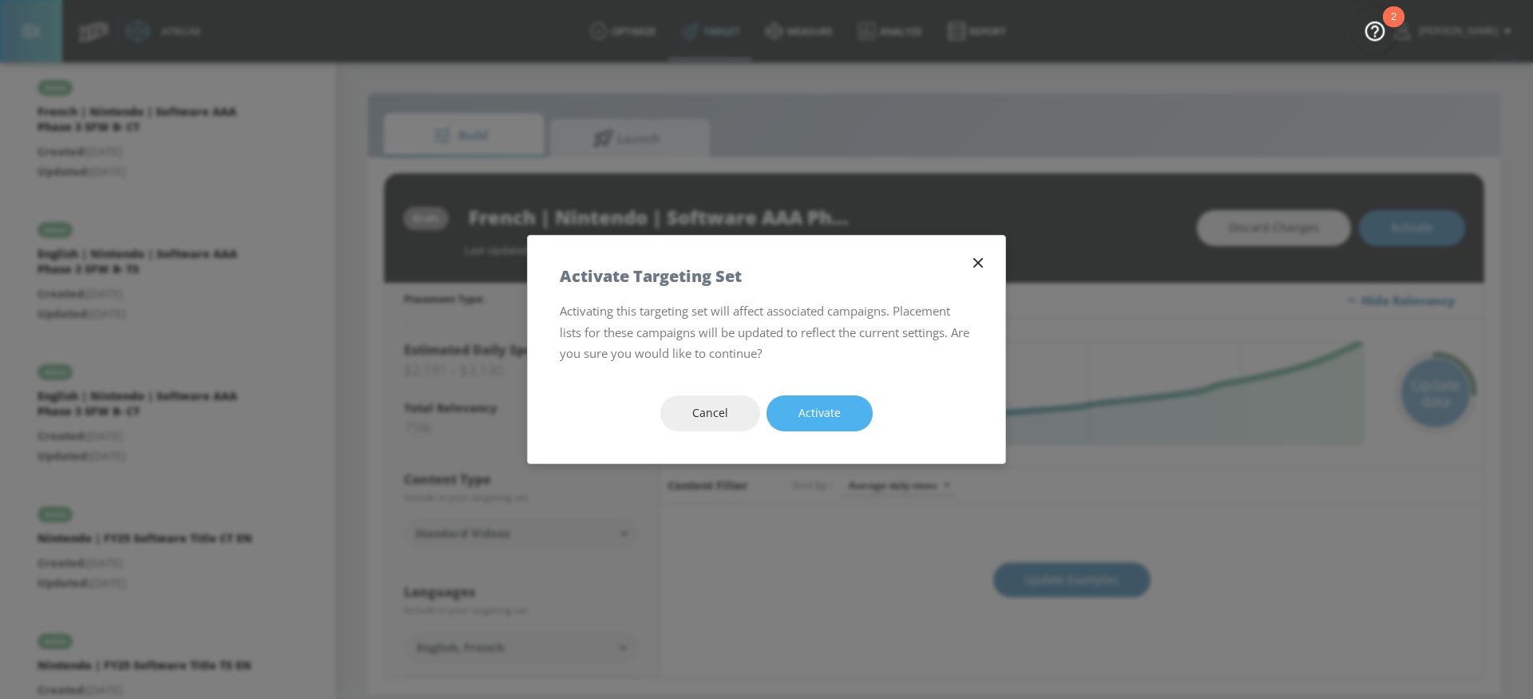
click at [837, 428] on button "Activate" at bounding box center [820, 413] width 106 height 36
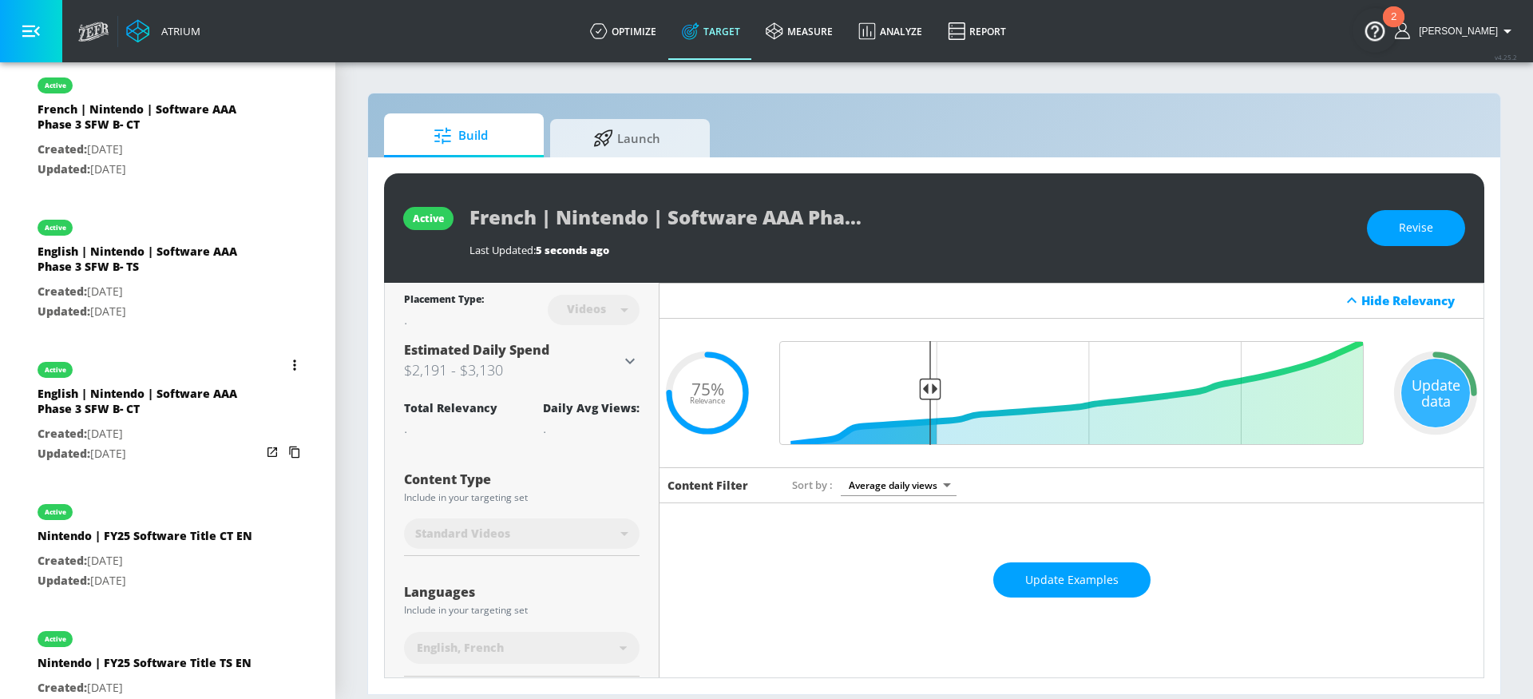
scroll to position [1593, 0]
click at [215, 443] on p "Created: [DATE]" at bounding box center [150, 433] width 224 height 20
type input "English | Nintendo | Software AAA Phase 3 SFW B- CT"
type input "channels"
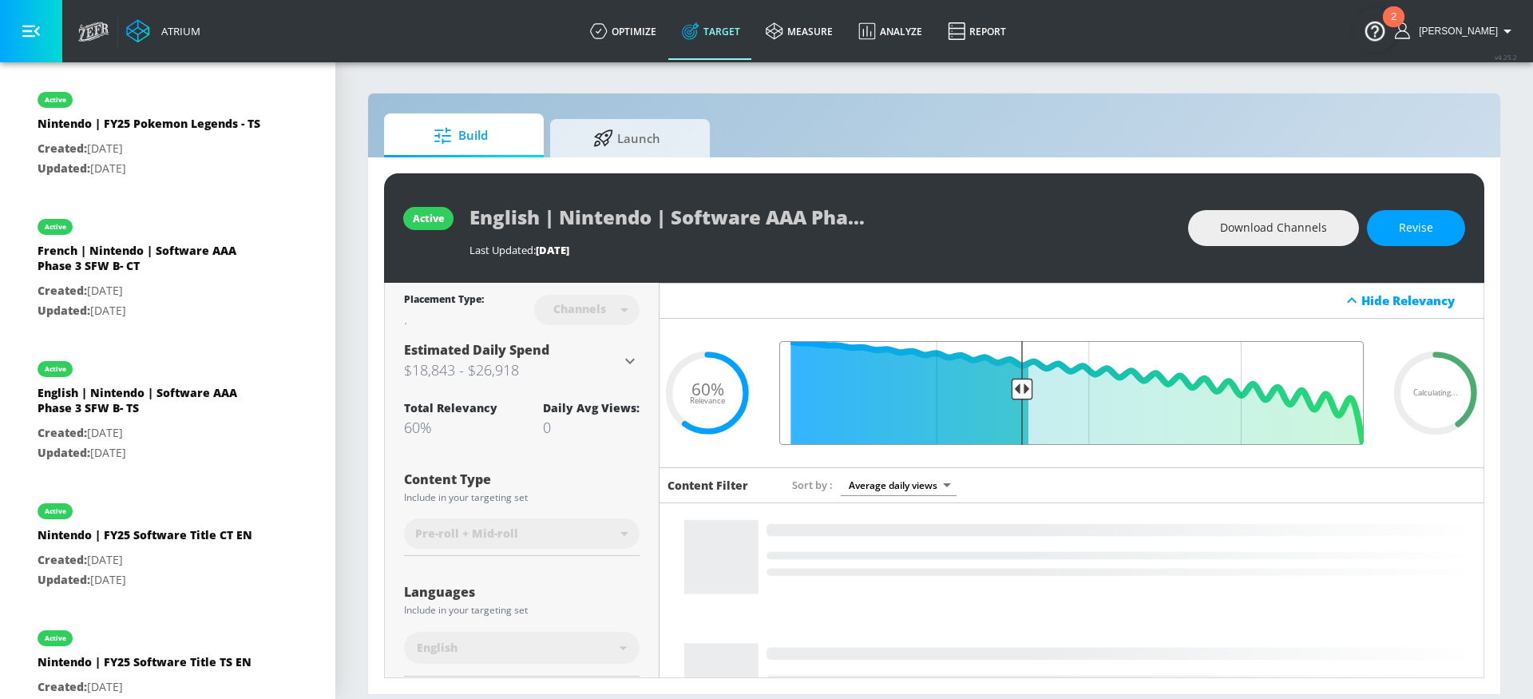
drag, startPoint x: 1020, startPoint y: 390, endPoint x: 995, endPoint y: 392, distance: 24.9
click at [995, 392] on input "Final Threshold" at bounding box center [1072, 393] width 601 height 104
drag, startPoint x: 1014, startPoint y: 393, endPoint x: 950, endPoint y: 394, distance: 63.9
click at [950, 394] on input "Final Threshold" at bounding box center [1072, 393] width 601 height 104
drag, startPoint x: 1021, startPoint y: 393, endPoint x: 934, endPoint y: 383, distance: 86.8
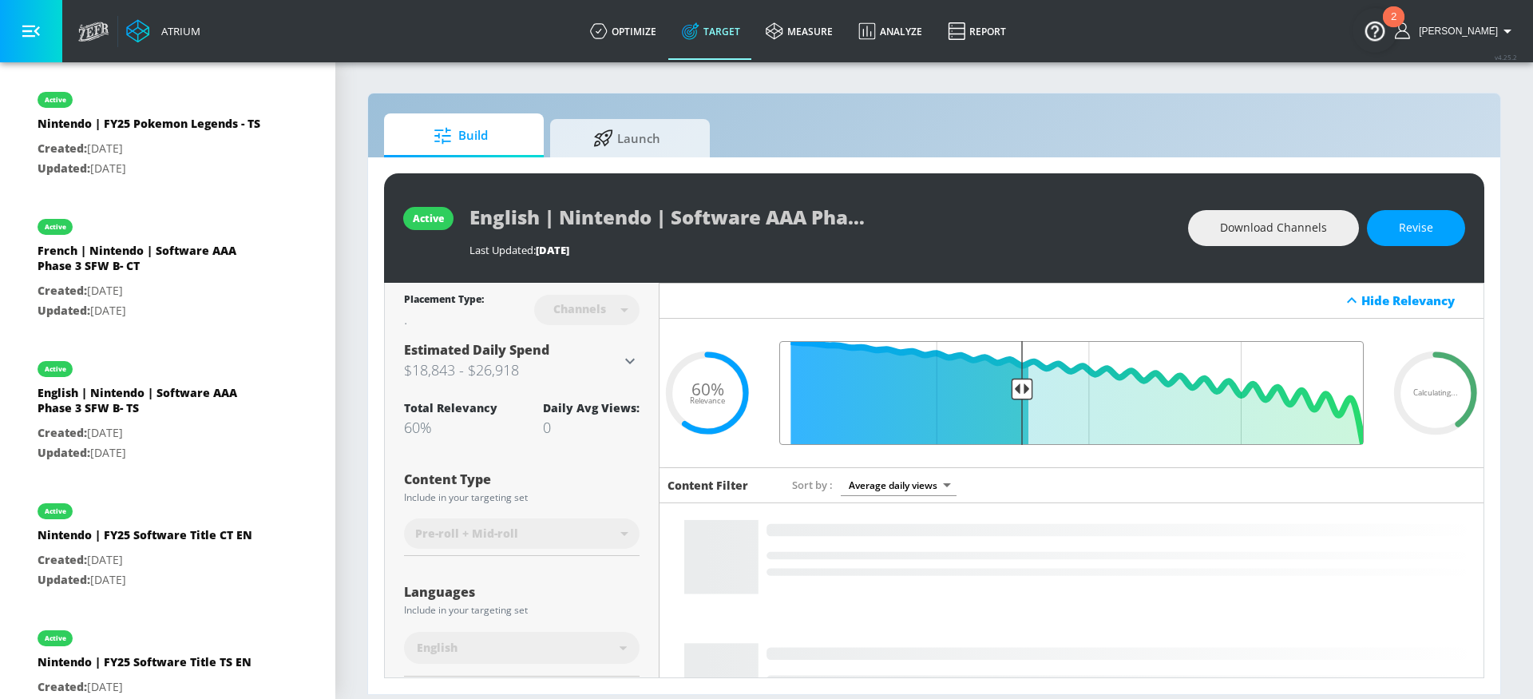
click at [934, 383] on input "Final Threshold" at bounding box center [1072, 393] width 601 height 104
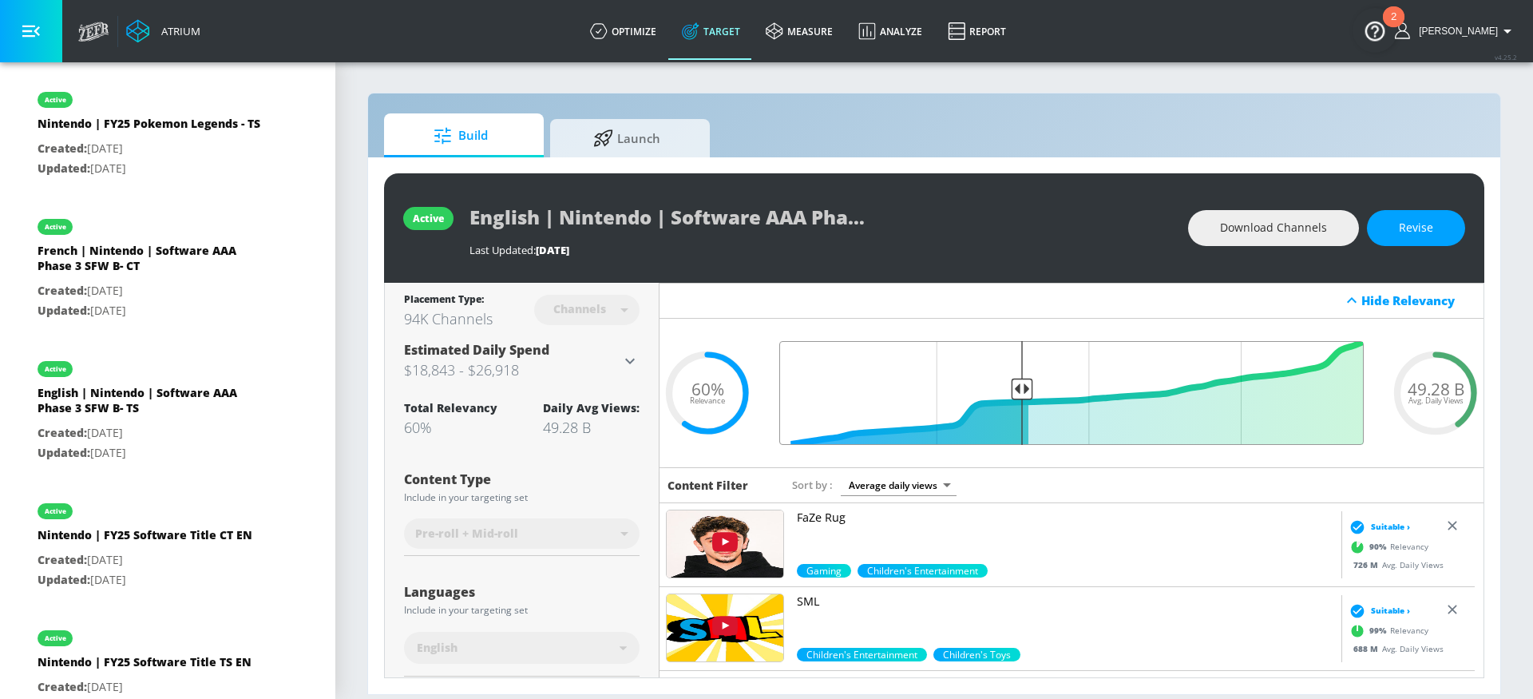
drag, startPoint x: 1008, startPoint y: 391, endPoint x: 1049, endPoint y: 392, distance: 41.6
click at [926, 398] on input "Final Threshold" at bounding box center [1072, 393] width 601 height 104
click at [1014, 391] on input "Final Threshold" at bounding box center [1072, 393] width 601 height 104
click at [1416, 231] on span "Revise" at bounding box center [1416, 228] width 34 height 20
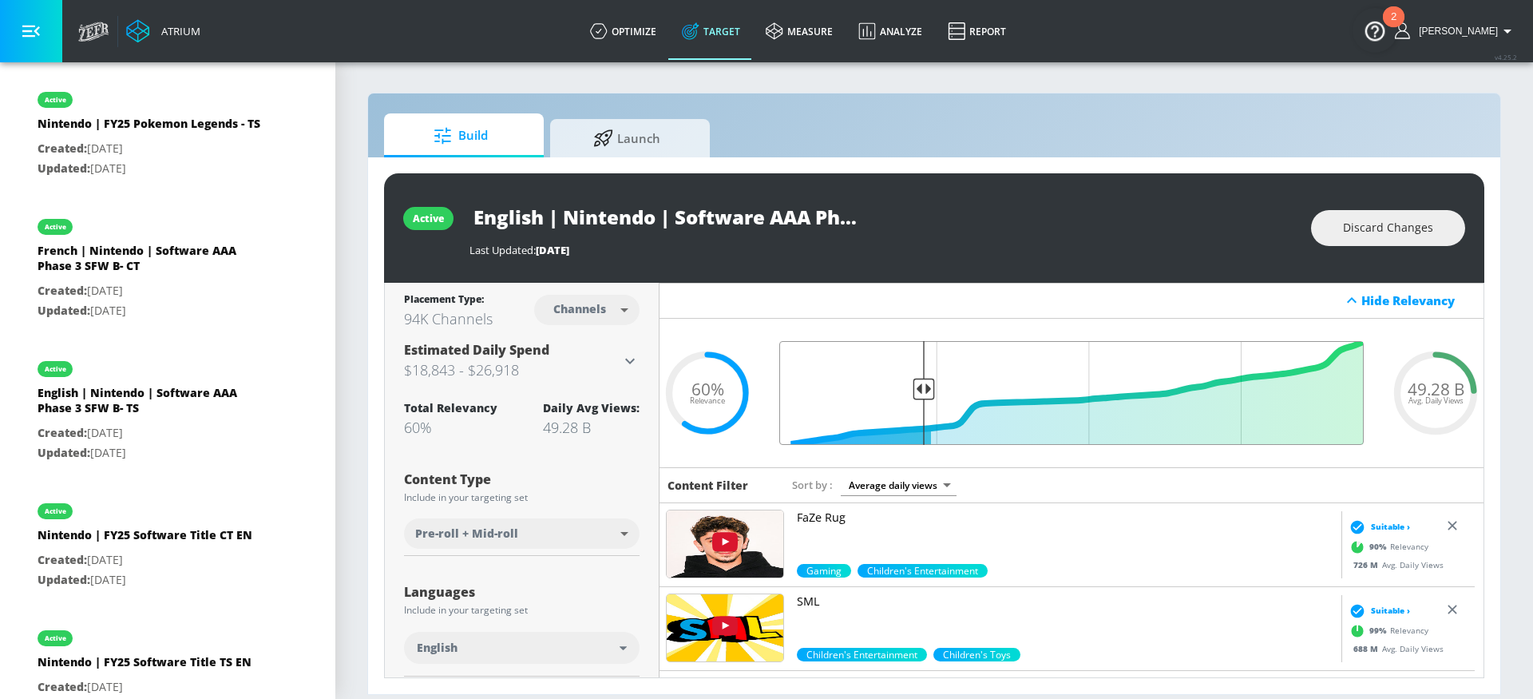
drag, startPoint x: 1001, startPoint y: 391, endPoint x: 922, endPoint y: 395, distance: 79.2
type input "0.76"
click at [922, 395] on input "Final Threshold" at bounding box center [1072, 393] width 601 height 104
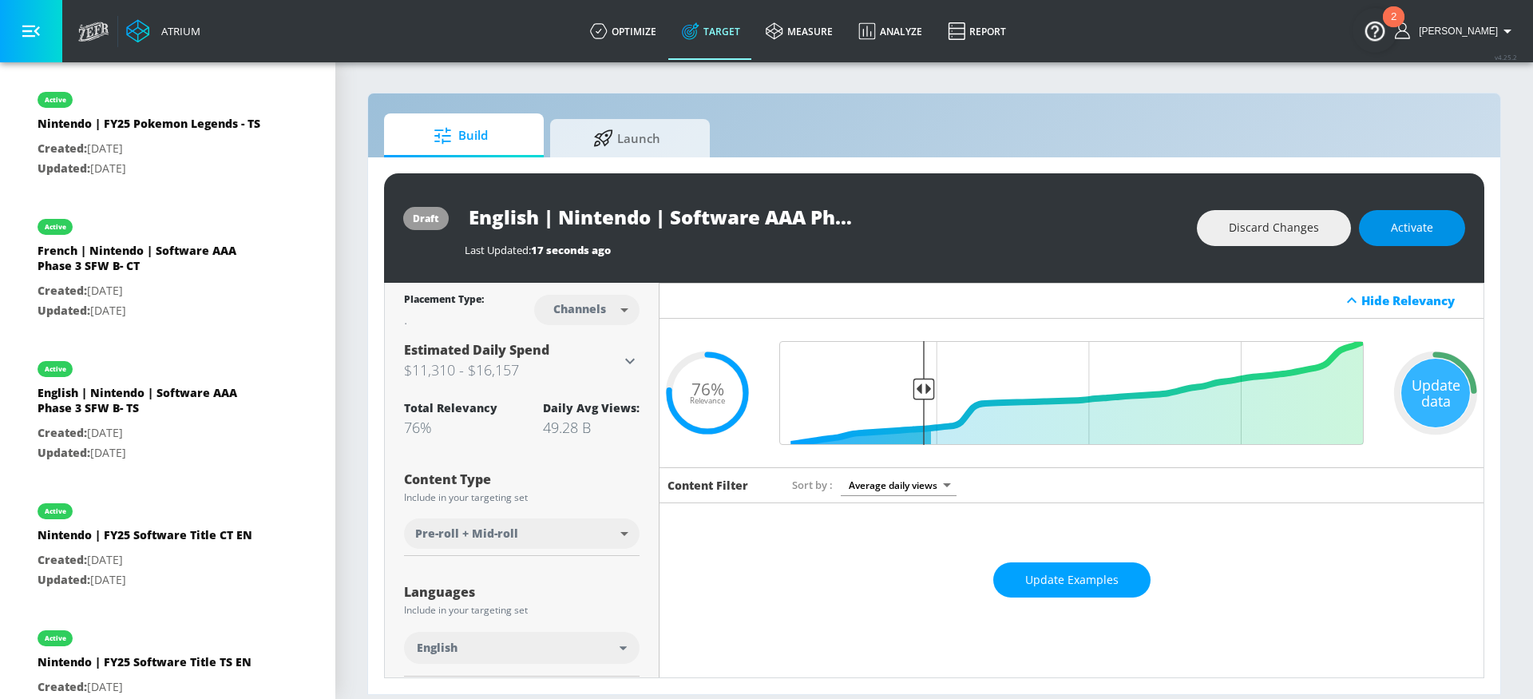
click at [1418, 229] on span "Activate" at bounding box center [1412, 228] width 42 height 20
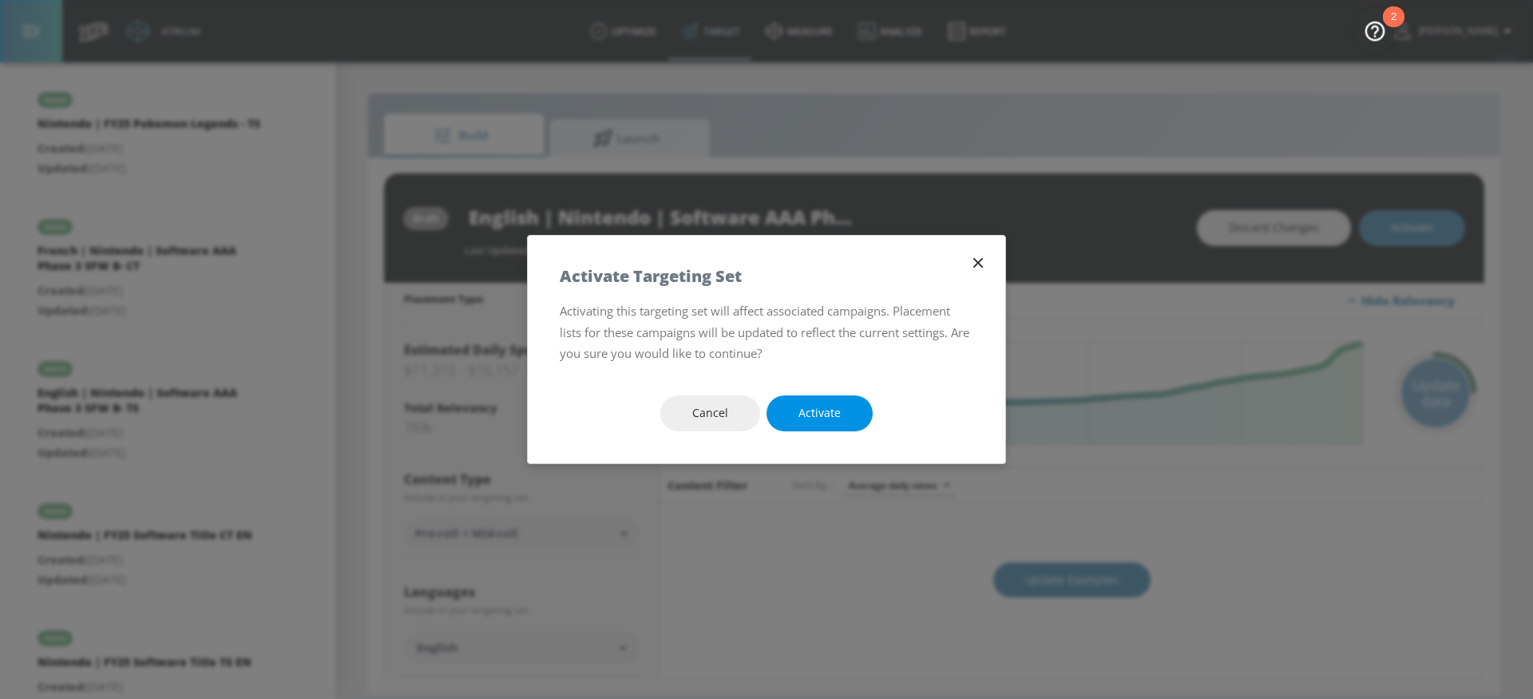
click at [832, 415] on span "Activate" at bounding box center [820, 413] width 42 height 20
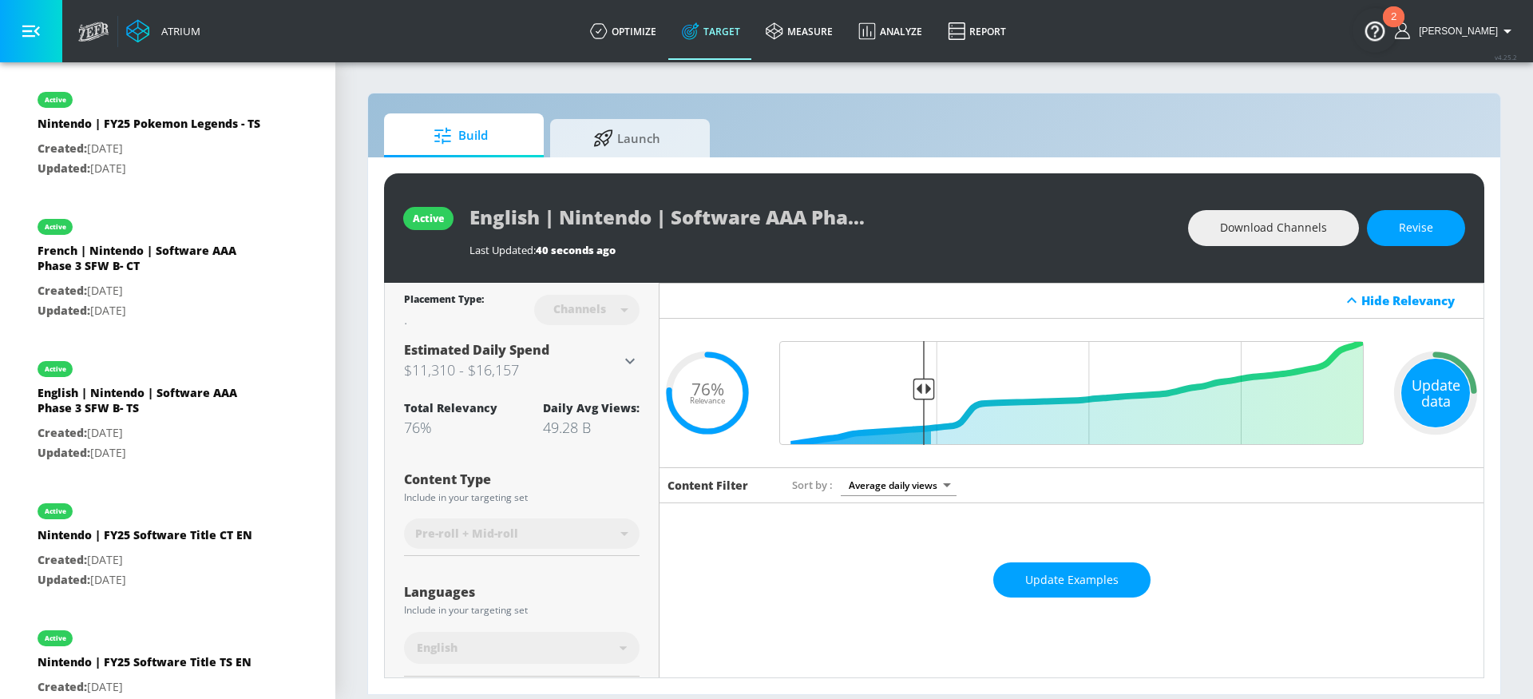
click at [1431, 384] on div "Update data" at bounding box center [1436, 393] width 69 height 69
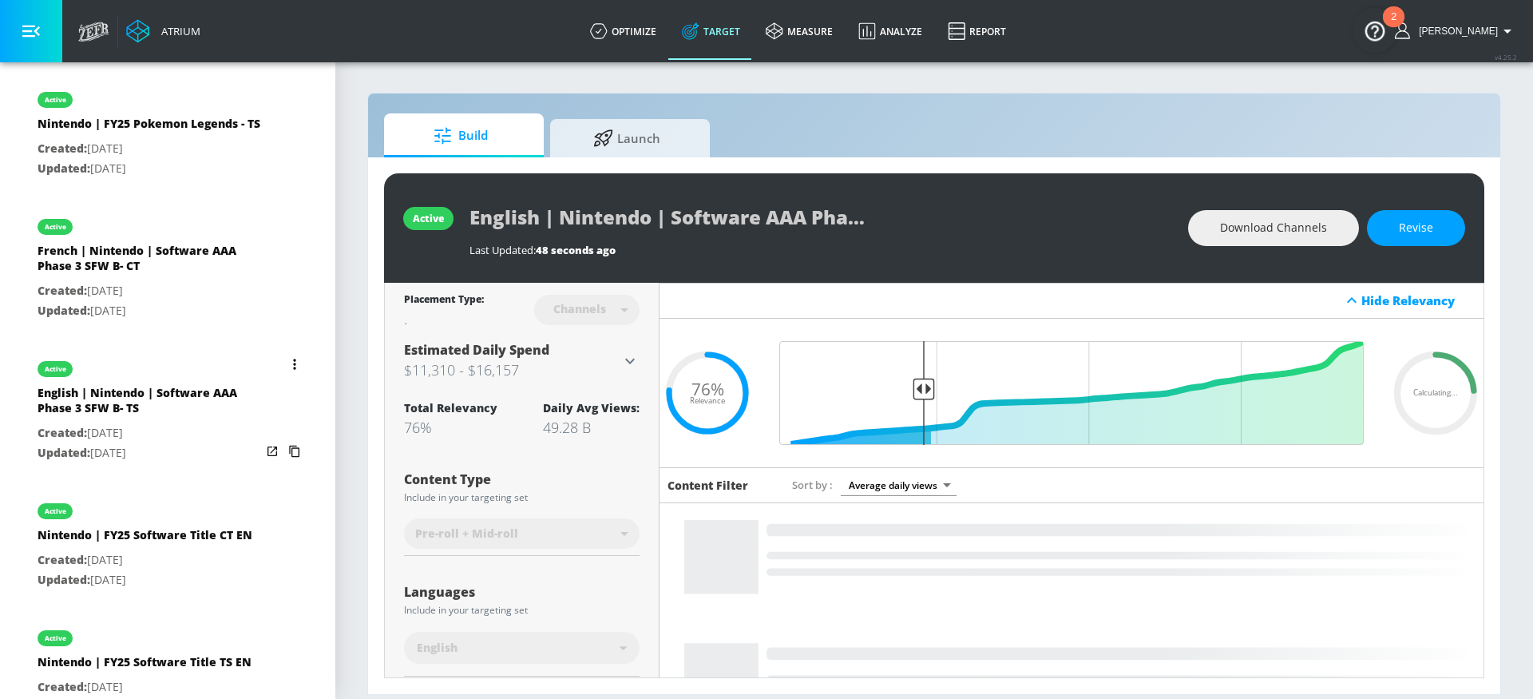
click at [234, 443] on p "Created: [DATE]" at bounding box center [150, 433] width 224 height 20
type input "English | Nintendo | Software AAA Phase 3 SFW B- TS"
type input "videos"
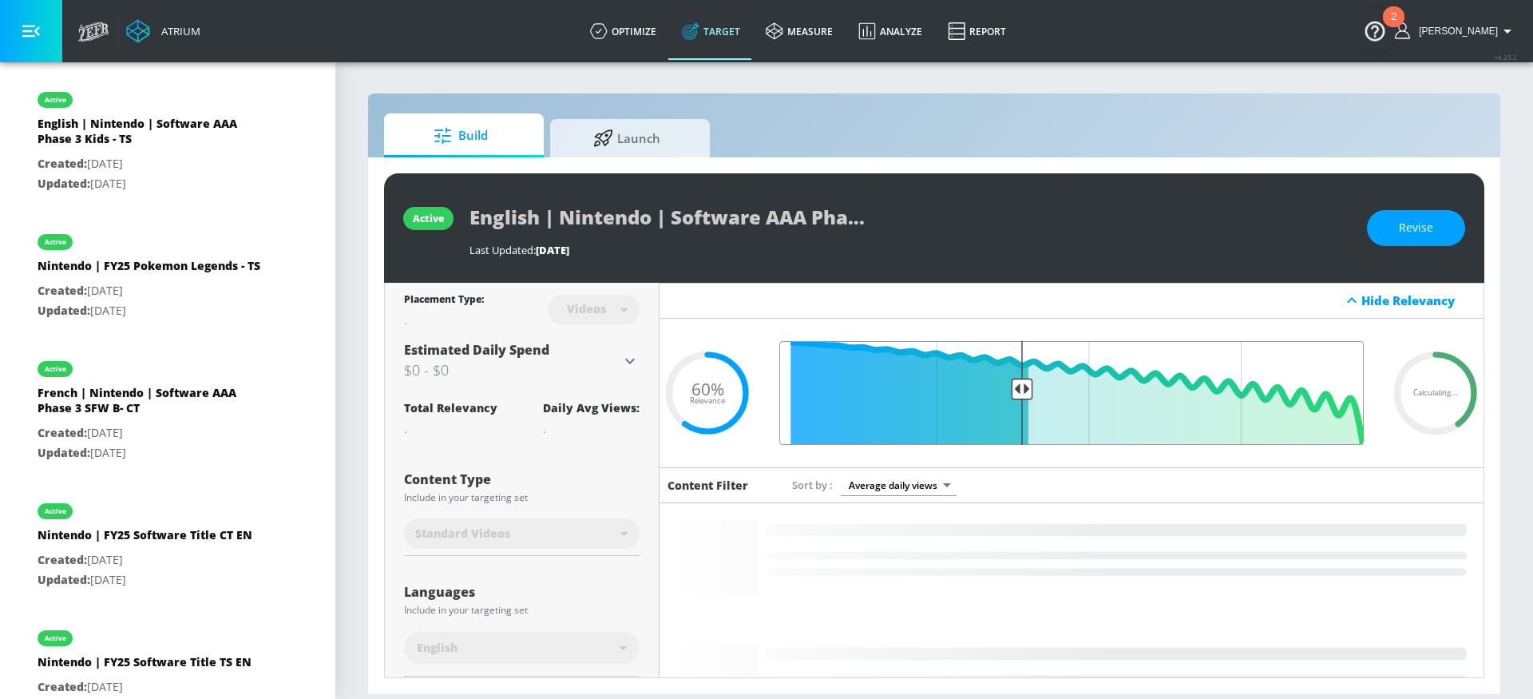
drag, startPoint x: 1018, startPoint y: 393, endPoint x: 954, endPoint y: 391, distance: 64.7
click at [933, 393] on input "Final Threshold" at bounding box center [1072, 393] width 601 height 104
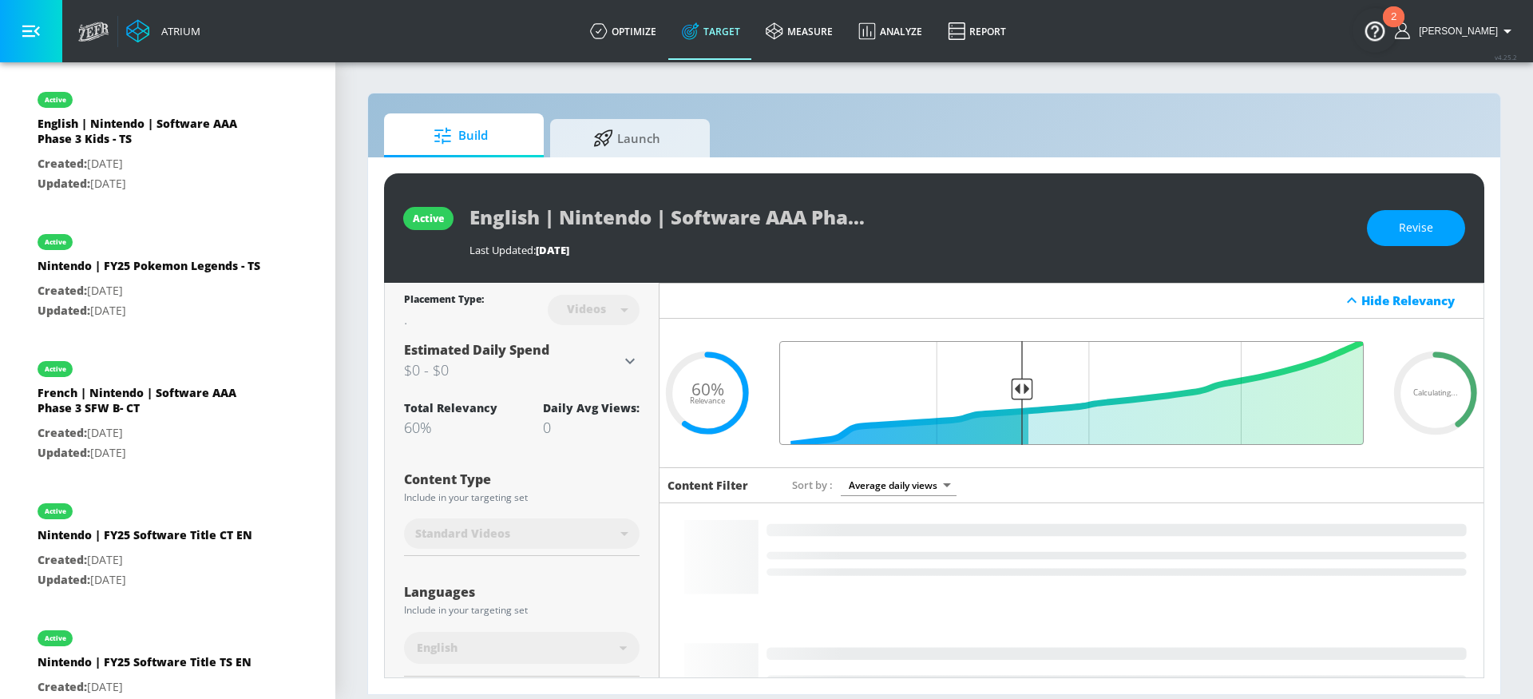
drag, startPoint x: 1016, startPoint y: 389, endPoint x: 920, endPoint y: 396, distance: 96.1
click at [914, 392] on input "Final Threshold" at bounding box center [1072, 393] width 601 height 104
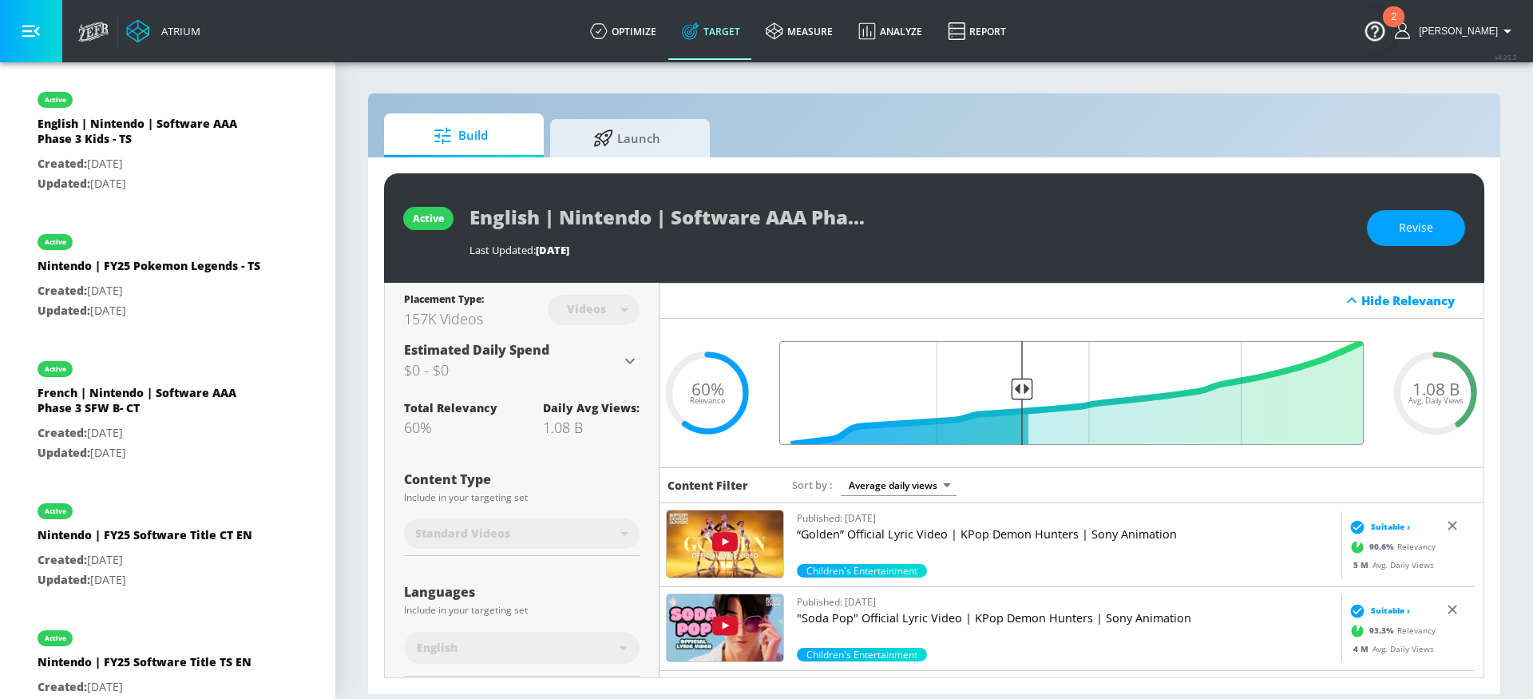
drag, startPoint x: 1018, startPoint y: 392, endPoint x: 942, endPoint y: 392, distance: 75.1
click at [930, 391] on input "Final Threshold" at bounding box center [1072, 393] width 601 height 104
click at [1406, 235] on span "Revise" at bounding box center [1416, 228] width 34 height 20
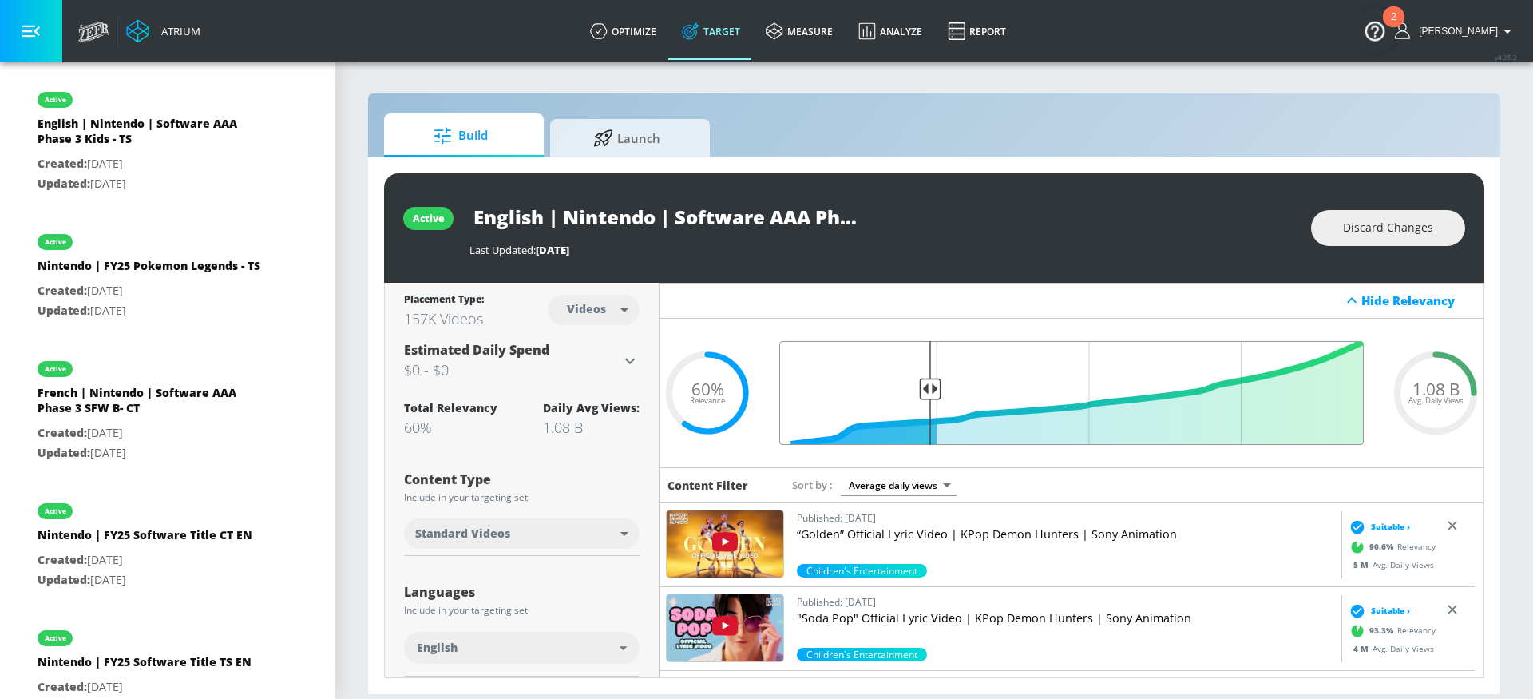
drag, startPoint x: 1017, startPoint y: 386, endPoint x: 922, endPoint y: 391, distance: 94.4
type input "0.75"
click at [922, 391] on input "Final Threshold" at bounding box center [1072, 393] width 601 height 104
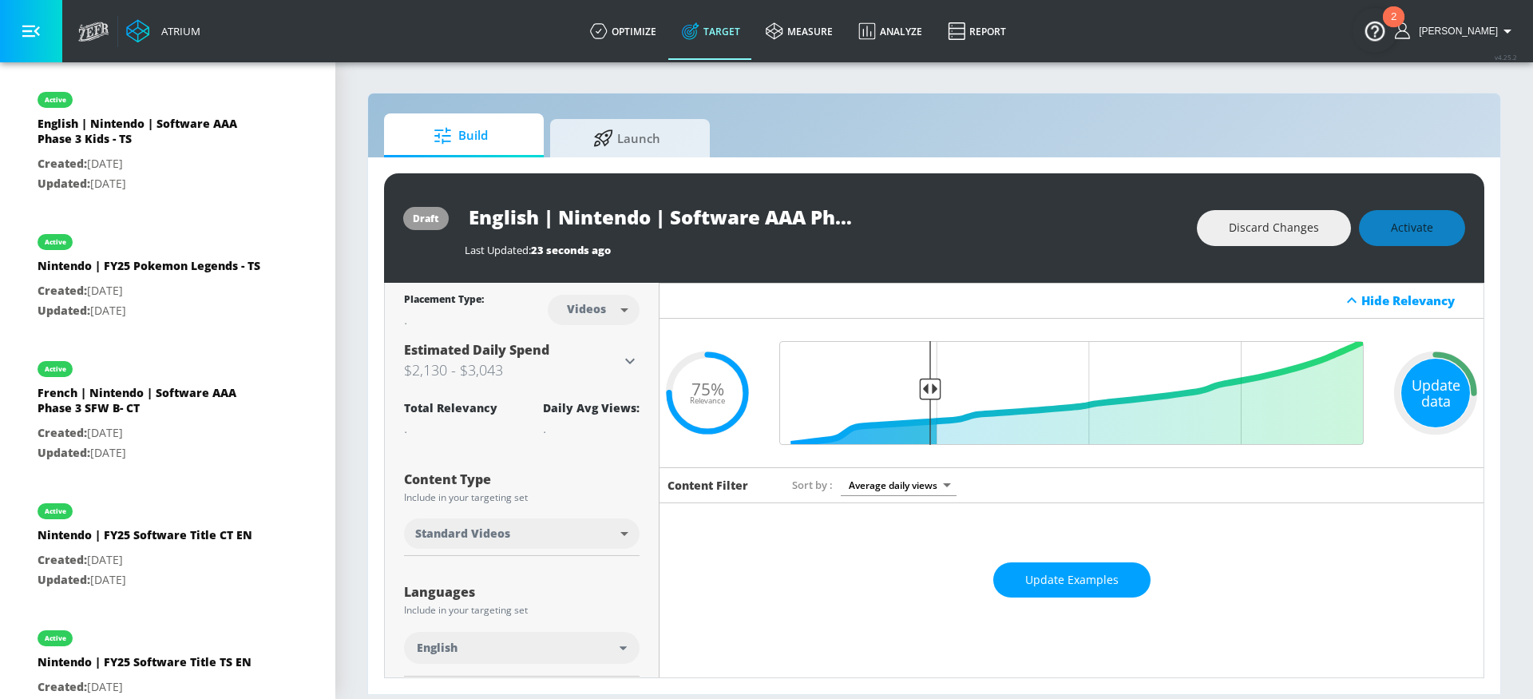
click at [1435, 398] on div "Update data" at bounding box center [1436, 393] width 69 height 69
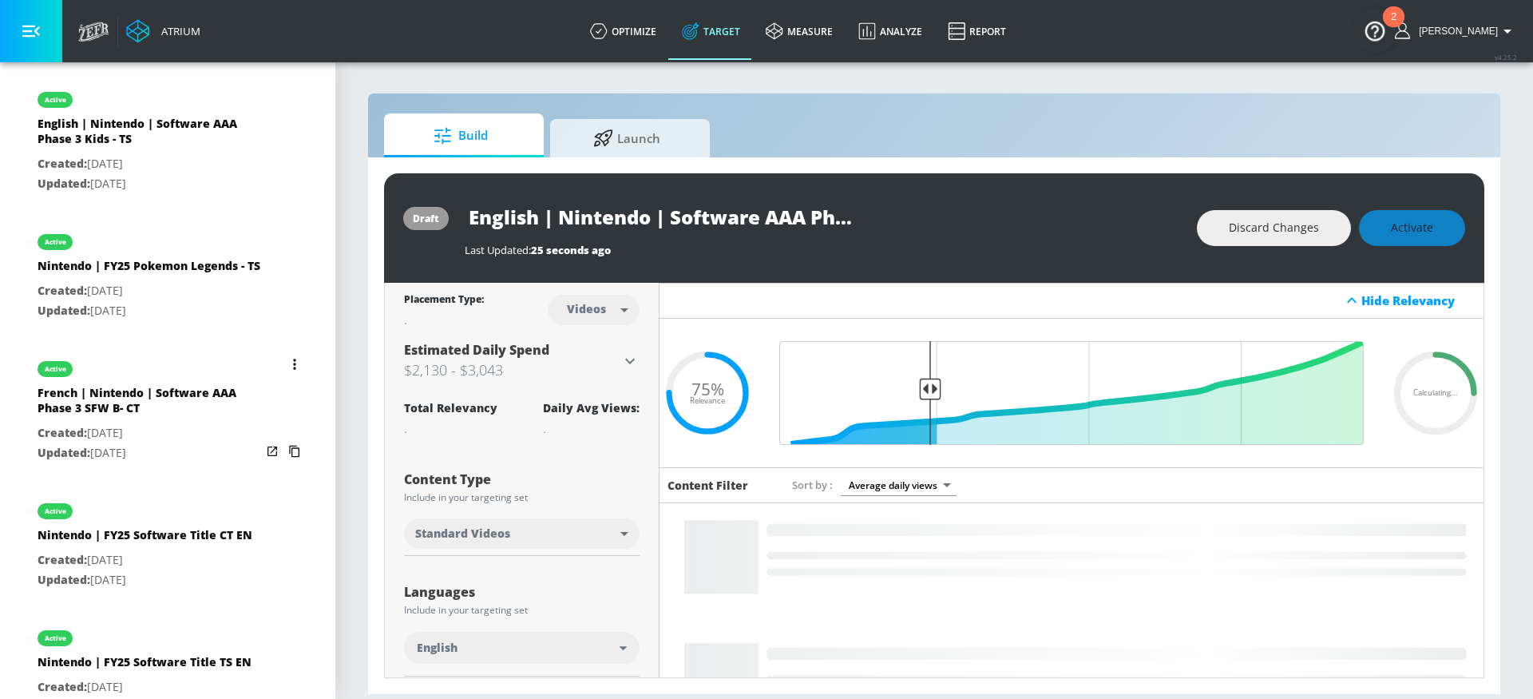
click at [201, 443] on p "Created: [DATE]" at bounding box center [150, 433] width 224 height 20
type input "French | Nintendo | Software AAA Phase 3 SFW B- CT"
type input "channels"
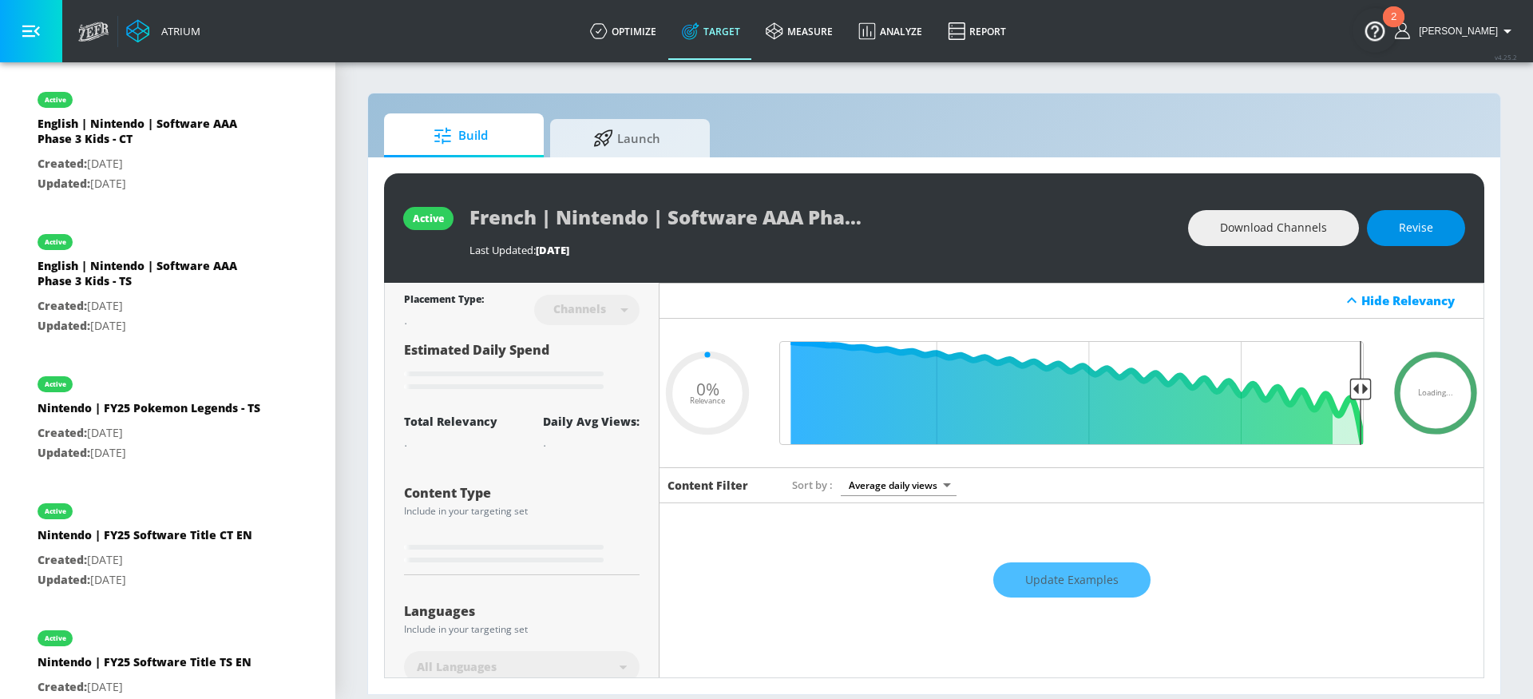
click at [1417, 244] on button "Revise" at bounding box center [1416, 228] width 98 height 36
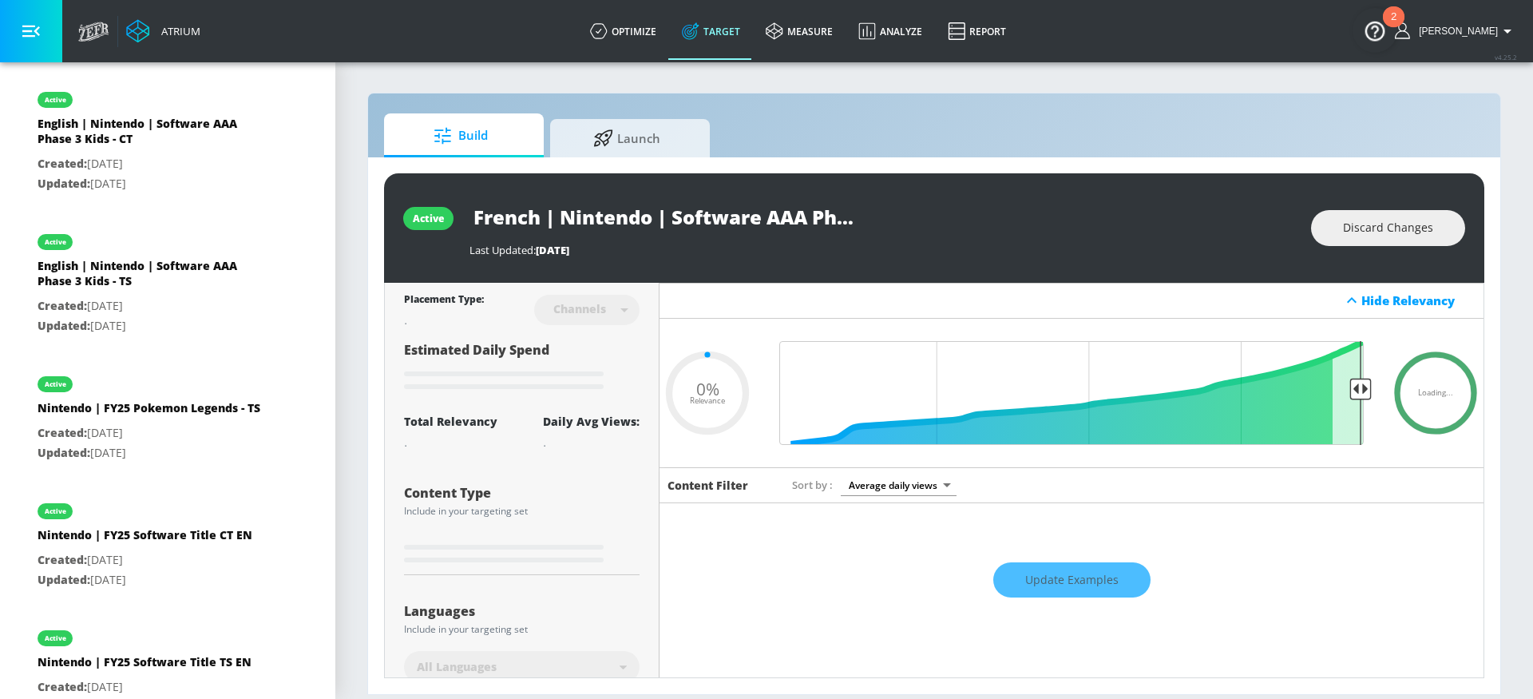
type input "0.6"
